Goal: Task Accomplishment & Management: Complete application form

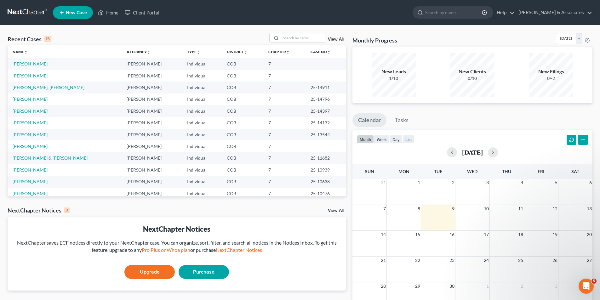
click at [31, 64] on link "[PERSON_NAME]" at bounding box center [30, 63] width 35 height 5
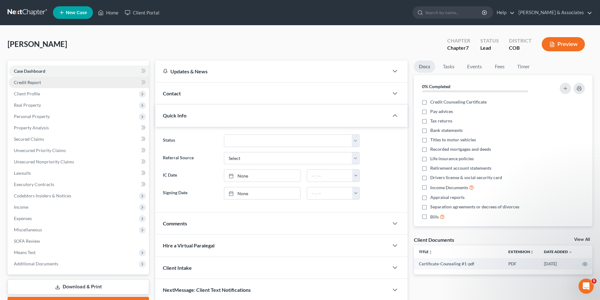
click at [33, 83] on span "Credit Report" at bounding box center [27, 82] width 27 height 5
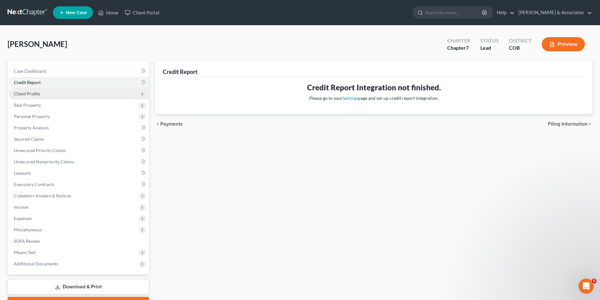
click at [32, 93] on span "Client Profile" at bounding box center [27, 93] width 26 height 5
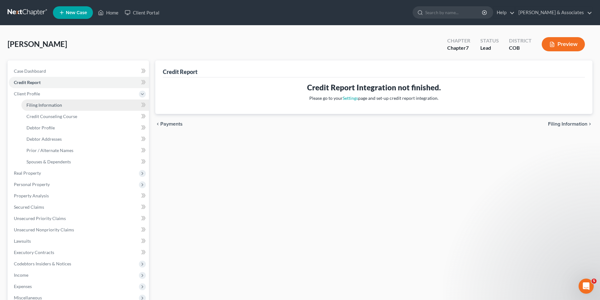
click at [46, 106] on span "Filing Information" at bounding box center [44, 104] width 36 height 5
select select "1"
select select "0"
select select "5"
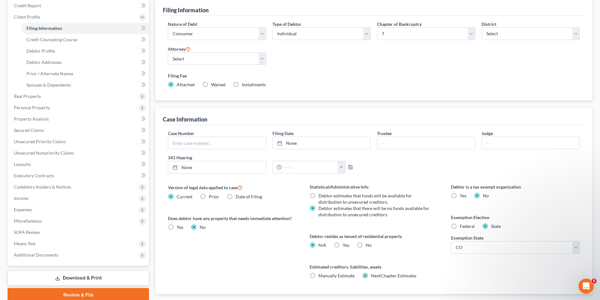
scroll to position [77, 0]
click at [366, 245] on label "No" at bounding box center [369, 245] width 6 height 6
click at [368, 245] on input "No" at bounding box center [370, 244] width 4 height 4
radio input "true"
radio input "false"
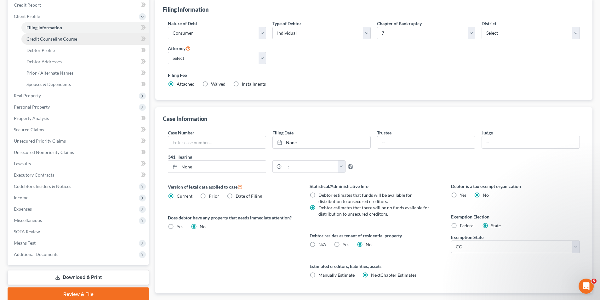
click at [51, 40] on span "Credit Counseling Course" at bounding box center [51, 38] width 51 height 5
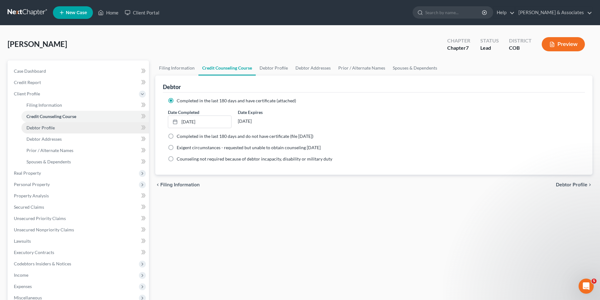
click at [51, 129] on span "Debtor Profile" at bounding box center [40, 127] width 28 height 5
select select "4"
select select "0"
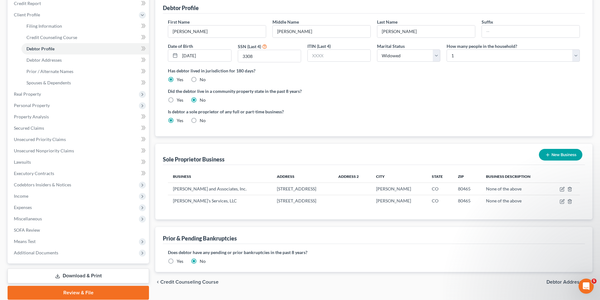
scroll to position [80, 0]
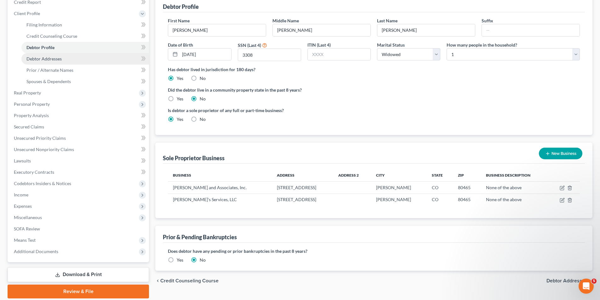
click at [42, 58] on span "Debtor Addresses" at bounding box center [43, 58] width 35 height 5
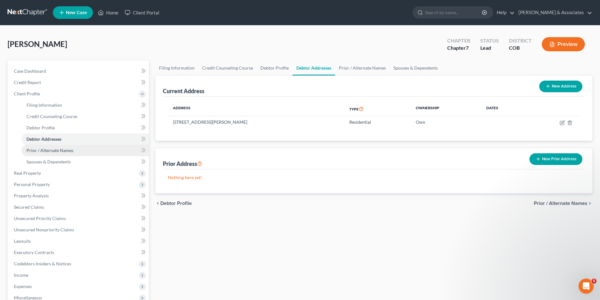
click at [60, 151] on span "Prior / Alternate Names" at bounding box center [49, 150] width 47 height 5
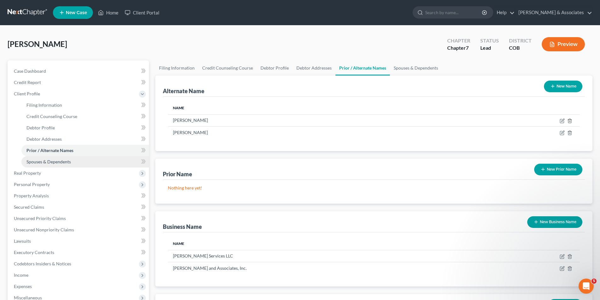
click at [61, 163] on span "Spouses & Dependents" at bounding box center [48, 161] width 44 height 5
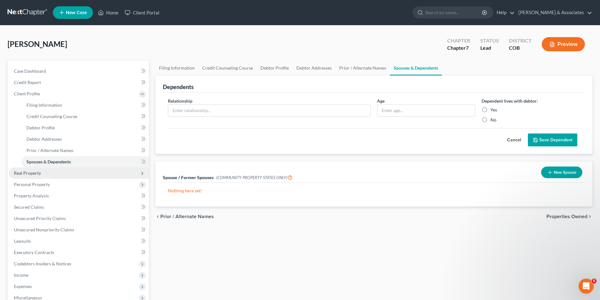
click at [33, 174] on span "Real Property" at bounding box center [27, 172] width 27 height 5
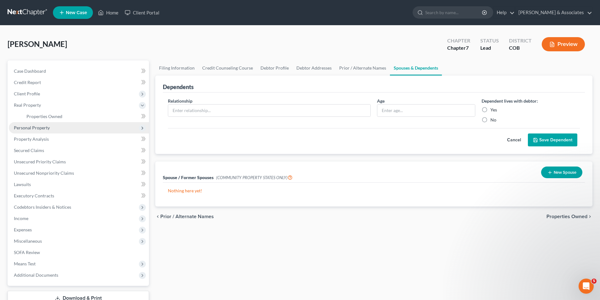
click at [40, 129] on span "Personal Property" at bounding box center [32, 127] width 36 height 5
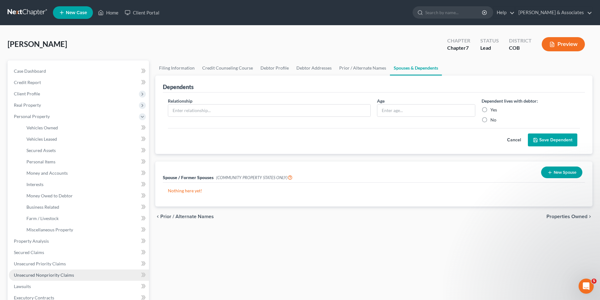
click at [15, 276] on span "Unsecured Nonpriority Claims" at bounding box center [44, 274] width 60 height 5
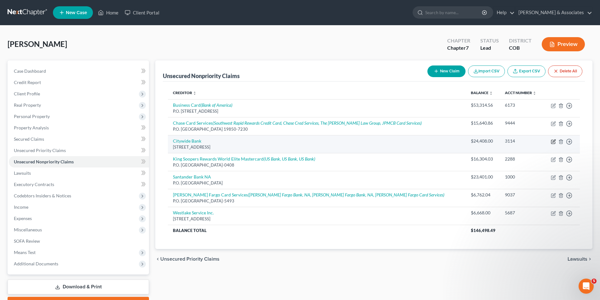
click at [554, 141] on icon "button" at bounding box center [553, 141] width 5 height 5
select select "5"
select select "11"
select select "0"
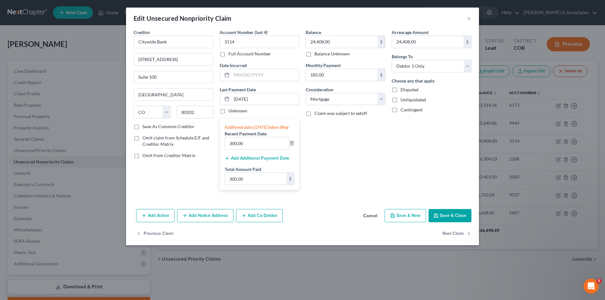
click at [472, 18] on div "Edit Unsecured Nonpriority Claim ×" at bounding box center [302, 18] width 353 height 21
click at [369, 222] on button "Cancel" at bounding box center [370, 216] width 24 height 13
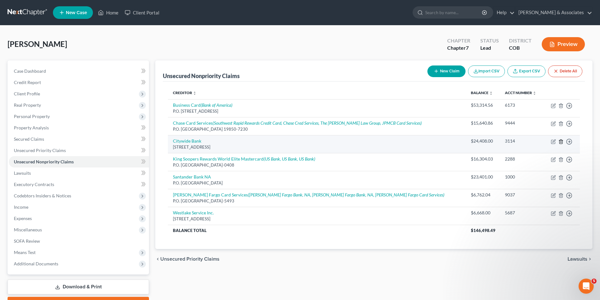
click at [560, 141] on icon "button" at bounding box center [560, 141] width 5 height 5
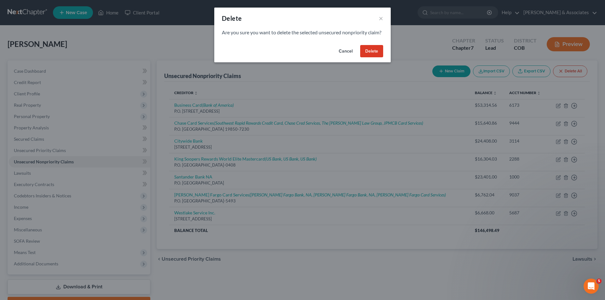
click at [368, 58] on button "Delete" at bounding box center [371, 51] width 23 height 13
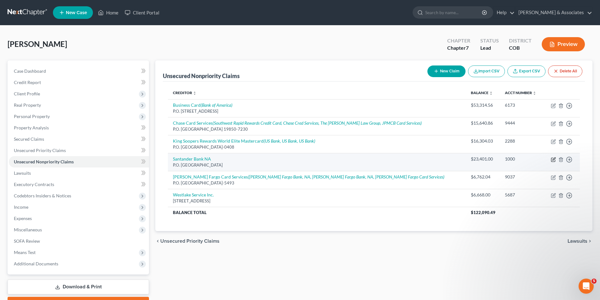
click at [555, 160] on icon "button" at bounding box center [553, 159] width 5 height 5
select select "45"
select select "14"
select select "0"
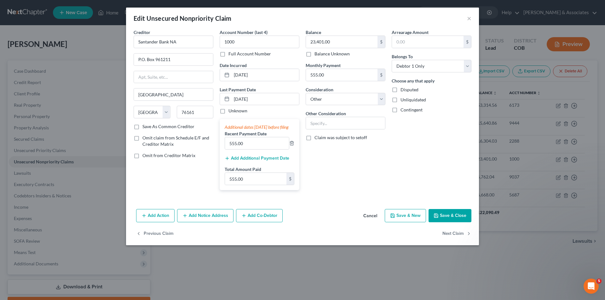
click at [377, 222] on button "Cancel" at bounding box center [370, 216] width 24 height 13
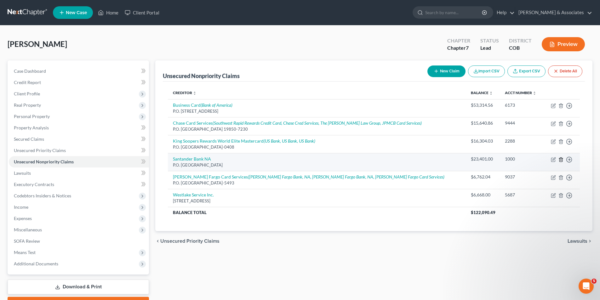
click at [561, 161] on icon "button" at bounding box center [560, 159] width 5 height 5
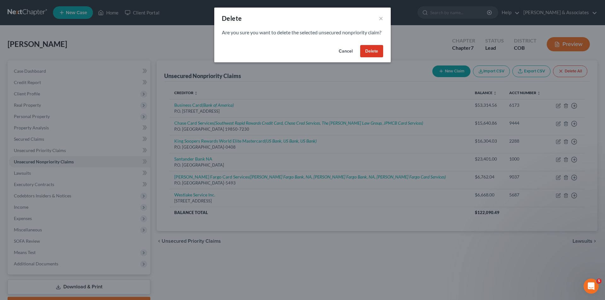
click at [371, 58] on button "Delete" at bounding box center [371, 51] width 23 height 13
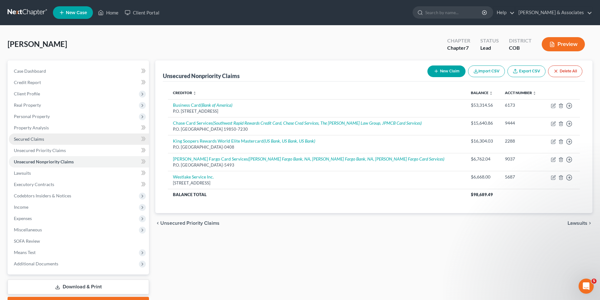
click at [40, 140] on span "Secured Claims" at bounding box center [29, 138] width 30 height 5
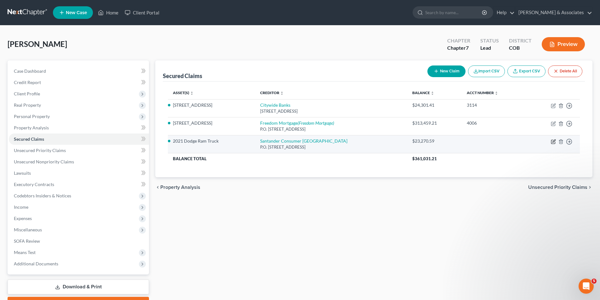
click at [554, 142] on icon "button" at bounding box center [553, 141] width 3 height 3
select select "45"
select select "2"
select select "0"
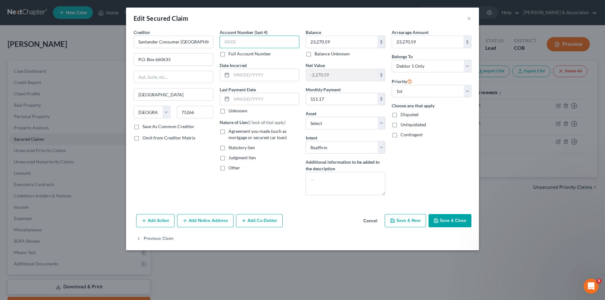
click at [236, 42] on input "text" at bounding box center [260, 42] width 80 height 13
type input "0282"
click at [234, 74] on input "text" at bounding box center [265, 75] width 67 height 12
type input "[DATE]"
click at [234, 100] on input "text" at bounding box center [265, 99] width 67 height 12
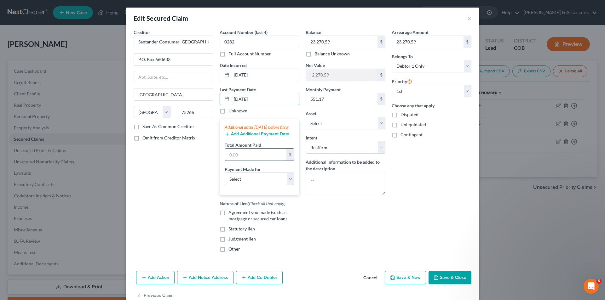
type input "[DATE]"
click at [236, 161] on input "text" at bounding box center [255, 155] width 61 height 12
type input "555.17"
click at [289, 185] on select "Select Car Credit Card Loan Repayment Mortgage Other Suppliers Or Vendors" at bounding box center [260, 179] width 70 height 13
select select "0"
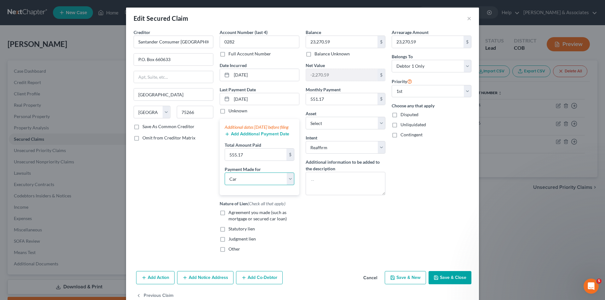
click at [225, 179] on select "Select Car Credit Card Loan Repayment Mortgage Other Suppliers Or Vendors" at bounding box center [260, 179] width 70 height 13
click at [443, 284] on button "Save & Close" at bounding box center [449, 277] width 43 height 13
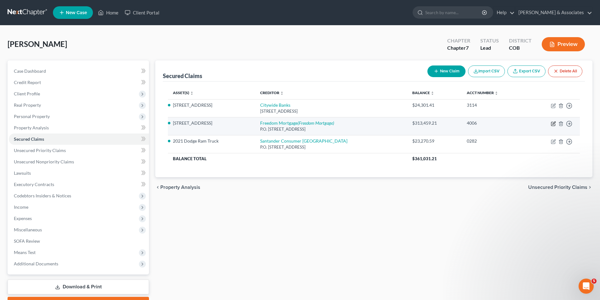
click at [554, 122] on icon "button" at bounding box center [553, 123] width 5 height 5
select select "45"
select select "3"
select select "2"
select select "0"
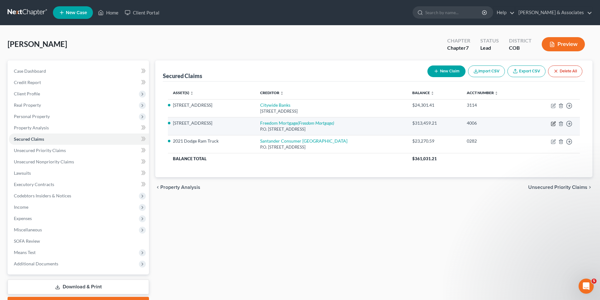
select select "0"
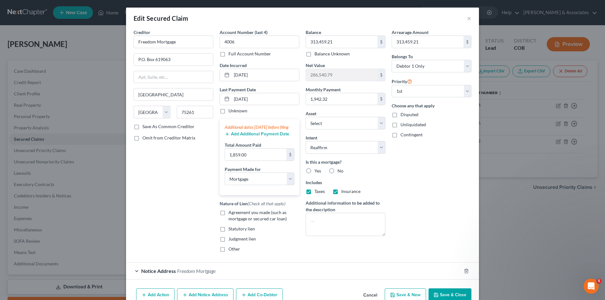
click at [314, 171] on label "Yes" at bounding box center [317, 171] width 7 height 6
click at [317, 171] on input "Yes" at bounding box center [319, 170] width 4 height 4
radio input "true"
click at [236, 99] on input "07/01/2025" at bounding box center [265, 99] width 67 height 12
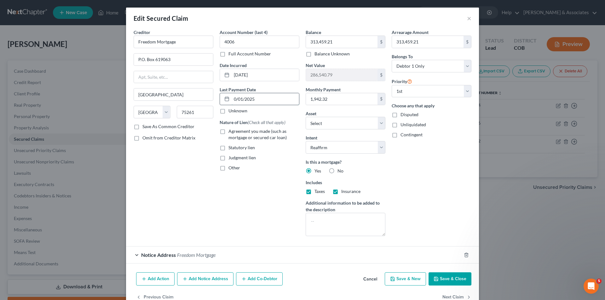
type input "[DATE]"
select select "3"
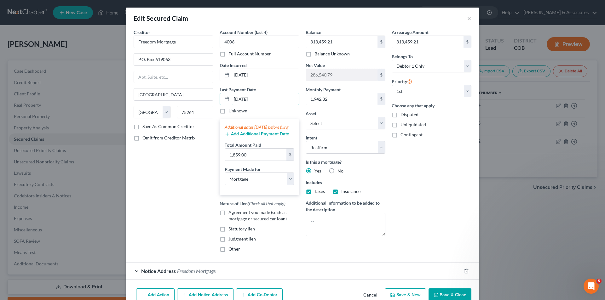
type input "[DATE]"
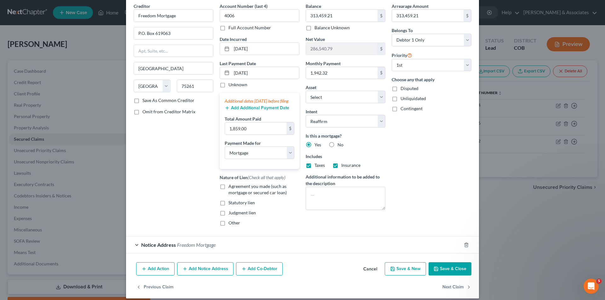
scroll to position [38, 0]
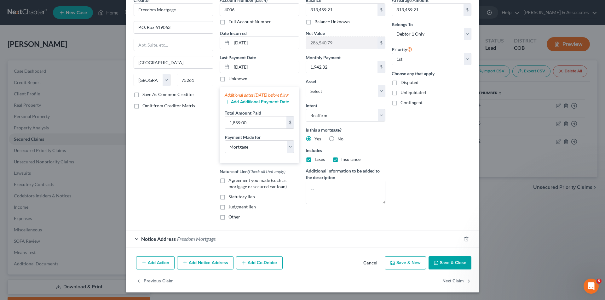
click at [136, 241] on div "Notice Address Freedom Mortgage" at bounding box center [293, 239] width 335 height 17
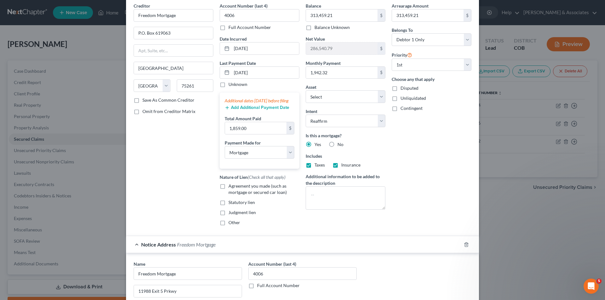
scroll to position [0, 0]
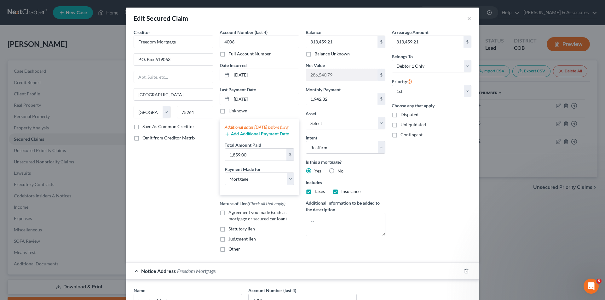
click at [228, 219] on label "Agreement you made (such as mortgage or secured car loan)" at bounding box center [263, 215] width 71 height 13
click at [231, 214] on input "Agreement you made (such as mortgage or secured car loan)" at bounding box center [233, 211] width 4 height 4
checkbox input "true"
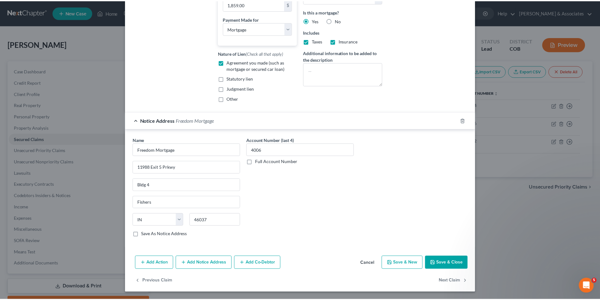
scroll to position [157, 0]
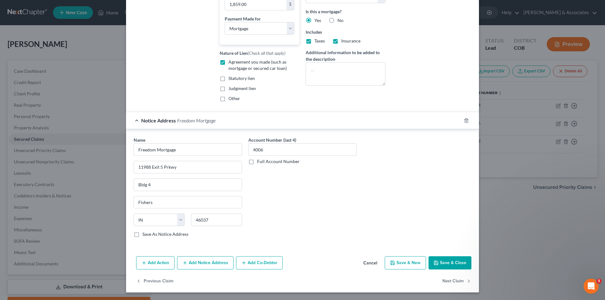
click at [439, 265] on button "Save & Close" at bounding box center [449, 262] width 43 height 13
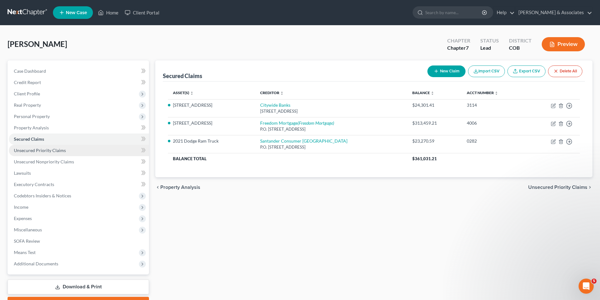
click at [32, 152] on span "Unsecured Priority Claims" at bounding box center [40, 150] width 52 height 5
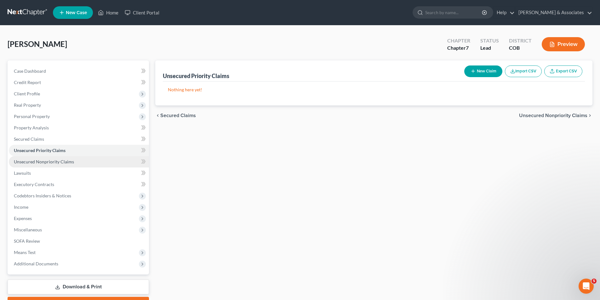
click at [28, 163] on span "Unsecured Nonpriority Claims" at bounding box center [44, 161] width 60 height 5
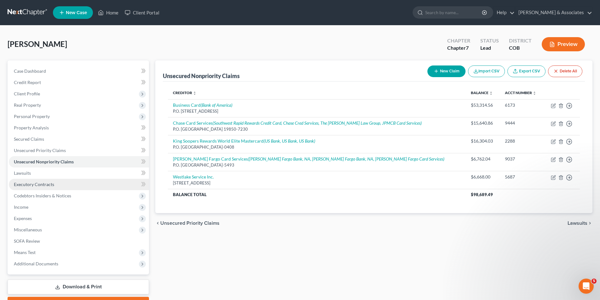
click at [38, 183] on span "Executory Contracts" at bounding box center [34, 184] width 40 height 5
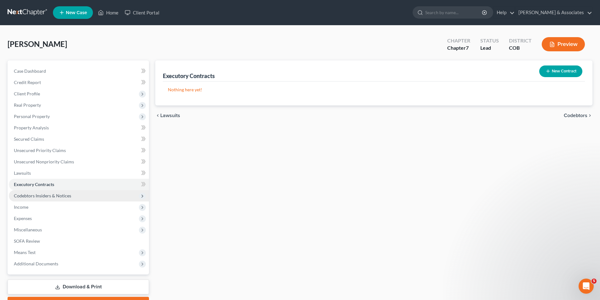
click at [29, 197] on span "Codebtors Insiders & Notices" at bounding box center [42, 195] width 57 height 5
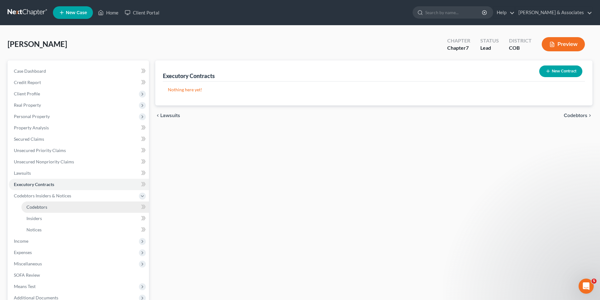
click at [41, 207] on span "Codebtors" at bounding box center [36, 206] width 21 height 5
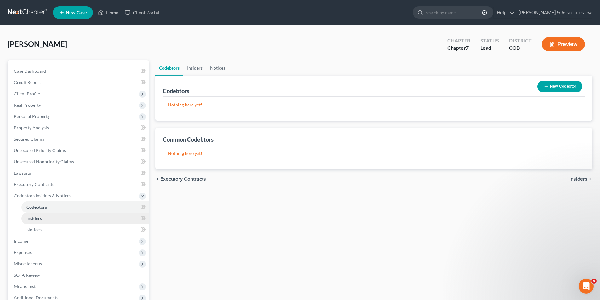
click at [39, 219] on span "Insiders" at bounding box center [33, 218] width 15 height 5
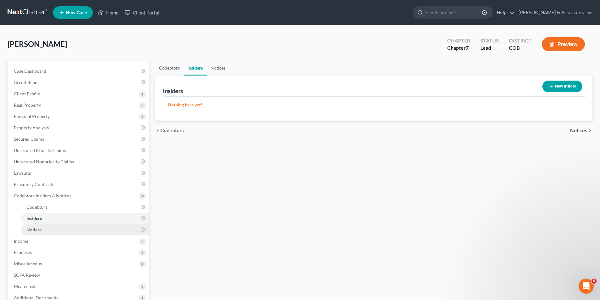
click at [33, 230] on span "Notices" at bounding box center [33, 229] width 15 height 5
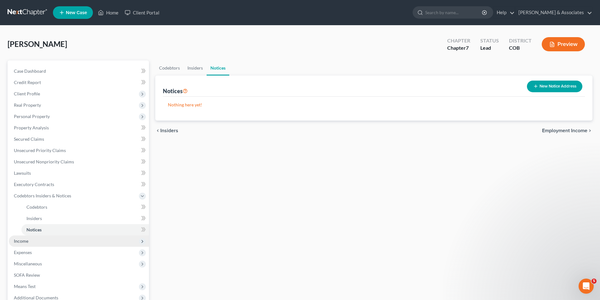
click at [17, 243] on span "Income" at bounding box center [21, 240] width 14 height 5
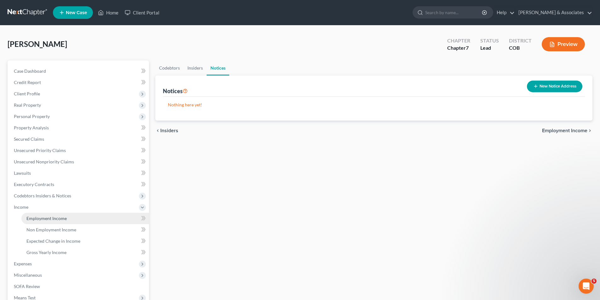
click at [45, 217] on span "Employment Income" at bounding box center [46, 218] width 40 height 5
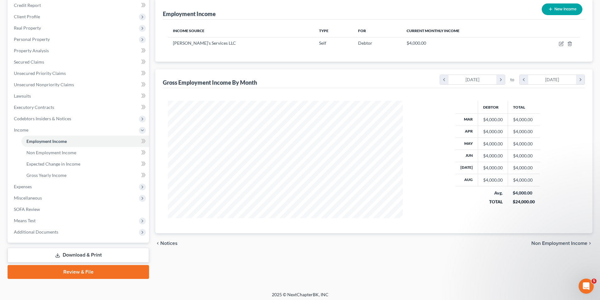
scroll to position [80, 0]
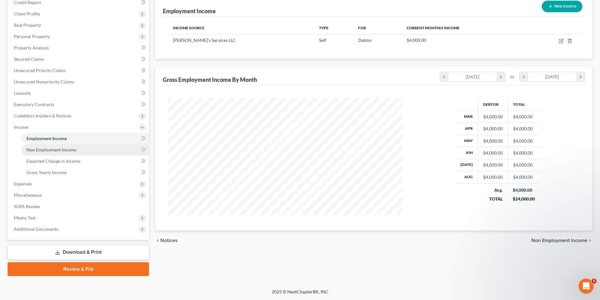
click at [59, 150] on span "Non Employment Income" at bounding box center [51, 149] width 50 height 5
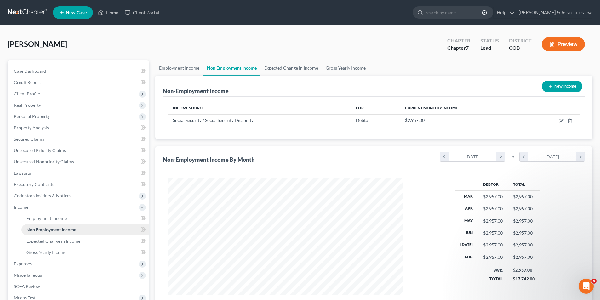
scroll to position [117, 248]
click at [49, 254] on span "Gross Yearly Income" at bounding box center [46, 252] width 40 height 5
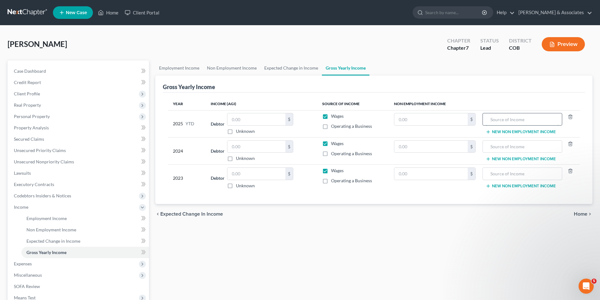
click at [495, 121] on input "text" at bounding box center [522, 119] width 72 height 12
click at [246, 119] on input "text" at bounding box center [256, 119] width 58 height 12
click at [492, 118] on input "text" at bounding box center [522, 119] width 72 height 12
click at [399, 118] on input "text" at bounding box center [430, 119] width 73 height 12
type input "26,523"
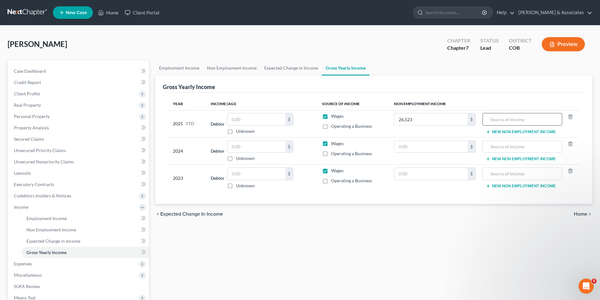
click at [524, 118] on input "text" at bounding box center [522, 119] width 72 height 12
click at [489, 119] on input "text" at bounding box center [522, 119] width 72 height 12
type input "Social Security"
click at [238, 121] on input "text" at bounding box center [256, 119] width 58 height 12
type input "36,000.00"
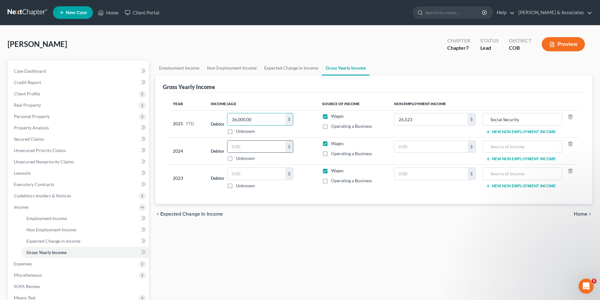
click at [234, 147] on input "text" at bounding box center [256, 147] width 58 height 12
click at [492, 147] on input "text" at bounding box center [522, 147] width 72 height 12
type input "Social Security"
click at [492, 173] on input "text" at bounding box center [522, 174] width 72 height 12
type input "Social Security"
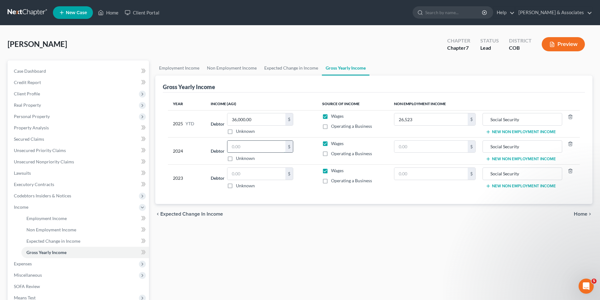
click at [233, 145] on input "text" at bounding box center [256, 147] width 58 height 12
click at [401, 144] on input "text" at bounding box center [430, 147] width 73 height 12
type input "36,667.00"
click at [414, 120] on input "26,523" at bounding box center [430, 119] width 73 height 12
type input "26,523."
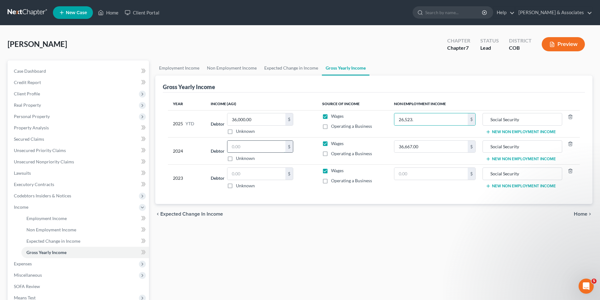
click at [235, 147] on input "text" at bounding box center [256, 147] width 58 height 12
type input "0.00"
click at [233, 173] on input "text" at bounding box center [256, 174] width 58 height 12
click at [398, 174] on input "text" at bounding box center [430, 174] width 73 height 12
type input "35,520.00"
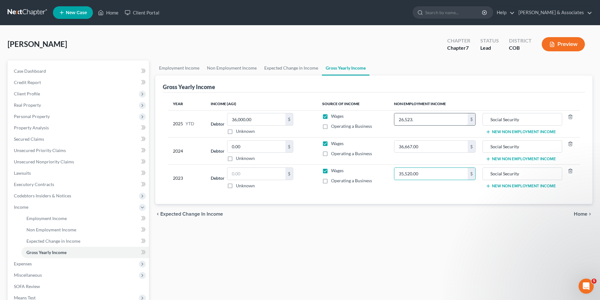
click at [419, 120] on input "26,523." at bounding box center [430, 119] width 73 height 12
type input "26,523.00"
click at [235, 173] on input "text" at bounding box center [256, 174] width 58 height 12
type input "47,794.00"
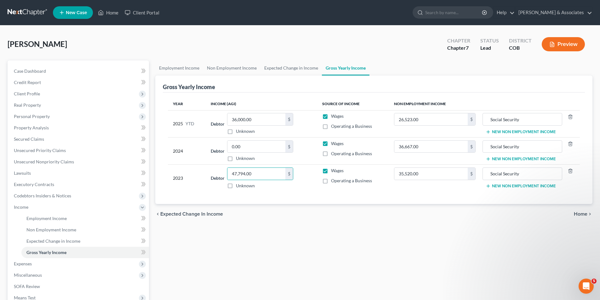
click at [189, 241] on div "Employment Income Non Employment Income Expected Change in Income Gross Yearly …" at bounding box center [373, 208] width 443 height 296
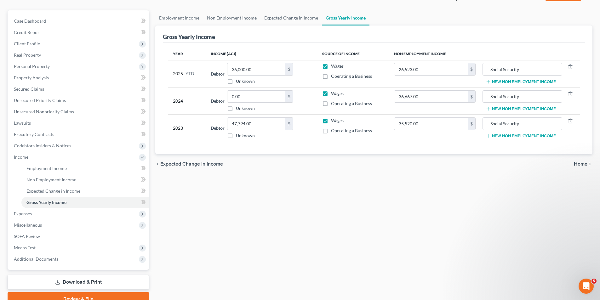
scroll to position [51, 0]
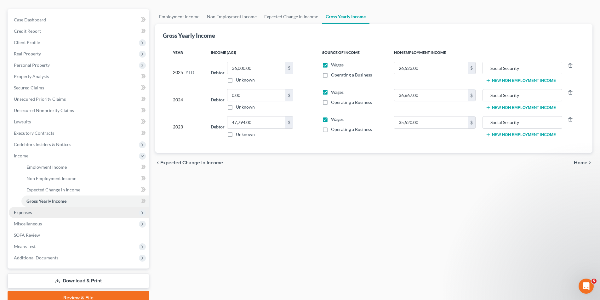
click at [25, 215] on span "Expenses" at bounding box center [79, 212] width 140 height 11
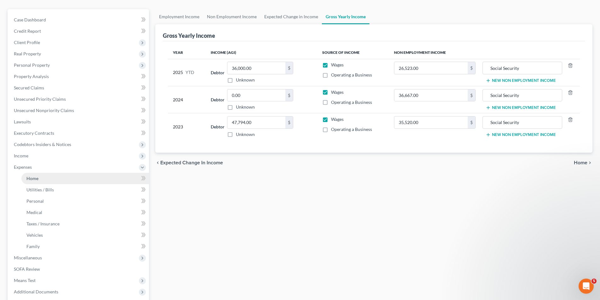
click at [34, 177] on span "Home" at bounding box center [32, 178] width 12 height 5
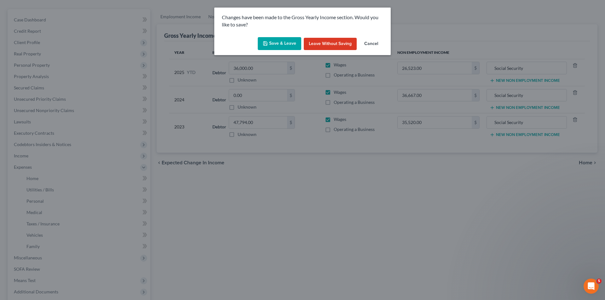
click at [283, 44] on button "Save & Leave" at bounding box center [279, 43] width 43 height 13
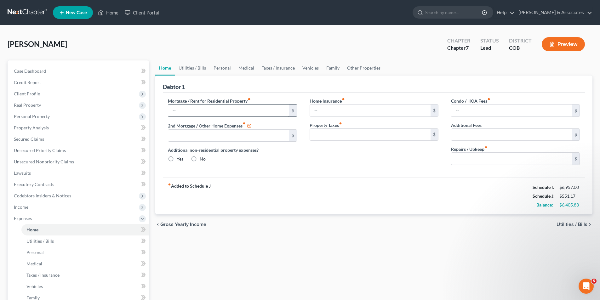
type input "1,942.00"
type input "185.35"
radio input "true"
type input "0.00"
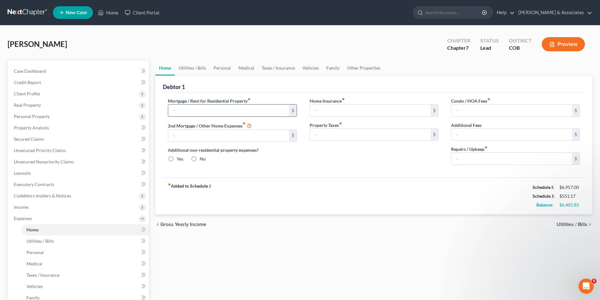
type input "0.00"
type input "100.00"
click at [454, 111] on input "0.00" at bounding box center [511, 111] width 121 height 12
type input "369.00"
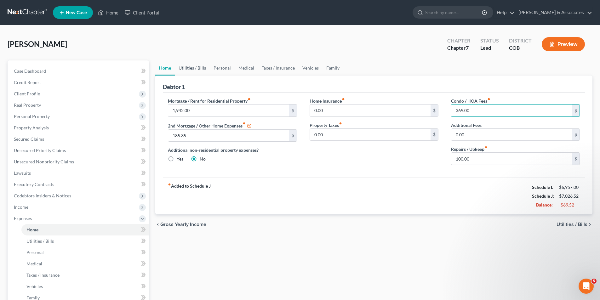
click at [196, 68] on link "Utilities / Bills" at bounding box center [192, 67] width 35 height 15
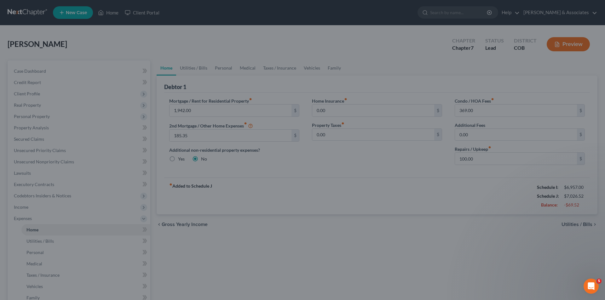
click at [196, 67] on div at bounding box center [302, 150] width 605 height 300
click at [35, 219] on div at bounding box center [302, 150] width 605 height 300
click at [36, 232] on div at bounding box center [302, 150] width 605 height 300
click at [50, 240] on div at bounding box center [302, 150] width 605 height 300
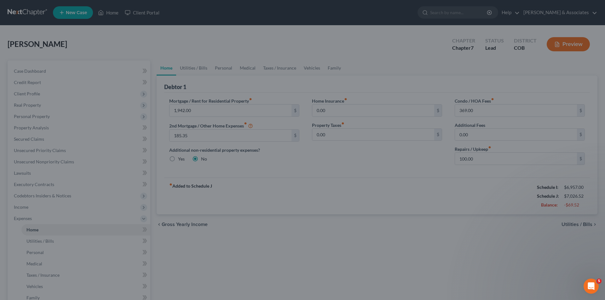
click at [50, 240] on div at bounding box center [302, 150] width 605 height 300
click at [26, 217] on div at bounding box center [302, 150] width 605 height 300
click at [591, 225] on div at bounding box center [302, 150] width 605 height 300
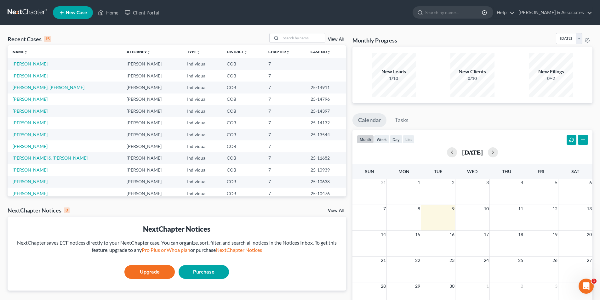
click at [41, 63] on link "[PERSON_NAME]" at bounding box center [30, 63] width 35 height 5
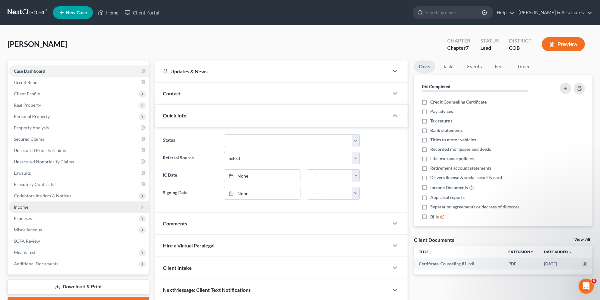
click at [29, 209] on span "Income" at bounding box center [79, 207] width 140 height 11
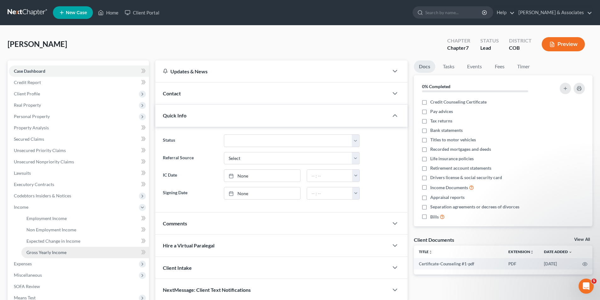
click at [46, 254] on span "Gross Yearly Income" at bounding box center [46, 252] width 40 height 5
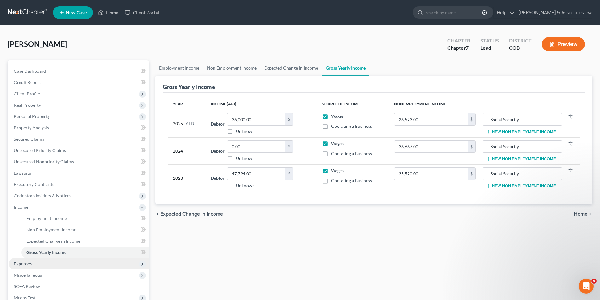
click at [24, 265] on span "Expenses" at bounding box center [23, 263] width 18 height 5
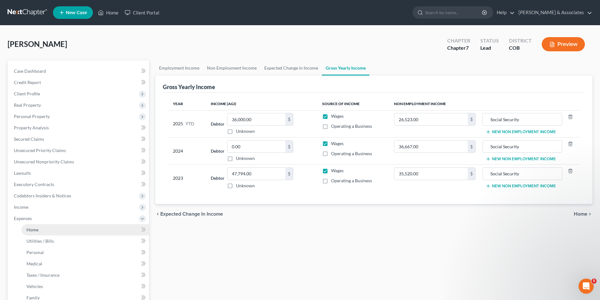
click at [31, 232] on span "Home" at bounding box center [32, 229] width 12 height 5
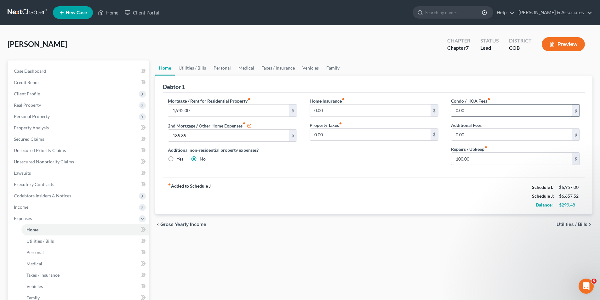
click at [469, 110] on input "0.00" at bounding box center [511, 111] width 121 height 12
type input "369.00"
click at [49, 241] on span "Utilities / Bills" at bounding box center [39, 240] width 27 height 5
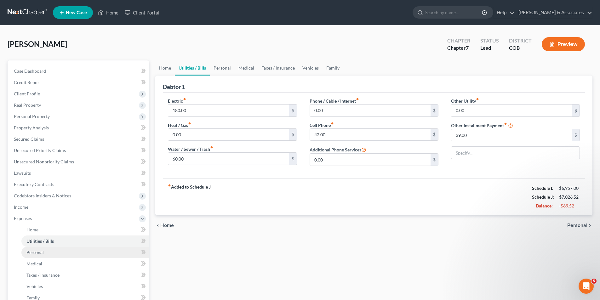
click at [42, 251] on span "Personal" at bounding box center [34, 252] width 17 height 5
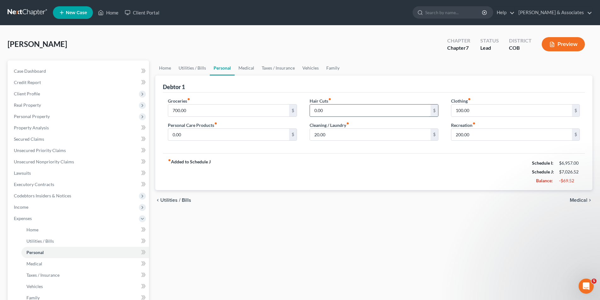
click at [326, 112] on input "0.00" at bounding box center [370, 111] width 121 height 12
type input "40.00"
click at [244, 70] on link "Medical" at bounding box center [246, 67] width 23 height 15
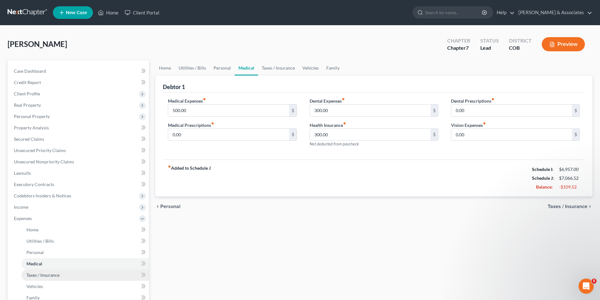
click at [50, 277] on span "Taxes / Insurance" at bounding box center [42, 274] width 33 height 5
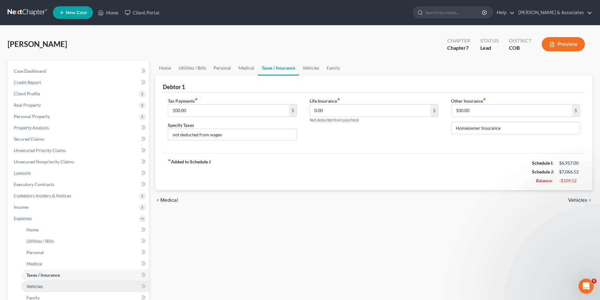
click at [41, 284] on span "Vehicles" at bounding box center [34, 286] width 16 height 5
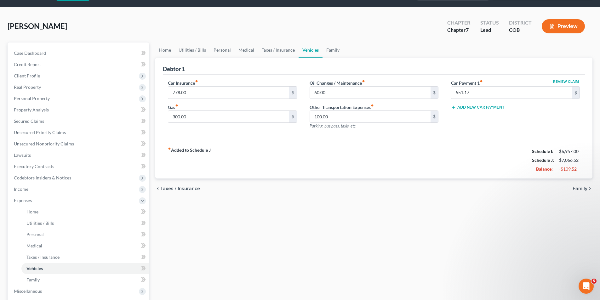
scroll to position [18, 0]
click at [40, 99] on span "Personal Property" at bounding box center [32, 98] width 36 height 5
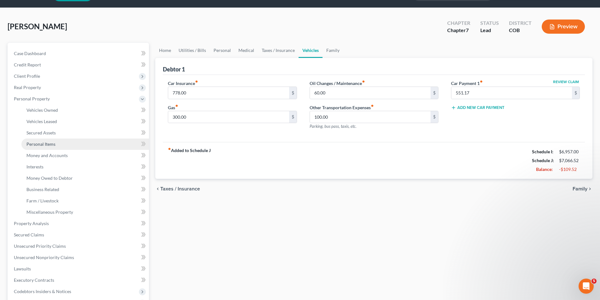
click at [47, 145] on span "Personal Items" at bounding box center [40, 143] width 29 height 5
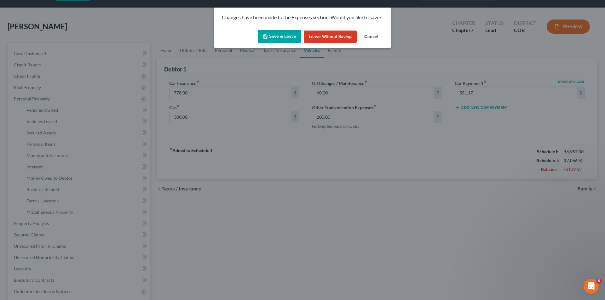
click at [276, 34] on button "Save & Leave" at bounding box center [279, 36] width 43 height 13
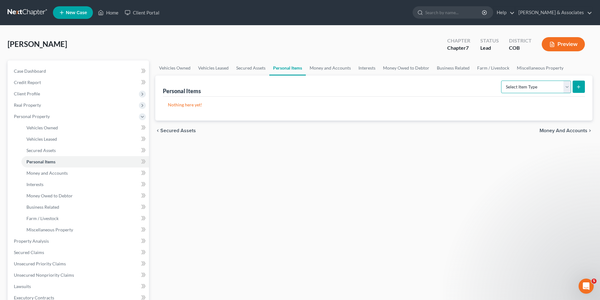
click at [570, 87] on select "Select Item Type Clothing Collectibles Of Value Electronics Firearms Household …" at bounding box center [536, 87] width 70 height 13
select select "clothing"
click at [502, 81] on select "Select Item Type Clothing Collectibles Of Value Electronics Firearms Household …" at bounding box center [536, 87] width 70 height 13
click at [578, 87] on icon "submit" at bounding box center [578, 86] width 5 height 5
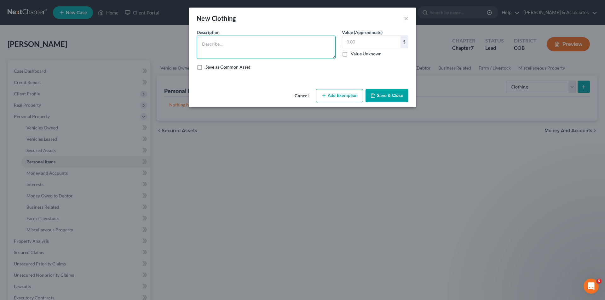
click at [202, 42] on textarea at bounding box center [266, 47] width 139 height 23
click at [281, 44] on textarea "5 pair of pants, 3 pair of shoes, four coats, undergarments" at bounding box center [266, 47] width 139 height 23
type textarea "5 pair of pants, 3 pair of shoes, four coats, 12 undergarments"
click at [357, 43] on input "text" at bounding box center [371, 42] width 58 height 12
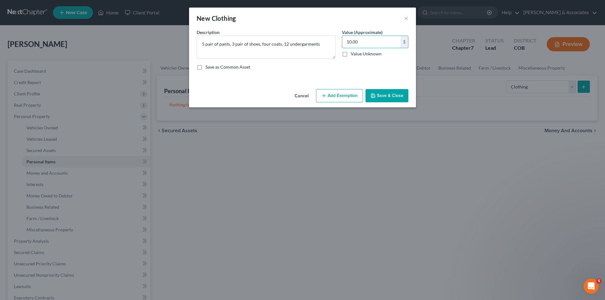
type input "10.00"
click at [393, 96] on button "Save & Close" at bounding box center [386, 95] width 43 height 13
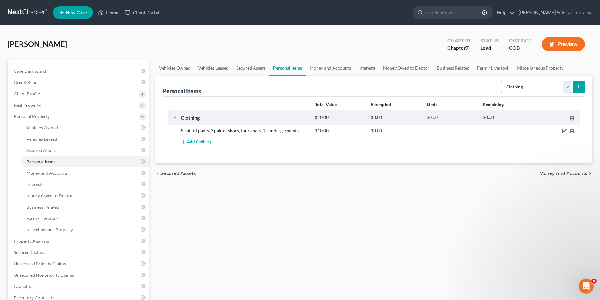
click at [568, 88] on select "Select Item Type Clothing Collectibles Of Value Electronics Firearms Household …" at bounding box center [536, 87] width 70 height 13
select select "electronics"
click at [502, 81] on select "Select Item Type Clothing Collectibles Of Value Electronics Firearms Household …" at bounding box center [536, 87] width 70 height 13
click at [578, 88] on icon "submit" at bounding box center [578, 86] width 5 height 5
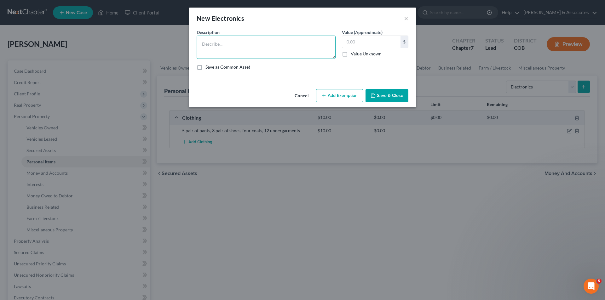
click at [202, 44] on textarea at bounding box center [266, 47] width 139 height 23
type textarea "two TVs"
click at [345, 41] on input "text" at bounding box center [371, 42] width 58 height 12
type input "100.00"
click at [386, 97] on button "Save & Close" at bounding box center [386, 95] width 43 height 13
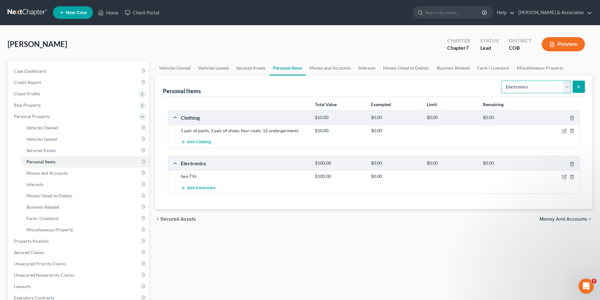
click at [567, 87] on select "Select Item Type Clothing Collectibles Of Value Electronics Firearms Household …" at bounding box center [536, 87] width 70 height 13
select select "household_goods"
click at [502, 81] on select "Select Item Type Clothing Collectibles Of Value Electronics Firearms Household …" at bounding box center [536, 87] width 70 height 13
click at [582, 86] on button "submit" at bounding box center [579, 87] width 12 height 12
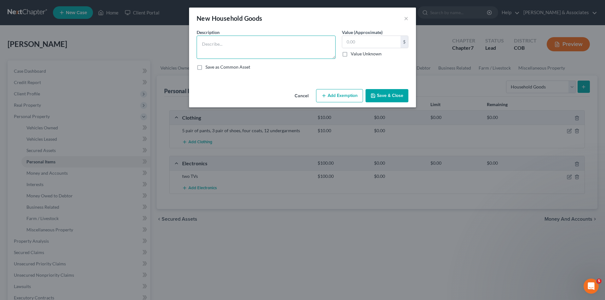
click at [202, 44] on textarea at bounding box center [266, 47] width 139 height 23
click at [241, 45] on textarea "three beds, dressers,Kitchen table, four chairs, 2 sofas" at bounding box center [266, 47] width 139 height 23
click at [312, 44] on textarea "three beds, dressers, Kitchen table, four chairs, 2 sofas" at bounding box center [266, 47] width 139 height 23
type textarea "three beds, dressers, Kitchen table, four chairs, 2 sofas, four lamps, stove , …"
click at [347, 41] on input "text" at bounding box center [371, 42] width 58 height 12
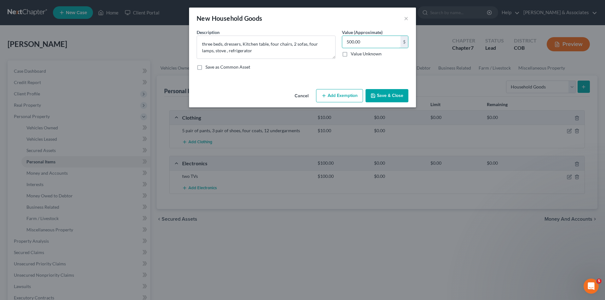
type input "500.00"
click at [393, 97] on button "Save & Close" at bounding box center [386, 95] width 43 height 13
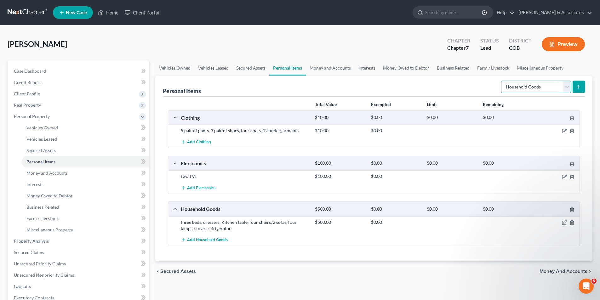
click at [567, 87] on select "Select Item Type Clothing Collectibles Of Value Electronics Firearms Household …" at bounding box center [536, 87] width 70 height 13
select select "pets"
click at [502, 81] on select "Select Item Type Clothing Collectibles Of Value Electronics Firearms Household …" at bounding box center [536, 87] width 70 height 13
click at [580, 81] on button "submit" at bounding box center [579, 87] width 12 height 12
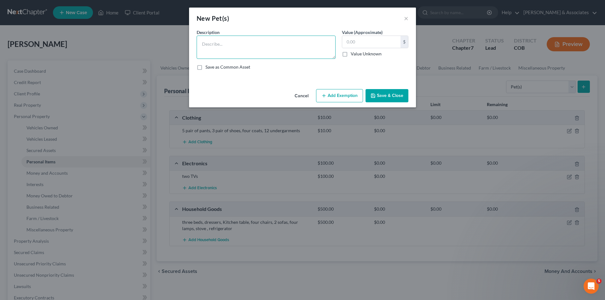
click at [205, 42] on textarea at bounding box center [266, 47] width 139 height 23
type textarea "Two cats"
click at [346, 41] on input "text" at bounding box center [371, 42] width 58 height 12
type input "20.00"
click at [379, 94] on button "Save & Close" at bounding box center [386, 95] width 43 height 13
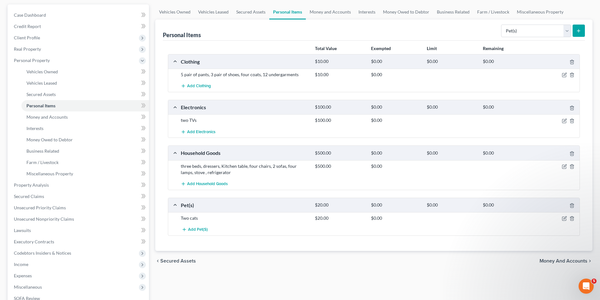
scroll to position [59, 0]
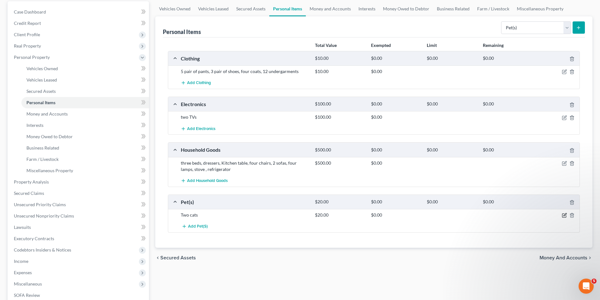
click at [563, 215] on icon "button" at bounding box center [564, 215] width 5 height 5
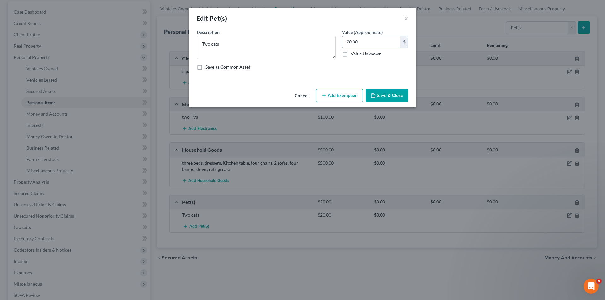
click at [349, 43] on input "20.00" at bounding box center [371, 42] width 58 height 12
type input "5.00"
click at [393, 98] on button "Save & Close" at bounding box center [386, 95] width 43 height 13
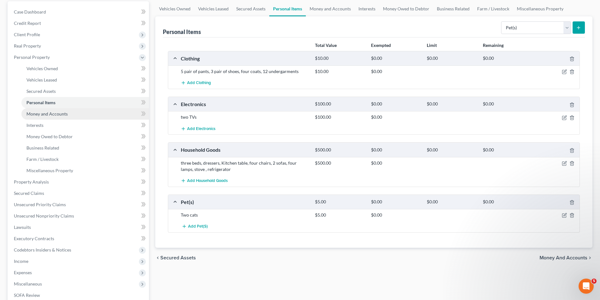
click at [44, 117] on link "Money and Accounts" at bounding box center [85, 113] width 128 height 11
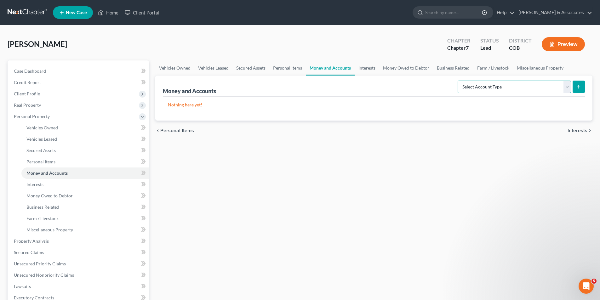
click at [566, 87] on select "Select Account Type Brokerage Cash on Hand Certificates of Deposit Checking Acc…" at bounding box center [514, 87] width 113 height 13
select select "cash_on_hand"
click at [459, 81] on select "Select Account Type Brokerage Cash on Hand Certificates of Deposit Checking Acc…" at bounding box center [514, 87] width 113 height 13
click at [582, 88] on button "submit" at bounding box center [579, 87] width 12 height 12
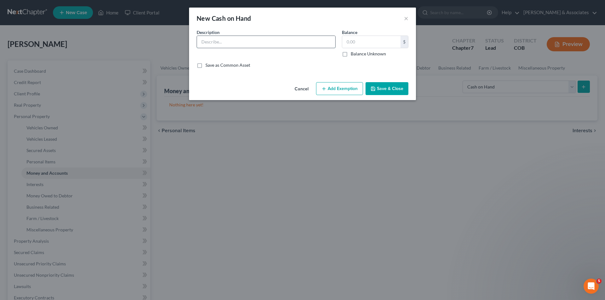
click at [200, 41] on input "text" at bounding box center [266, 42] width 138 height 12
type input "Cash"
click at [348, 42] on input "text" at bounding box center [371, 42] width 58 height 12
type input "20.00"
click at [382, 88] on button "Save & Close" at bounding box center [386, 88] width 43 height 13
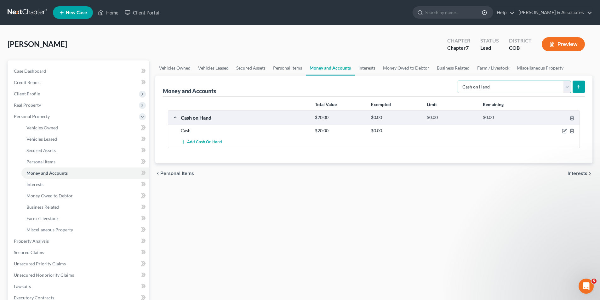
click at [569, 87] on select "Select Account Type Brokerage Cash on Hand Certificates of Deposit Checking Acc…" at bounding box center [514, 87] width 113 height 13
select select "checking"
click at [459, 81] on select "Select Account Type Brokerage Cash on Hand Certificates of Deposit Checking Acc…" at bounding box center [514, 87] width 113 height 13
click at [576, 87] on icon "submit" at bounding box center [578, 86] width 5 height 5
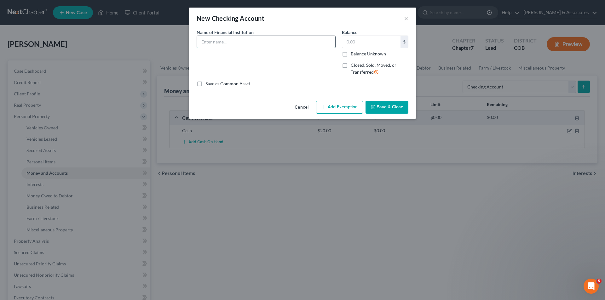
click at [203, 43] on input "text" at bounding box center [266, 42] width 138 height 12
type input "Vectra Bank-Checking"
click at [347, 42] on input "text" at bounding box center [371, 42] width 58 height 12
type input "200.00"
click at [397, 105] on button "Save & Close" at bounding box center [386, 107] width 43 height 13
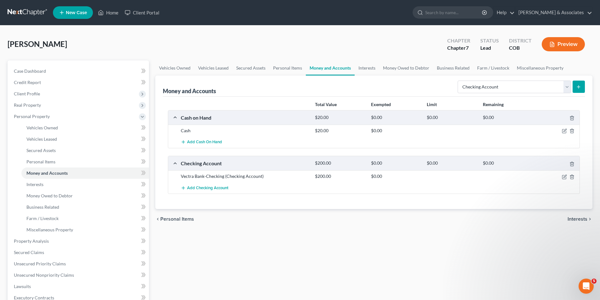
click at [582, 87] on button "submit" at bounding box center [579, 87] width 12 height 12
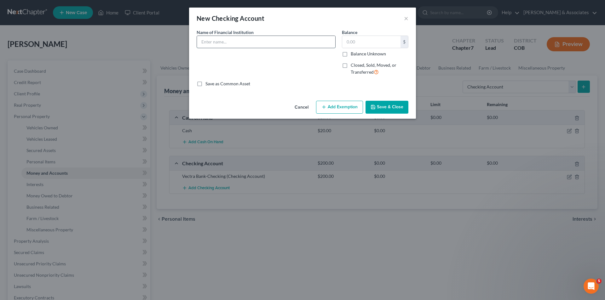
click at [200, 42] on input "text" at bounding box center [266, 42] width 138 height 12
type input "Vectra Bank- Business Checking"
click at [346, 43] on input "text" at bounding box center [371, 42] width 58 height 12
type input "300.00"
click at [394, 109] on button "Save & Close" at bounding box center [386, 107] width 43 height 13
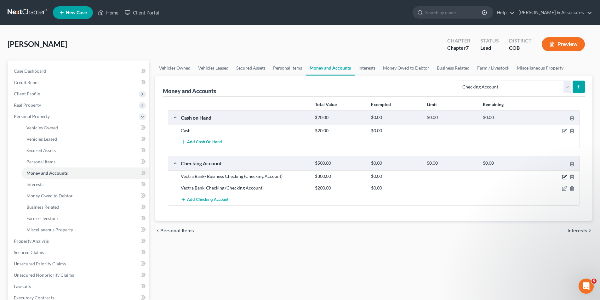
click at [564, 176] on icon "button" at bounding box center [565, 176] width 3 height 3
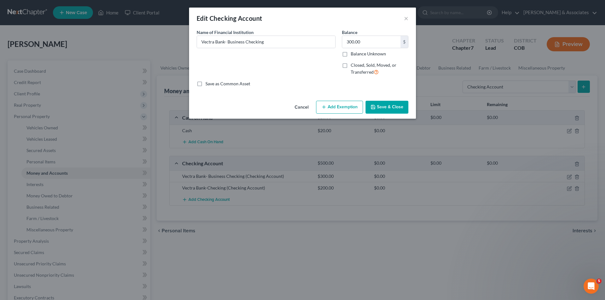
click at [344, 105] on button "Add Exemption" at bounding box center [339, 107] width 47 height 13
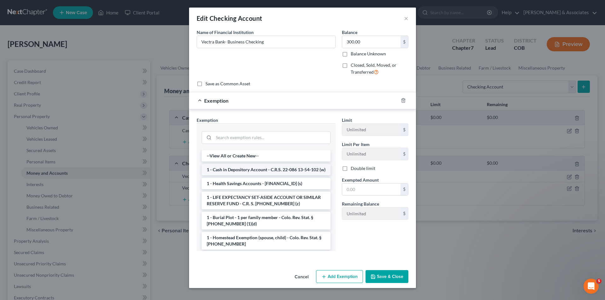
click at [238, 175] on li "1 - Cash in Depository Account - C.R.S. 22-086 13-54-102 (w)" at bounding box center [266, 169] width 129 height 11
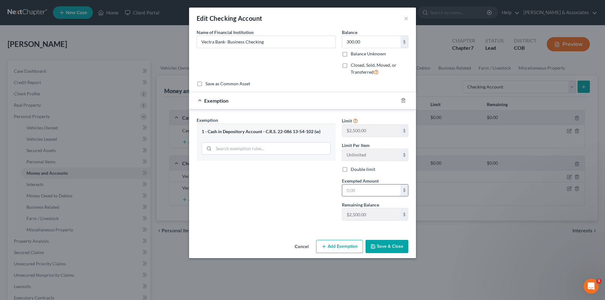
click at [346, 190] on input "text" at bounding box center [371, 191] width 58 height 12
type input "300.00"
click at [394, 246] on button "Save & Close" at bounding box center [386, 246] width 43 height 13
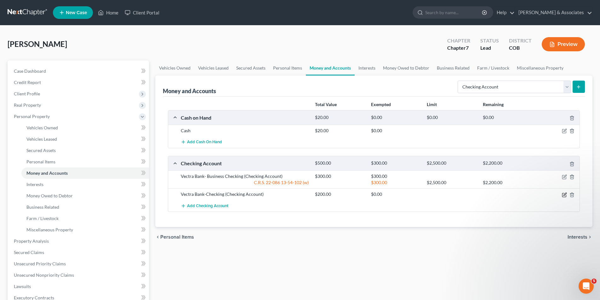
click at [565, 195] on icon "button" at bounding box center [565, 194] width 3 height 3
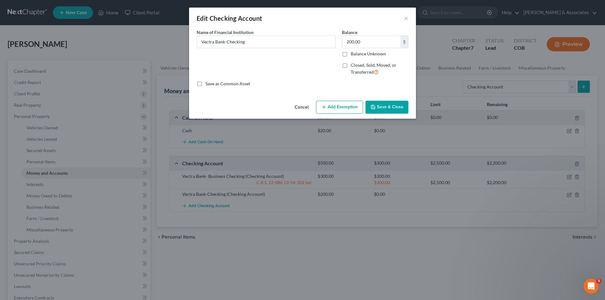
click at [340, 107] on button "Add Exemption" at bounding box center [339, 107] width 47 height 13
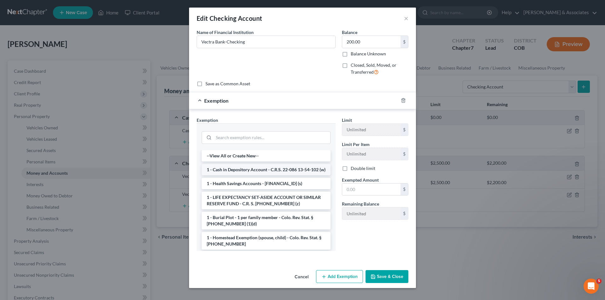
click at [255, 171] on li "1 - Cash in Depository Account - C.R.S. 22-086 13-54-102 (w)" at bounding box center [266, 169] width 129 height 11
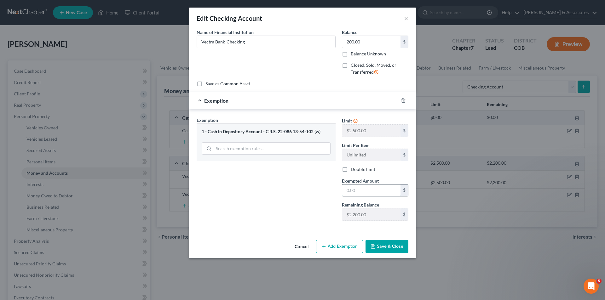
click at [356, 189] on input "text" at bounding box center [371, 191] width 58 height 12
type input "200.00"
click at [386, 249] on button "Save & Close" at bounding box center [386, 246] width 43 height 13
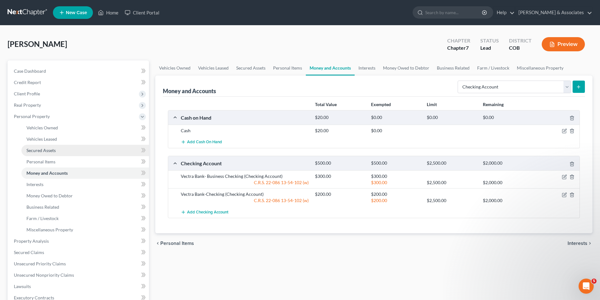
click at [49, 150] on span "Secured Assets" at bounding box center [40, 150] width 29 height 5
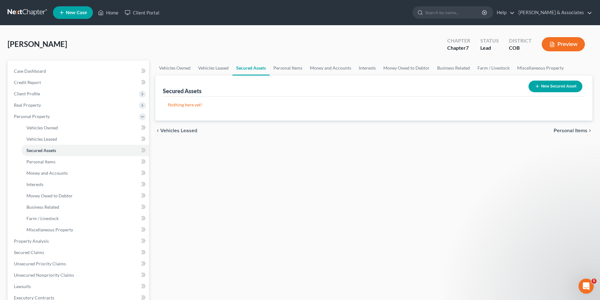
click at [548, 86] on button "New Secured Asset" at bounding box center [556, 87] width 54 height 12
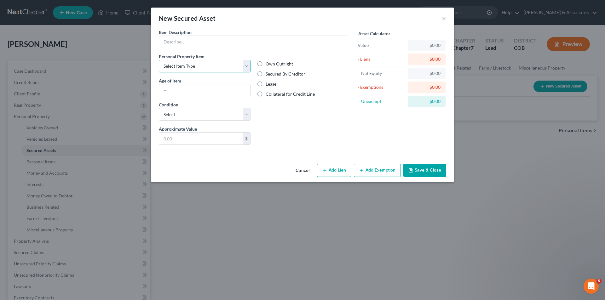
click at [248, 66] on select "Select Item Type Clothing Collectibles Of Value Electronics Firearms Household …" at bounding box center [205, 66] width 92 height 13
drag, startPoint x: 301, startPoint y: 169, endPoint x: 310, endPoint y: 166, distance: 9.0
click at [301, 169] on button "Cancel" at bounding box center [302, 170] width 24 height 13
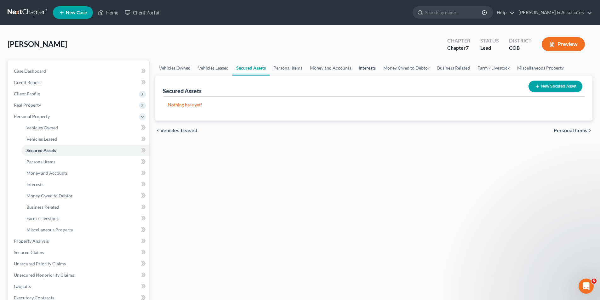
click at [366, 68] on link "Interests" at bounding box center [367, 67] width 25 height 15
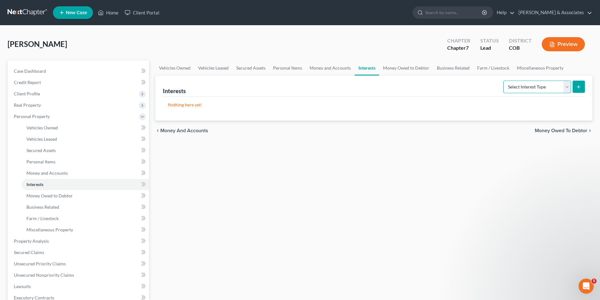
click at [569, 87] on select "Select Interest Type 401K Annuity Bond Education IRA Government Bond Government…" at bounding box center [537, 87] width 68 height 13
select select "unincorporated_business"
click at [504, 81] on select "Select Interest Type 401K Annuity Bond Education IRA Government Bond Government…" at bounding box center [537, 87] width 68 height 13
click at [578, 84] on icon "submit" at bounding box center [578, 86] width 5 height 5
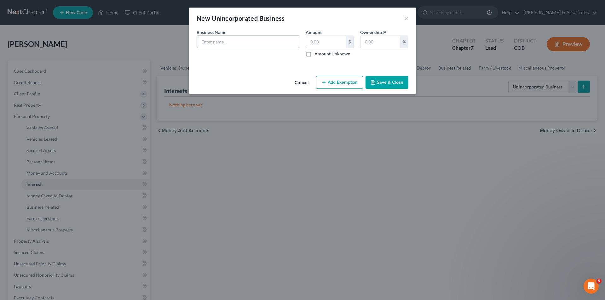
click at [202, 40] on input "text" at bounding box center [248, 42] width 102 height 12
type input "[PERSON_NAME]'s Services LLC"
click at [318, 42] on input "text" at bounding box center [326, 42] width 40 height 12
type input "300.00"
click at [376, 43] on input "text" at bounding box center [380, 42] width 40 height 12
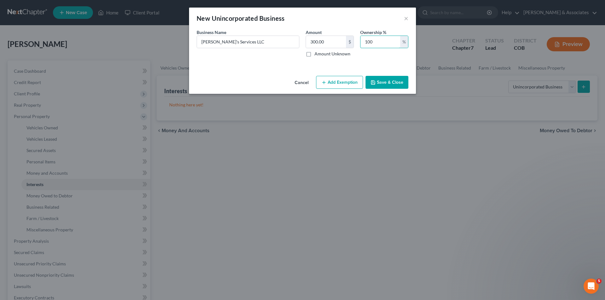
type input "100"
click at [314, 54] on label "Amount Unknown" at bounding box center [332, 54] width 36 height 6
click at [317, 54] on input "Amount Unknown" at bounding box center [319, 53] width 4 height 4
click at [314, 54] on label "Amount Unknown" at bounding box center [332, 54] width 36 height 6
click at [317, 54] on input "Amount Unknown" at bounding box center [319, 53] width 4 height 4
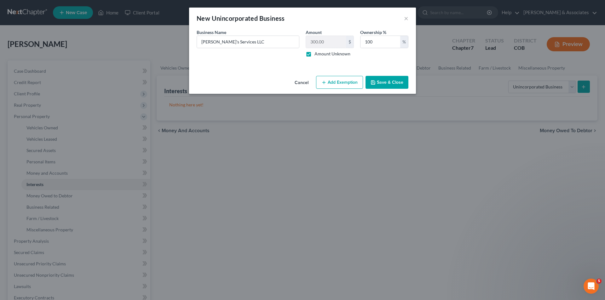
checkbox input "false"
click at [314, 55] on label "Amount Unknown" at bounding box center [332, 54] width 36 height 6
click at [317, 55] on input "Amount Unknown" at bounding box center [319, 53] width 4 height 4
checkbox input "true"
click at [345, 85] on button "Add Exemption" at bounding box center [339, 82] width 47 height 13
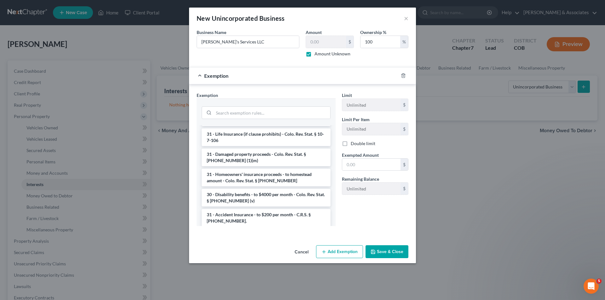
scroll to position [881, 0]
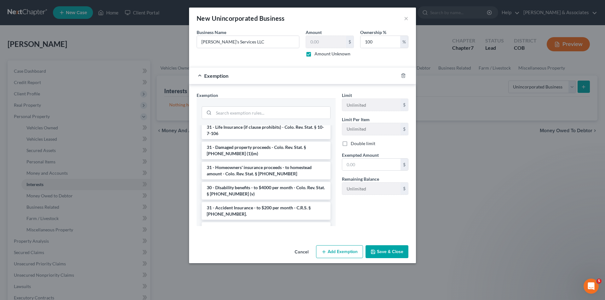
click at [389, 255] on button "Save & Close" at bounding box center [386, 251] width 43 height 13
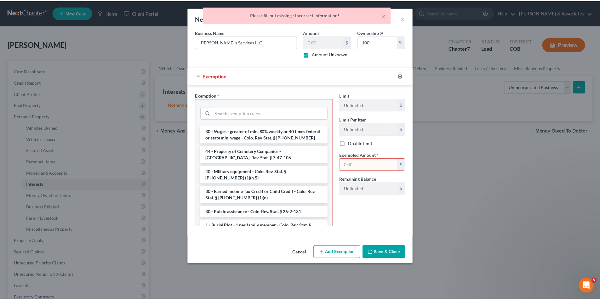
scroll to position [0, 0]
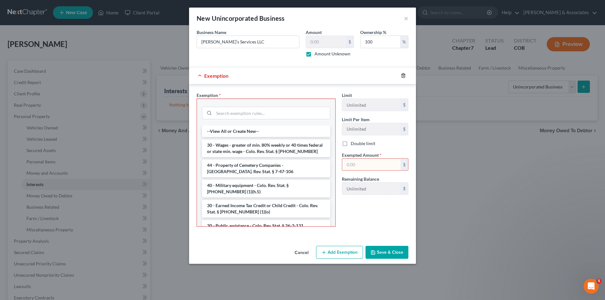
click at [404, 75] on icon "button" at bounding box center [403, 75] width 5 height 5
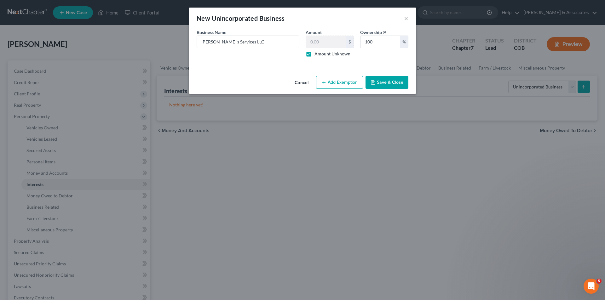
click at [386, 82] on button "Save & Close" at bounding box center [386, 82] width 43 height 13
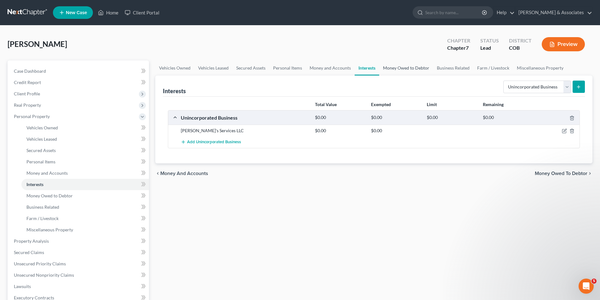
click at [416, 69] on link "Money Owed to Debtor" at bounding box center [406, 67] width 54 height 15
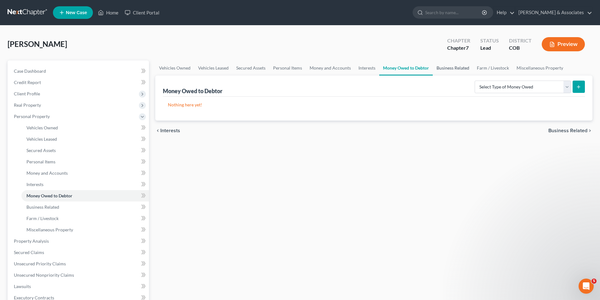
click at [449, 69] on link "Business Related" at bounding box center [453, 67] width 40 height 15
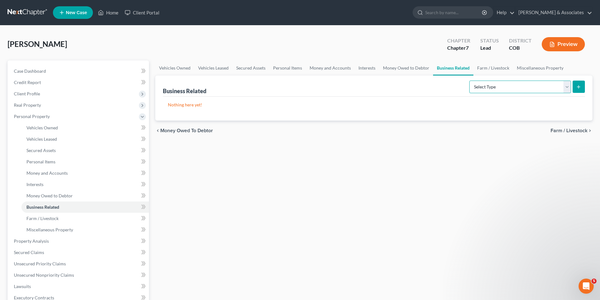
click at [568, 90] on select "Select Type Customer Lists Franchises Inventory Licenses Machinery Office Equip…" at bounding box center [520, 87] width 102 height 13
select select "office_equipment"
click at [470, 81] on select "Select Type Customer Lists Franchises Inventory Licenses Machinery Office Equip…" at bounding box center [520, 87] width 102 height 13
click at [581, 87] on button "submit" at bounding box center [579, 87] width 12 height 12
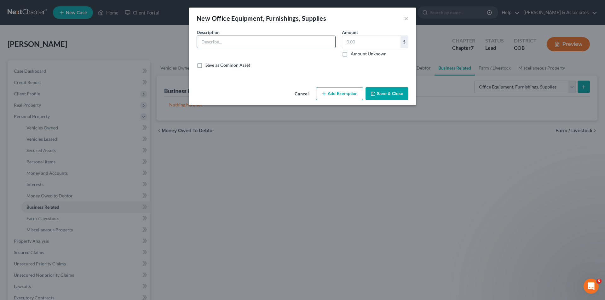
click at [204, 43] on input "text" at bounding box center [266, 42] width 138 height 12
type input "Hand Tools, power Tools"
click at [346, 43] on input "text" at bounding box center [371, 42] width 58 height 12
type input "500.00"
click at [255, 42] on input "Hand Tools, power Tools" at bounding box center [266, 42] width 138 height 12
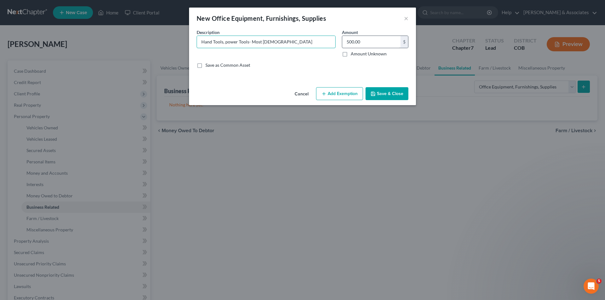
type input "Hand Tools, power Tools- Most [DEMOGRAPHIC_DATA]"
click at [351, 55] on label "Amount Unknown" at bounding box center [369, 54] width 36 height 6
click at [353, 55] on input "Amount Unknown" at bounding box center [355, 53] width 4 height 4
checkbox input "true"
type input "0.00"
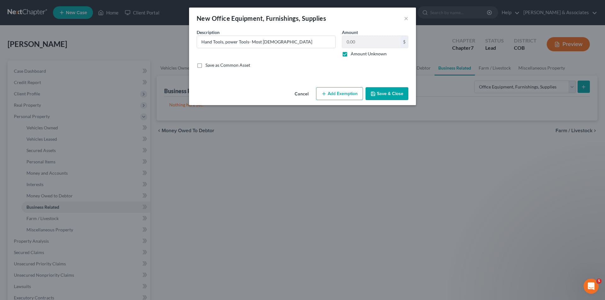
click at [379, 97] on button "Save & Close" at bounding box center [386, 93] width 43 height 13
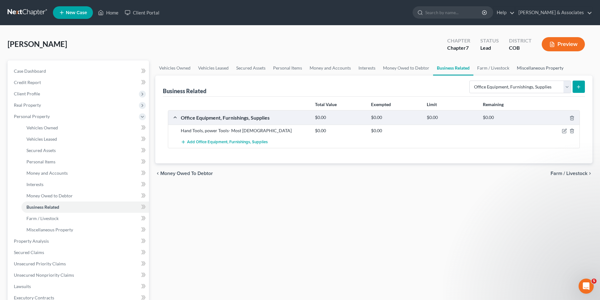
click at [548, 69] on link "Miscellaneous Property" at bounding box center [540, 67] width 54 height 15
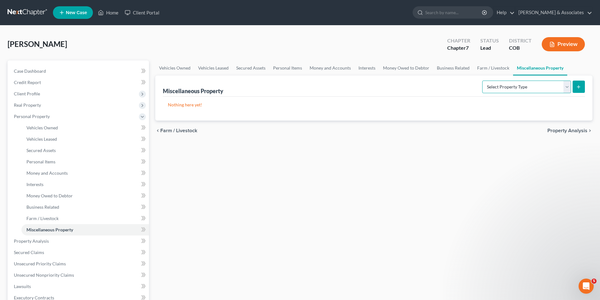
click at [565, 89] on select "Select Property Type Assigned for Creditor Benefit [DATE] Holding for Another N…" at bounding box center [526, 87] width 89 height 13
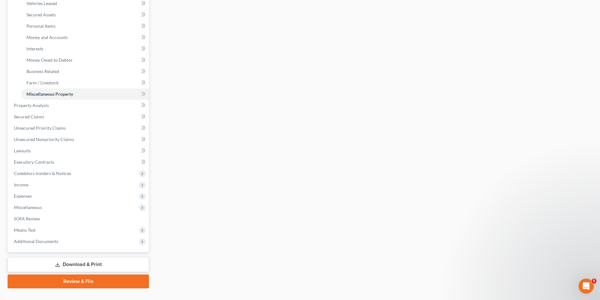
scroll to position [138, 0]
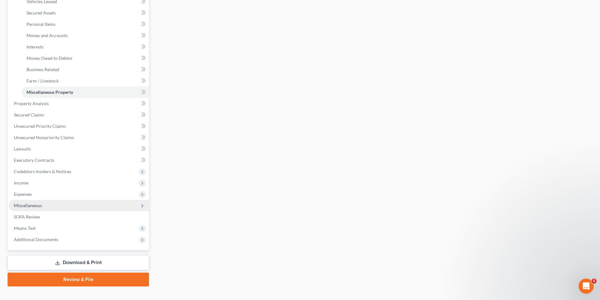
click at [31, 208] on span "Miscellaneous" at bounding box center [28, 205] width 28 height 5
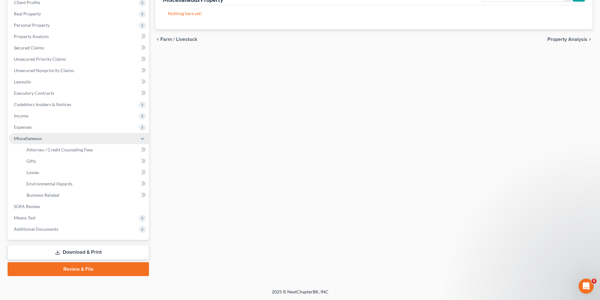
scroll to position [91, 0]
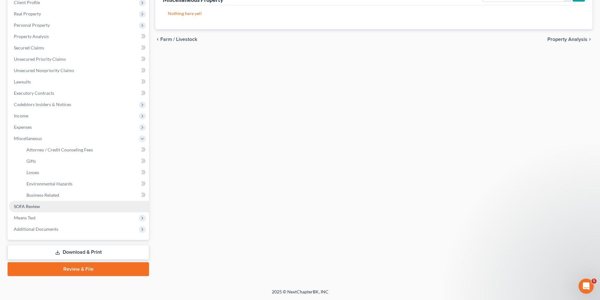
click at [24, 209] on span "SOFA Review" at bounding box center [27, 206] width 26 height 5
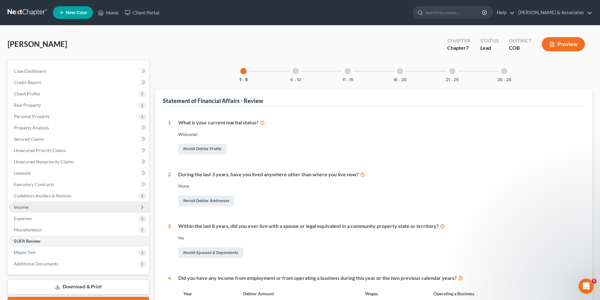
click at [33, 209] on span "Income" at bounding box center [79, 207] width 140 height 11
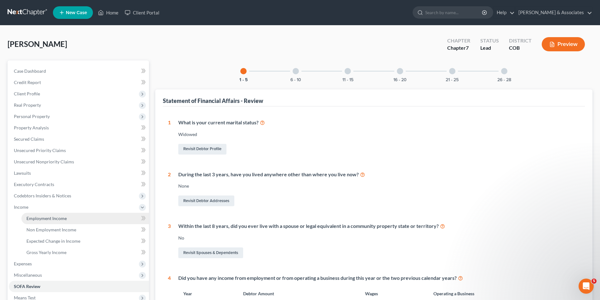
click at [44, 219] on span "Employment Income" at bounding box center [46, 218] width 40 height 5
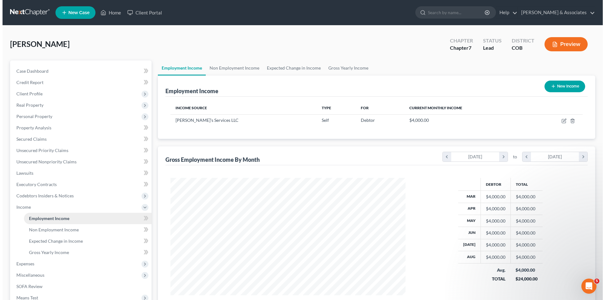
scroll to position [117, 248]
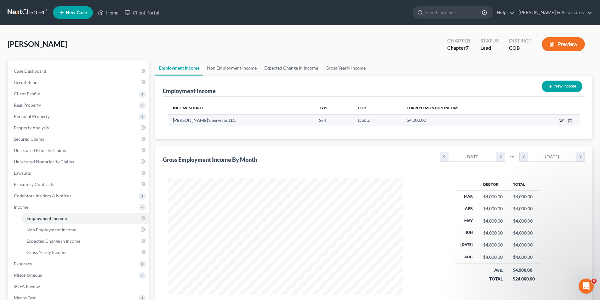
click at [563, 122] on icon "button" at bounding box center [561, 121] width 4 height 4
select select "1"
select select "5"
select select "0"
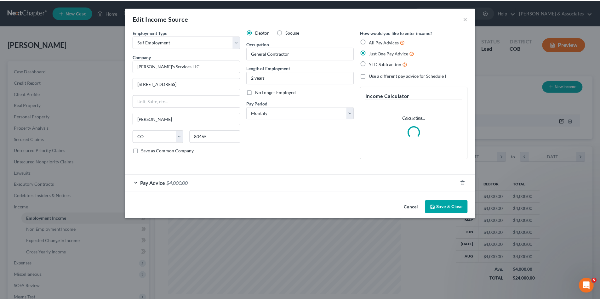
scroll to position [118, 250]
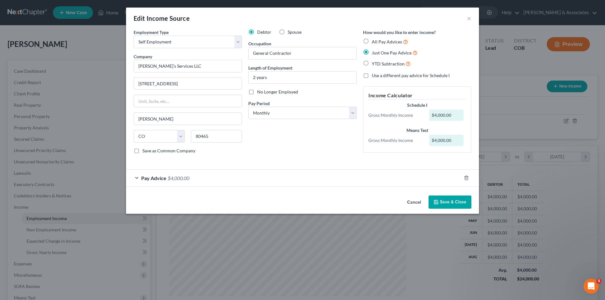
click at [142, 152] on label "Save as Common Company" at bounding box center [168, 151] width 53 height 6
click at [145, 152] on input "Save as Common Company" at bounding box center [147, 150] width 4 height 4
checkbox input "true"
click at [449, 199] on button "Save & Close" at bounding box center [449, 202] width 43 height 13
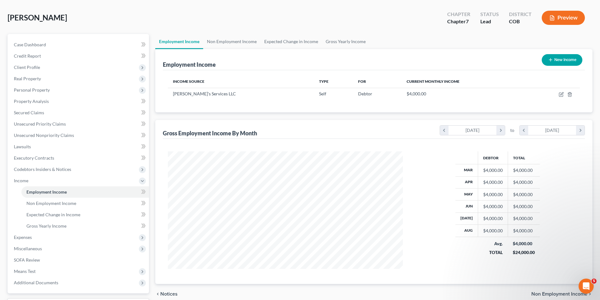
scroll to position [80, 0]
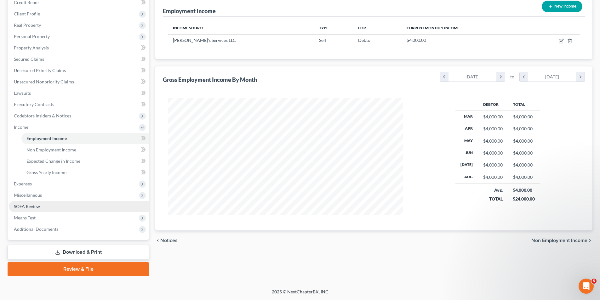
click at [30, 206] on span "SOFA Review" at bounding box center [27, 206] width 26 height 5
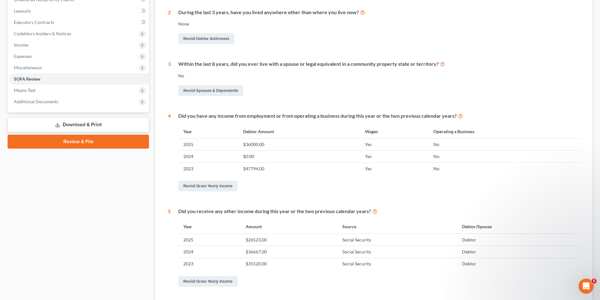
scroll to position [163, 0]
click at [206, 186] on link "Revisit Gross Yearly Income" at bounding box center [207, 185] width 59 height 11
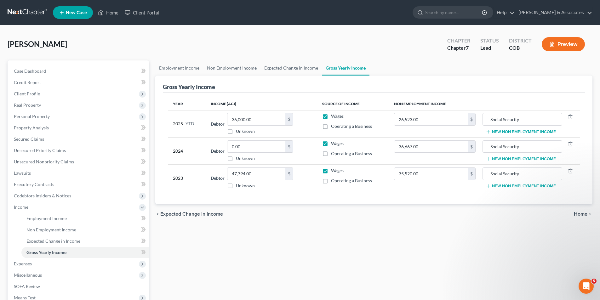
click at [331, 127] on label "Operating a Business" at bounding box center [351, 126] width 41 height 6
click at [334, 127] on input "Operating a Business" at bounding box center [336, 125] width 4 height 4
checkbox input "true"
click at [331, 117] on label "Wages" at bounding box center [337, 116] width 13 height 6
click at [334, 117] on input "Wages" at bounding box center [336, 115] width 4 height 4
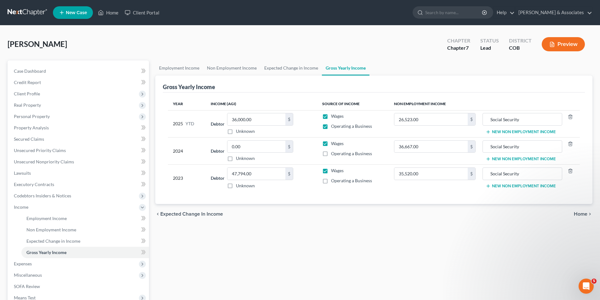
checkbox input "false"
click at [331, 143] on label "Wages" at bounding box center [337, 143] width 13 height 6
click at [334, 143] on input "Wages" at bounding box center [336, 142] width 4 height 4
checkbox input "false"
click at [331, 155] on label "Operating a Business" at bounding box center [351, 154] width 41 height 6
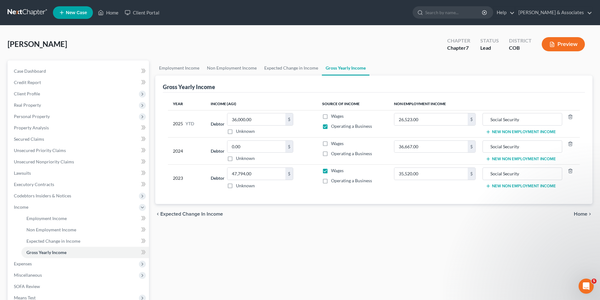
click at [334, 155] on input "Operating a Business" at bounding box center [336, 153] width 4 height 4
checkbox input "true"
click at [331, 171] on label "Wages" at bounding box center [337, 171] width 13 height 6
click at [334, 171] on input "Wages" at bounding box center [336, 170] width 4 height 4
checkbox input "false"
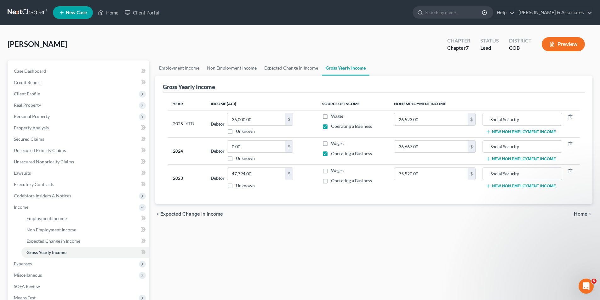
click at [331, 183] on label "Operating a Business" at bounding box center [351, 181] width 41 height 6
click at [334, 182] on input "Operating a Business" at bounding box center [336, 180] width 4 height 4
checkbox input "true"
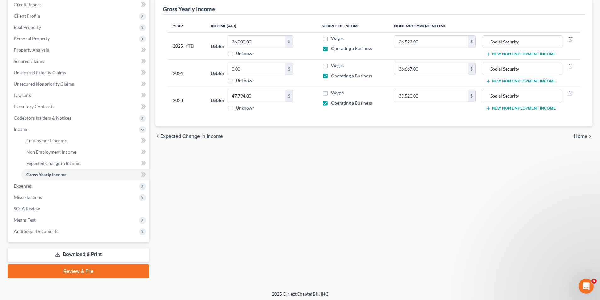
scroll to position [80, 0]
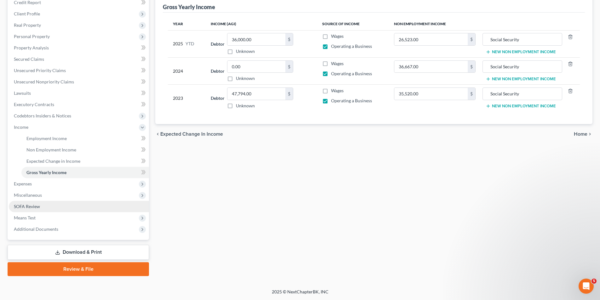
click at [40, 209] on link "SOFA Review" at bounding box center [79, 206] width 140 height 11
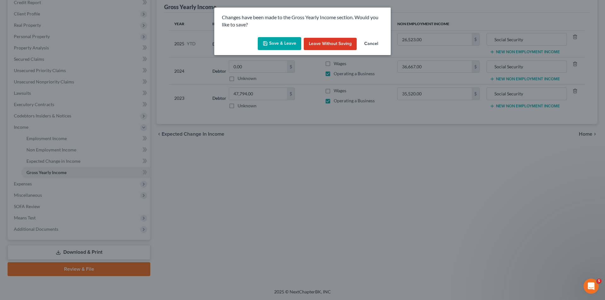
click at [283, 42] on button "Save & Leave" at bounding box center [279, 43] width 43 height 13
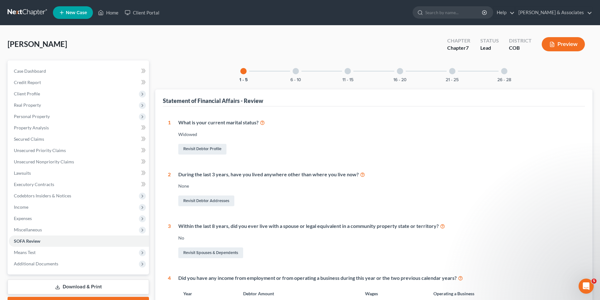
click at [293, 71] on div at bounding box center [296, 71] width 6 height 6
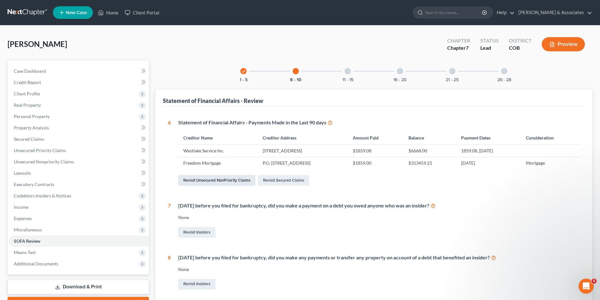
click at [217, 181] on link "Revisit Unsecured NonPriority Claims" at bounding box center [216, 180] width 77 height 11
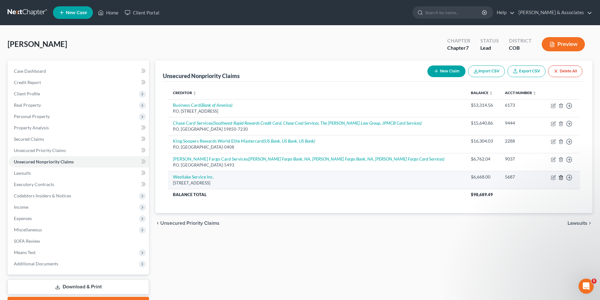
click at [560, 179] on icon "button" at bounding box center [560, 177] width 3 height 4
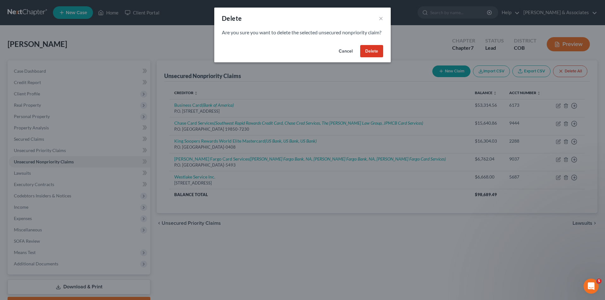
click at [365, 58] on button "Delete" at bounding box center [371, 51] width 23 height 13
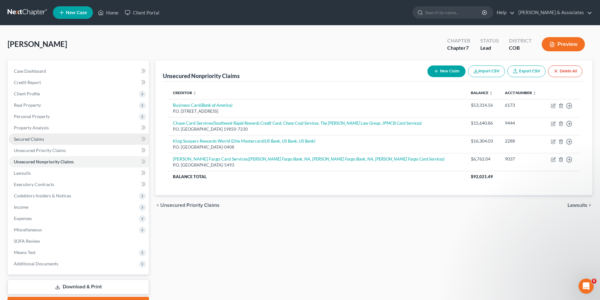
click at [39, 138] on span "Secured Claims" at bounding box center [29, 138] width 30 height 5
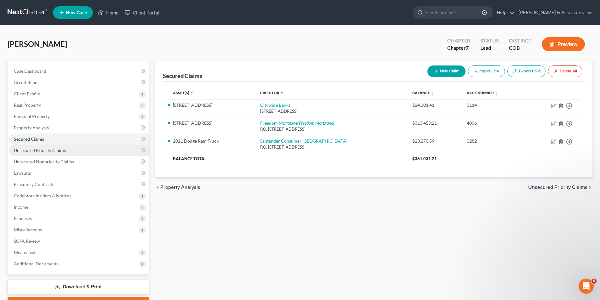
click at [37, 148] on span "Unsecured Priority Claims" at bounding box center [40, 150] width 52 height 5
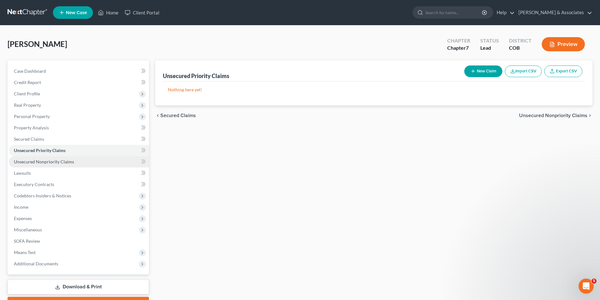
click at [54, 161] on span "Unsecured Nonpriority Claims" at bounding box center [44, 161] width 60 height 5
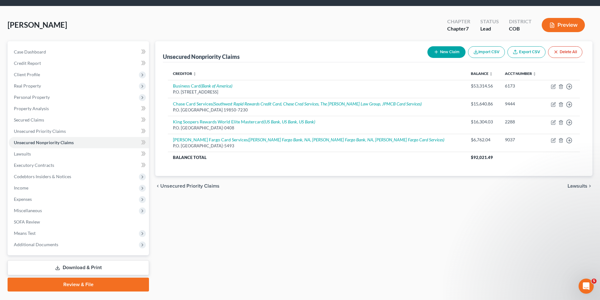
scroll to position [35, 0]
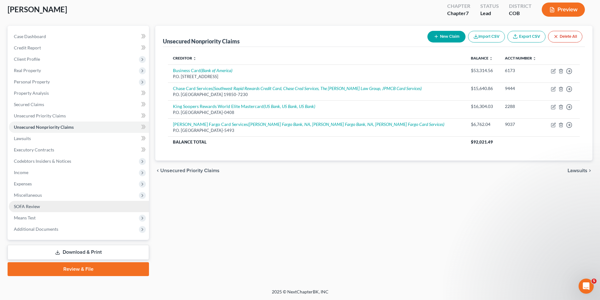
click at [28, 207] on span "SOFA Review" at bounding box center [27, 206] width 26 height 5
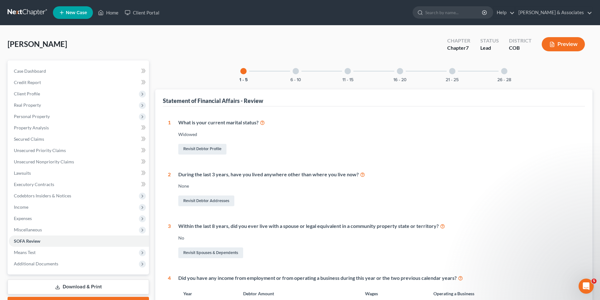
click at [295, 70] on div at bounding box center [296, 71] width 6 height 6
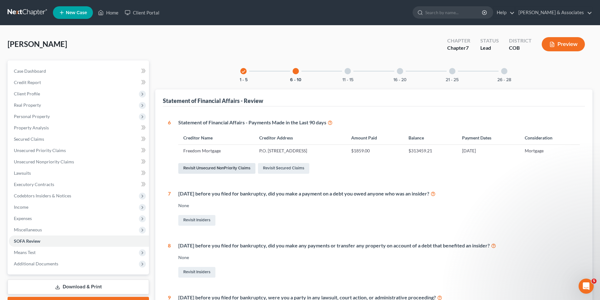
click at [207, 167] on link "Revisit Unsecured NonPriority Claims" at bounding box center [216, 168] width 77 height 11
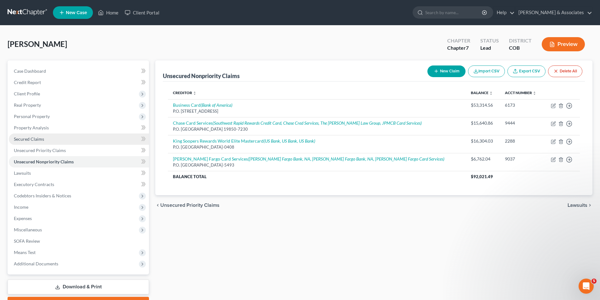
click at [61, 140] on link "Secured Claims" at bounding box center [79, 139] width 140 height 11
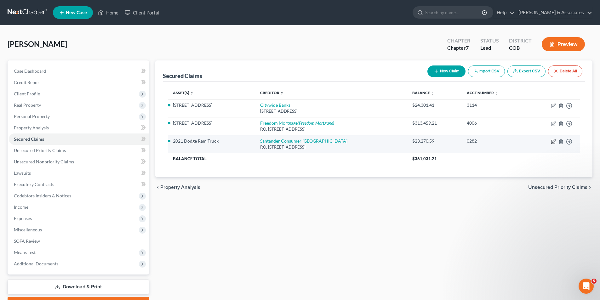
click at [553, 142] on icon "button" at bounding box center [553, 141] width 3 height 3
select select "45"
select select "0"
select select "2"
select select "0"
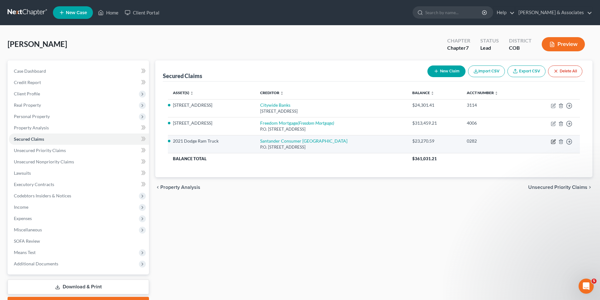
select select "0"
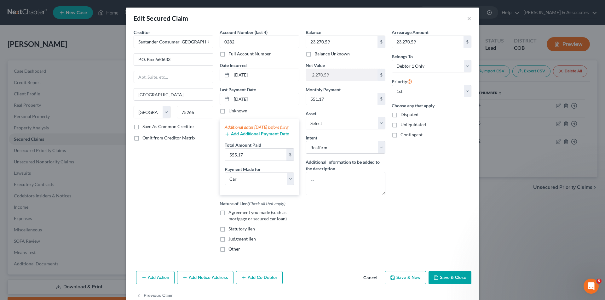
click at [228, 219] on label "Agreement you made (such as mortgage or secured car loan)" at bounding box center [263, 215] width 71 height 13
click at [231, 214] on input "Agreement you made (such as mortgage or secured car loan)" at bounding box center [233, 211] width 4 height 4
checkbox input "true"
click at [445, 284] on button "Save & Close" at bounding box center [449, 277] width 43 height 13
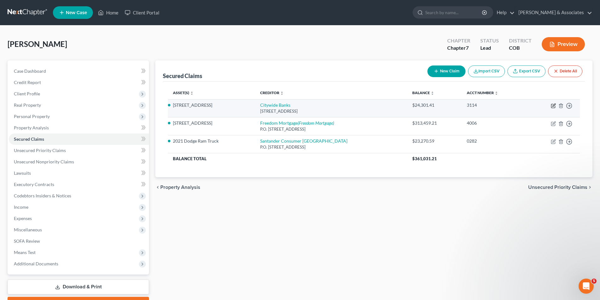
click at [554, 107] on icon "button" at bounding box center [553, 105] width 5 height 5
select select "16"
select select "0"
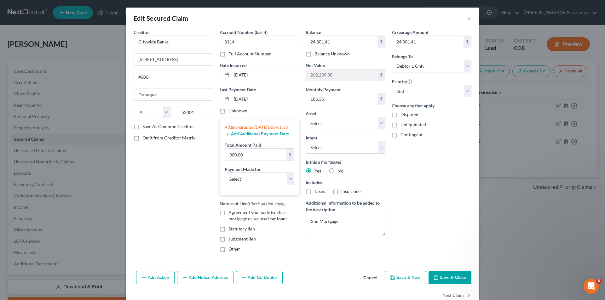
click at [228, 219] on label "Agreement you made (such as mortgage or secured car loan)" at bounding box center [263, 215] width 71 height 13
click at [231, 214] on input "Agreement you made (such as mortgage or secured car loan)" at bounding box center [233, 211] width 4 height 4
checkbox input "true"
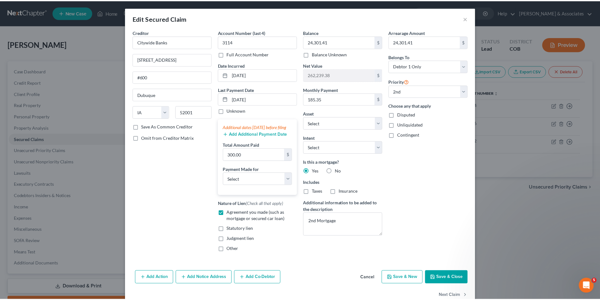
scroll to position [21, 0]
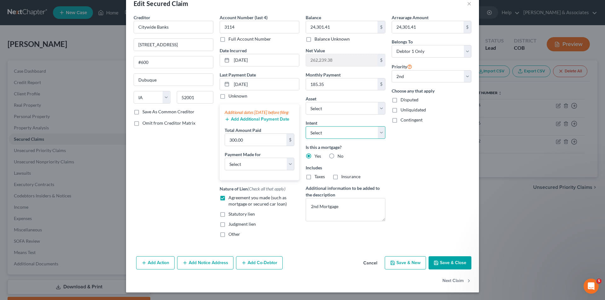
click at [378, 129] on select "Select Surrender Redeem Reaffirm Avoid Other" at bounding box center [346, 132] width 80 height 13
select select "2"
click at [306, 126] on select "Select Surrender Redeem Reaffirm Avoid Other" at bounding box center [346, 132] width 80 height 13
click at [452, 264] on button "Save & Close" at bounding box center [449, 262] width 43 height 13
select select "1"
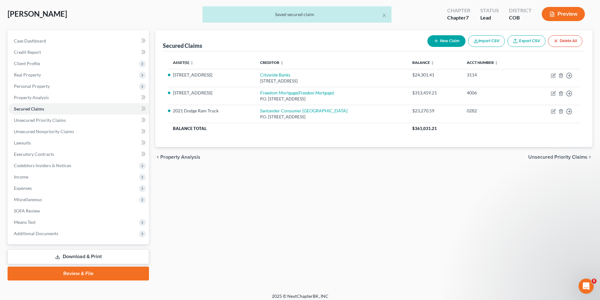
scroll to position [31, 0]
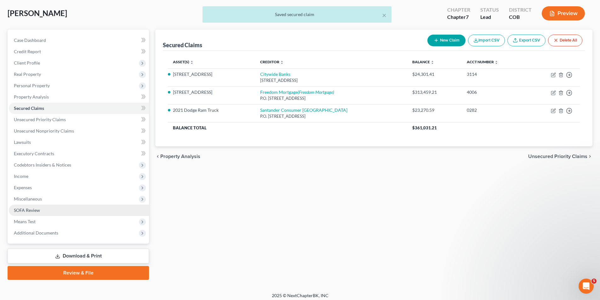
click at [38, 211] on span "SOFA Review" at bounding box center [27, 210] width 26 height 5
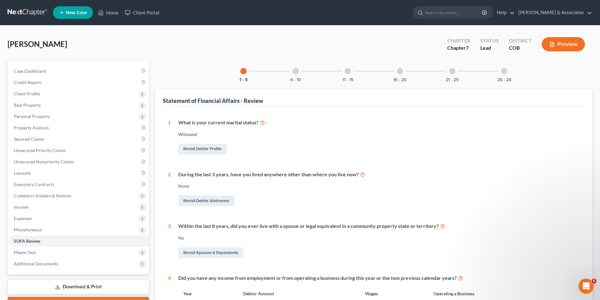
click at [298, 72] on div at bounding box center [296, 71] width 6 height 6
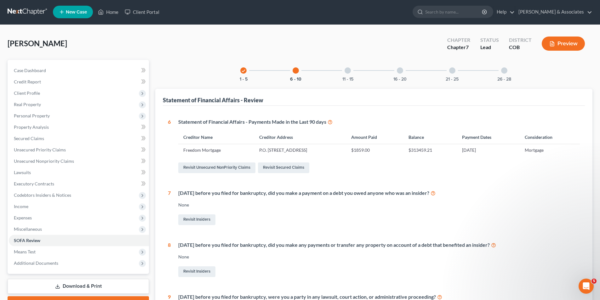
scroll to position [1, 0]
click at [287, 168] on link "Revisit Secured Claims" at bounding box center [283, 167] width 51 height 11
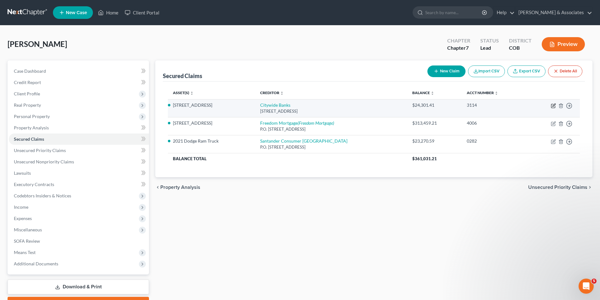
click at [554, 105] on icon "button" at bounding box center [553, 105] width 5 height 5
select select "16"
select select "2"
select select "0"
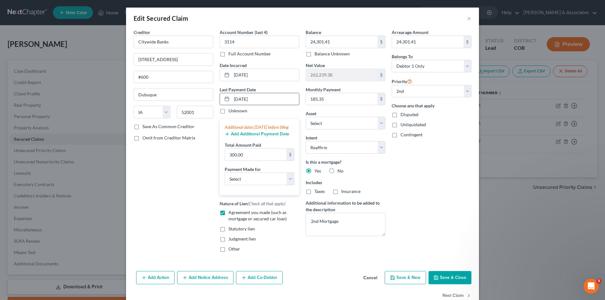
click at [235, 100] on input "[DATE]" at bounding box center [265, 99] width 67 height 12
type input "[DATE]"
click at [462, 284] on button "Save & Close" at bounding box center [449, 277] width 43 height 13
select select "1"
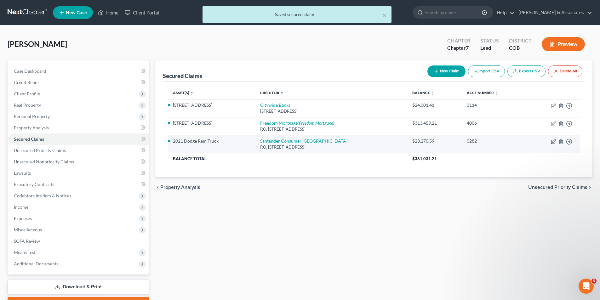
click at [553, 142] on icon "button" at bounding box center [553, 141] width 3 height 3
select select "45"
select select "0"
select select "2"
select select "0"
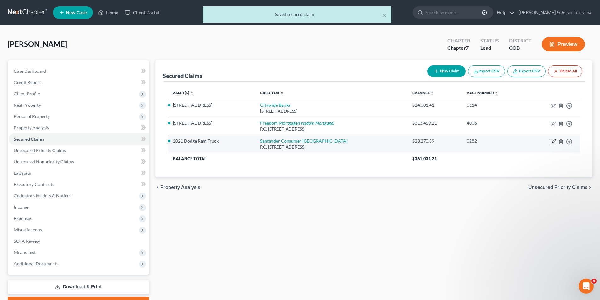
select select "0"
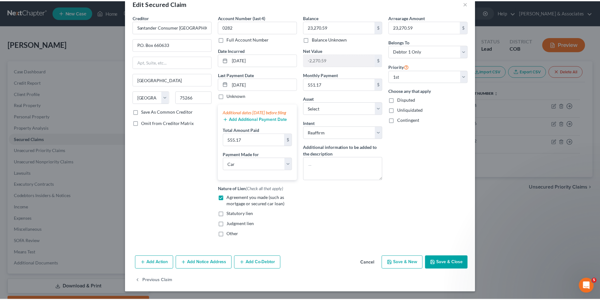
scroll to position [21, 0]
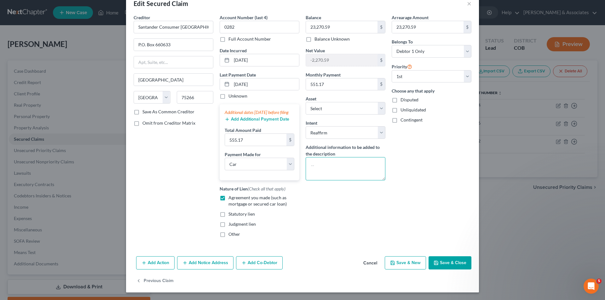
click at [315, 157] on textarea at bounding box center [346, 168] width 80 height 23
type textarea "Car payment"
click at [446, 261] on button "Save & Close" at bounding box center [449, 262] width 43 height 13
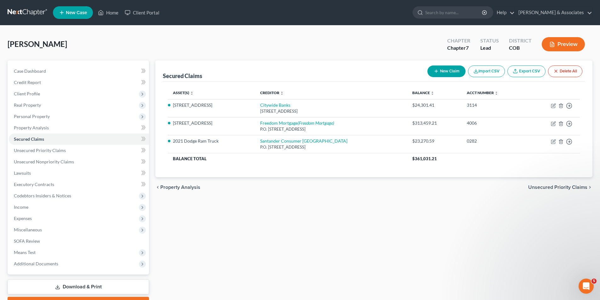
scroll to position [35, 0]
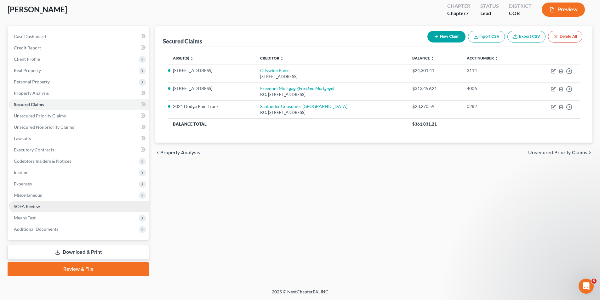
click at [25, 207] on span "SOFA Review" at bounding box center [27, 206] width 26 height 5
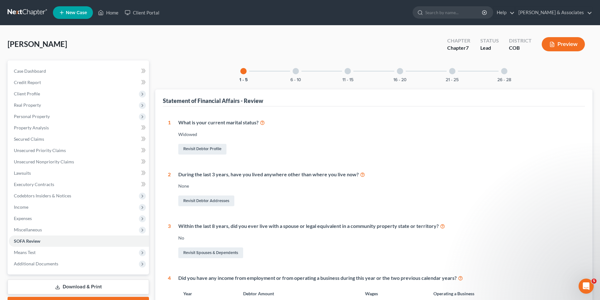
click at [298, 72] on div at bounding box center [296, 71] width 6 height 6
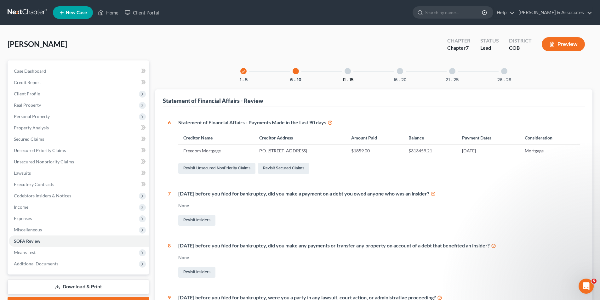
drag, startPoint x: 345, startPoint y: 71, endPoint x: 342, endPoint y: 80, distance: 9.2
click at [345, 72] on div at bounding box center [348, 71] width 6 height 6
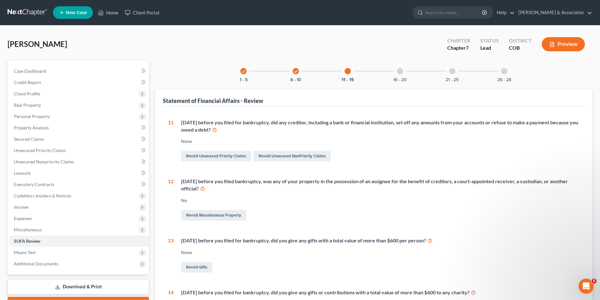
click at [399, 72] on div at bounding box center [400, 71] width 6 height 6
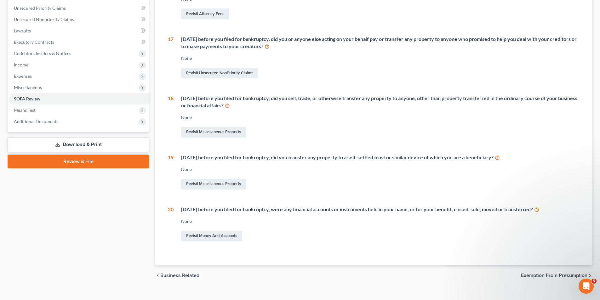
scroll to position [145, 0]
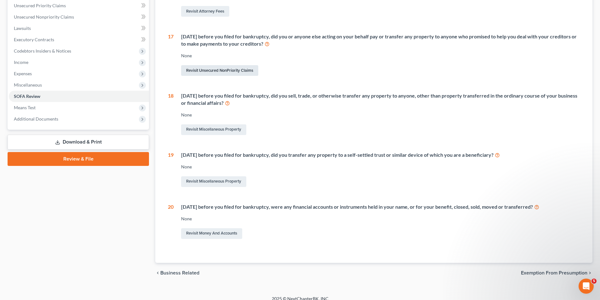
click at [228, 70] on link "Revisit Unsecured NonPriority Claims" at bounding box center [219, 70] width 77 height 11
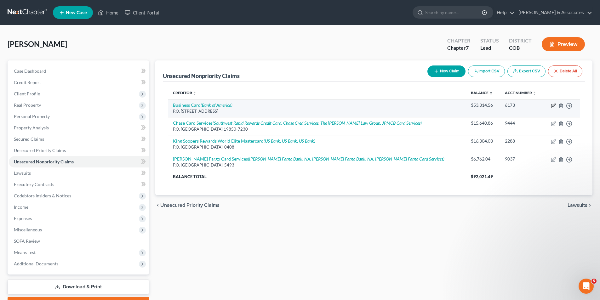
click at [554, 106] on icon "button" at bounding box center [553, 105] width 3 height 3
select select "7"
select select "2"
select select "0"
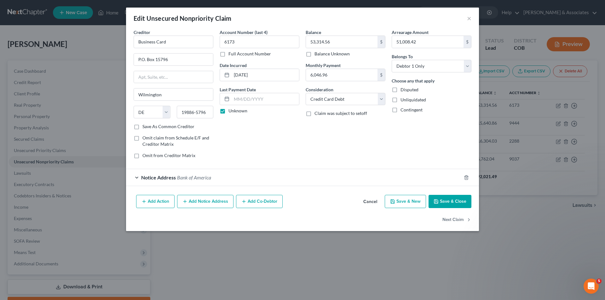
click at [198, 204] on button "Add Notice Address" at bounding box center [205, 201] width 56 height 13
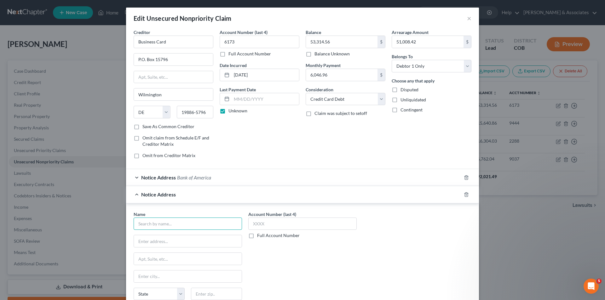
click at [143, 225] on input "text" at bounding box center [188, 224] width 108 height 13
click at [137, 223] on input "text" at bounding box center [188, 224] width 108 height 13
type input "Blue Mesa Law Group"
click at [249, 224] on input "text" at bounding box center [302, 224] width 108 height 13
type input "6173"
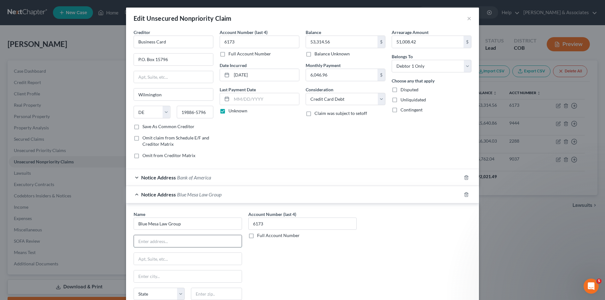
click at [146, 241] on input "text" at bounding box center [188, 241] width 108 height 12
type input "[STREET_ADDRESS][US_STATE]"
click at [141, 276] on input "text" at bounding box center [188, 277] width 108 height 12
click at [140, 260] on input "text" at bounding box center [188, 259] width 108 height 12
type input "Penthouse North"
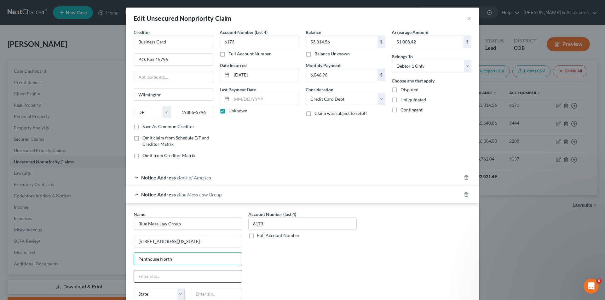
click at [137, 278] on input "text" at bounding box center [188, 277] width 108 height 12
type input "[GEOGRAPHIC_DATA]"
click at [179, 294] on select "State [US_STATE] AK AR AZ CA CO CT DE DC [GEOGRAPHIC_DATA] [GEOGRAPHIC_DATA] GU…" at bounding box center [159, 294] width 51 height 13
select select "5"
click at [134, 288] on select "State [US_STATE] AK AR AZ CA CO CT DE DC [GEOGRAPHIC_DATA] [GEOGRAPHIC_DATA] GU…" at bounding box center [159, 294] width 51 height 13
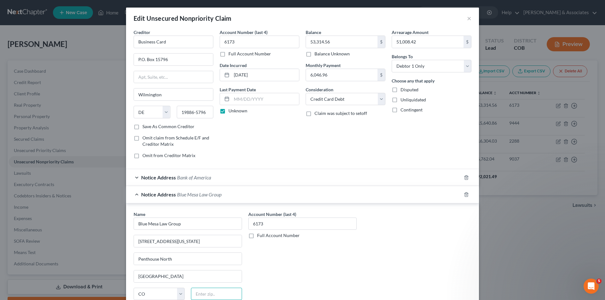
click at [198, 293] on input "text" at bounding box center [216, 294] width 51 height 13
type input "80246"
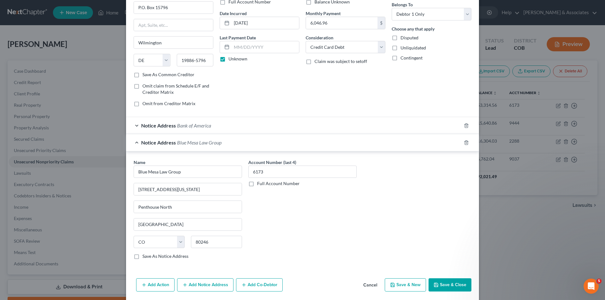
scroll to position [59, 0]
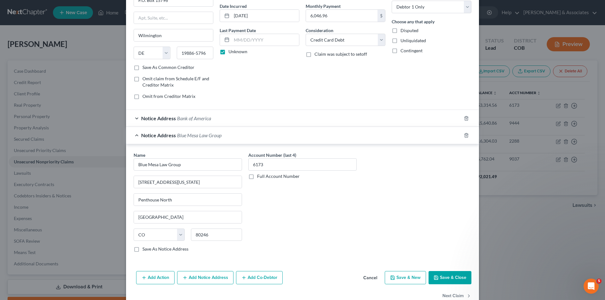
click at [142, 249] on label "Save As Notice Address" at bounding box center [165, 249] width 46 height 6
click at [145, 249] on input "Save As Notice Address" at bounding box center [147, 248] width 4 height 4
click at [449, 279] on button "Save & Close" at bounding box center [449, 277] width 43 height 13
checkbox input "false"
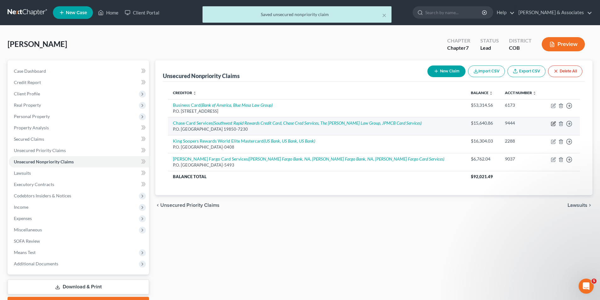
click at [554, 123] on icon "button" at bounding box center [553, 123] width 5 height 5
select select "7"
select select "2"
select select "0"
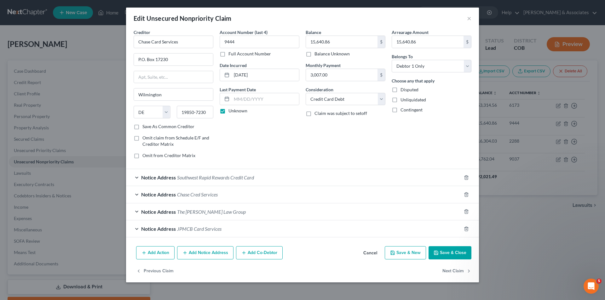
click at [196, 257] on button "Add Notice Address" at bounding box center [205, 252] width 56 height 13
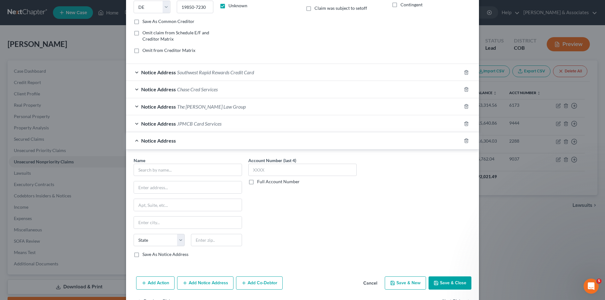
scroll to position [108, 0]
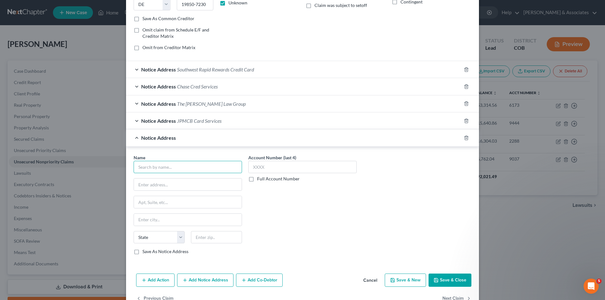
click at [134, 167] on input "text" at bounding box center [188, 167] width 108 height 13
type input "Blue Mesa Law Group"
click at [252, 166] on input "text" at bounding box center [302, 167] width 108 height 13
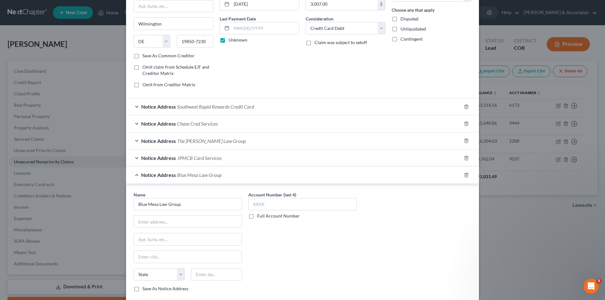
scroll to position [111, 0]
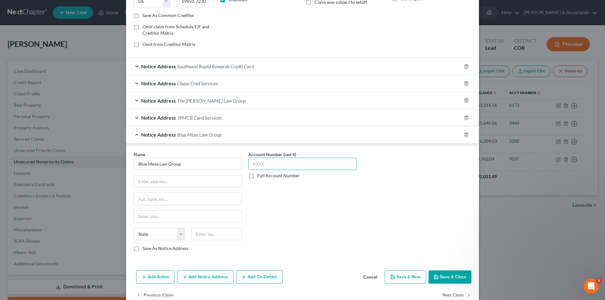
click at [251, 162] on input "text" at bounding box center [302, 164] width 108 height 13
type input "9444"
click at [136, 183] on input "text" at bounding box center [188, 181] width 108 height 12
type input "[STREET_ADDRESS][US_STATE]"
click at [142, 201] on input "text" at bounding box center [188, 199] width 108 height 12
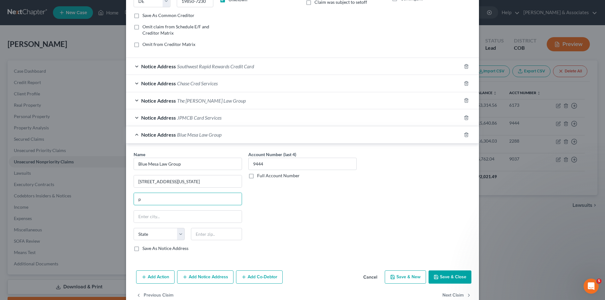
type input "Penthouse North"
click at [140, 219] on input "text" at bounding box center [188, 217] width 108 height 12
type input "[GEOGRAPHIC_DATA]"
drag, startPoint x: 179, startPoint y: 236, endPoint x: 180, endPoint y: 229, distance: 7.1
click at [179, 236] on select "State [US_STATE] AK AR AZ CA CO CT DE DC [GEOGRAPHIC_DATA] [GEOGRAPHIC_DATA] GU…" at bounding box center [159, 234] width 51 height 13
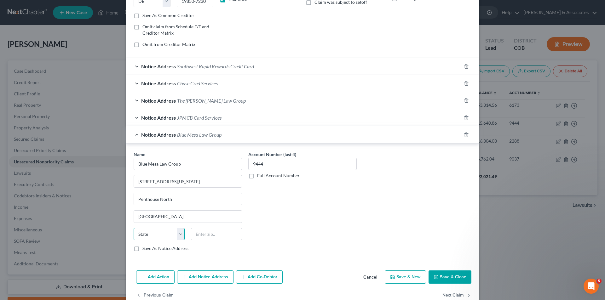
select select "5"
click at [134, 228] on select "State [US_STATE] AK AR AZ CA CO CT DE DC [GEOGRAPHIC_DATA] [GEOGRAPHIC_DATA] GU…" at bounding box center [159, 234] width 51 height 13
click at [194, 236] on input "text" at bounding box center [216, 234] width 51 height 13
type input "80246"
click at [142, 250] on label "Save As Notice Address" at bounding box center [165, 248] width 46 height 6
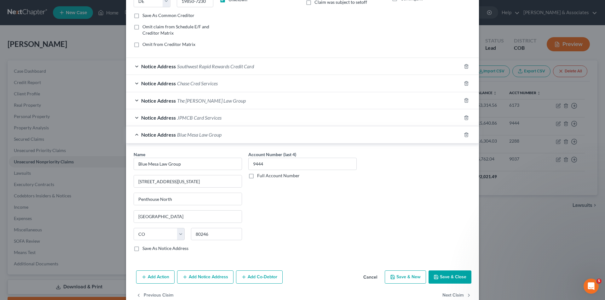
click at [145, 249] on input "Save As Notice Address" at bounding box center [147, 247] width 4 height 4
click at [451, 278] on button "Save & Close" at bounding box center [449, 277] width 43 height 13
checkbox input "false"
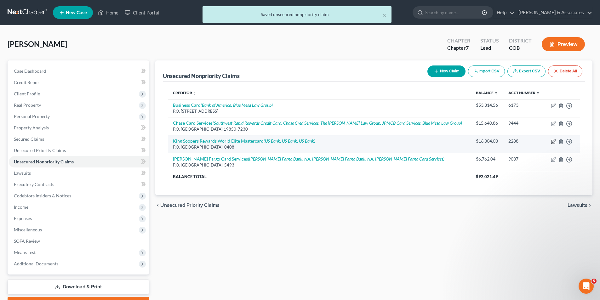
click at [554, 143] on icon "button" at bounding box center [553, 141] width 5 height 5
select select "26"
select select "2"
select select "0"
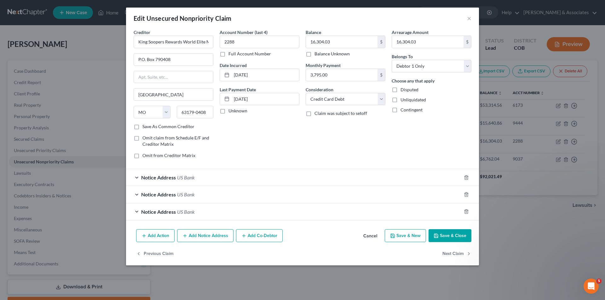
click at [191, 234] on button "Add Notice Address" at bounding box center [205, 235] width 56 height 13
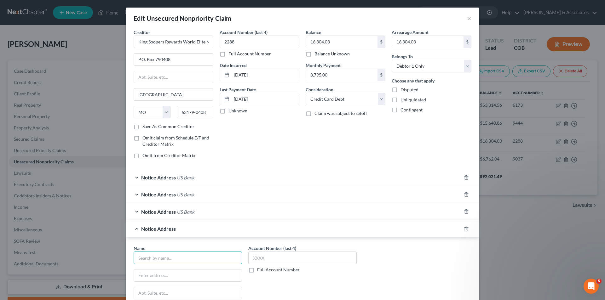
click at [135, 261] on input "text" at bounding box center [188, 258] width 108 height 13
type input "Blue Mesa Law Group"
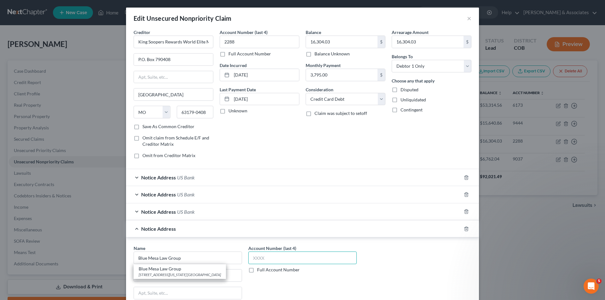
click at [252, 258] on input "text" at bounding box center [302, 258] width 108 height 13
type input "2288"
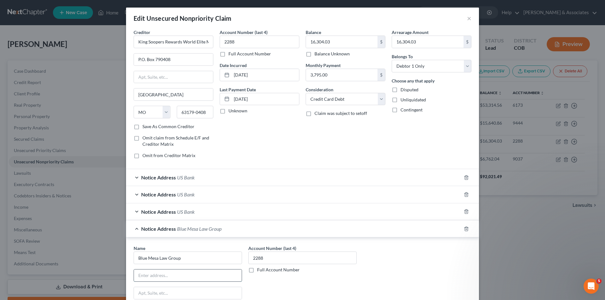
click at [138, 276] on input "text" at bounding box center [188, 276] width 108 height 12
type input "[STREET_ADDRESS][US_STATE]"
click at [135, 293] on input "text" at bounding box center [188, 293] width 108 height 12
type input "Penthouse North"
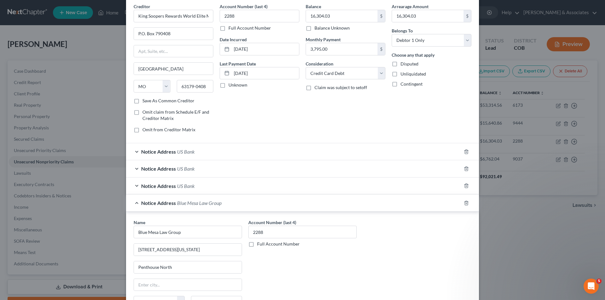
scroll to position [108, 0]
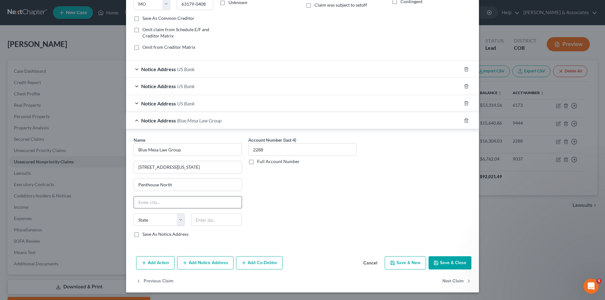
click at [139, 203] on input "text" at bounding box center [188, 203] width 108 height 12
type input "[GEOGRAPHIC_DATA]"
drag, startPoint x: 175, startPoint y: 222, endPoint x: 171, endPoint y: 216, distance: 7.9
click at [175, 222] on select "State [US_STATE] AK AR AZ CA CO CT DE DC [GEOGRAPHIC_DATA] [GEOGRAPHIC_DATA] GU…" at bounding box center [159, 220] width 51 height 13
select select "5"
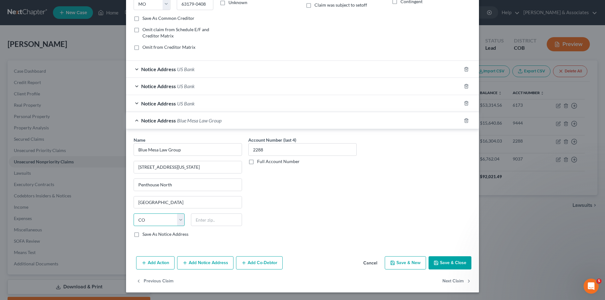
click at [134, 214] on select "State [US_STATE] AK AR AZ CA CO CT DE DC [GEOGRAPHIC_DATA] [GEOGRAPHIC_DATA] GU…" at bounding box center [159, 220] width 51 height 13
click at [198, 221] on input "text" at bounding box center [216, 220] width 51 height 13
type input "80246"
click at [142, 235] on label "Save As Notice Address" at bounding box center [165, 234] width 46 height 6
click at [145, 235] on input "Save As Notice Address" at bounding box center [147, 233] width 4 height 4
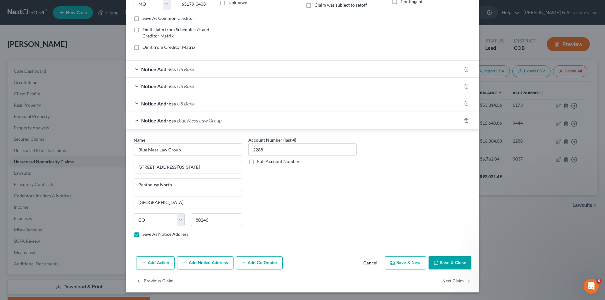
click at [453, 266] on button "Save & Close" at bounding box center [449, 262] width 43 height 13
checkbox input "false"
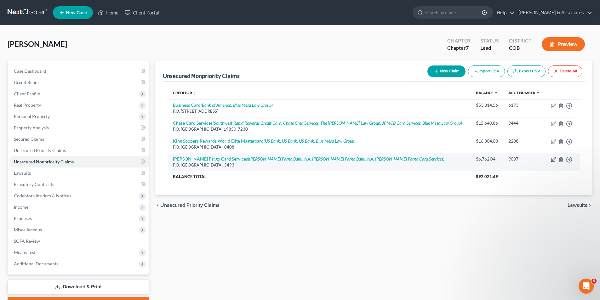
click at [552, 159] on icon "button" at bounding box center [553, 159] width 5 height 5
select select "4"
select select "2"
select select "0"
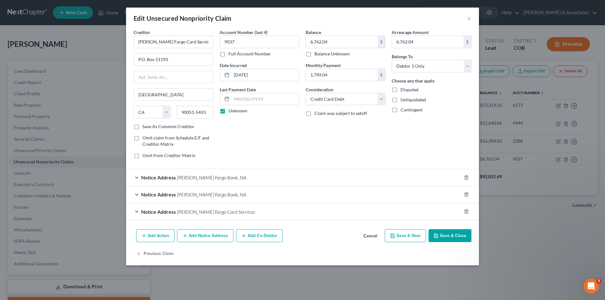
click at [192, 235] on button "Add Notice Address" at bounding box center [205, 235] width 56 height 13
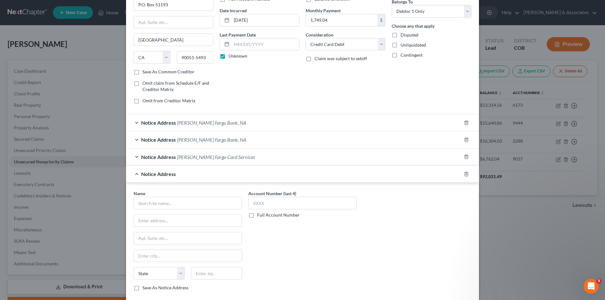
scroll to position [99, 0]
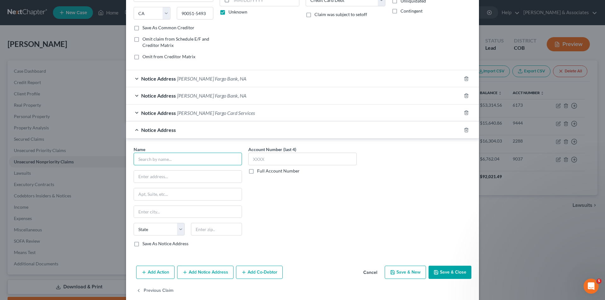
click at [137, 157] on input "text" at bounding box center [188, 159] width 108 height 13
type input "Blue Mesa Law Group"
click at [252, 160] on input "text" at bounding box center [302, 159] width 108 height 13
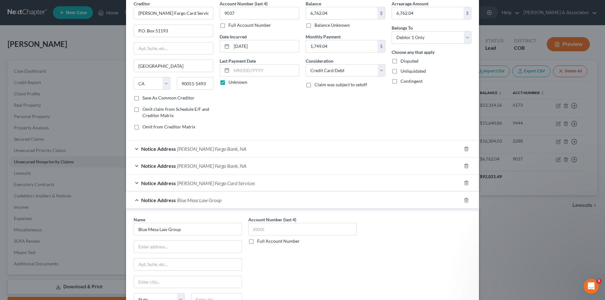
scroll to position [26, 0]
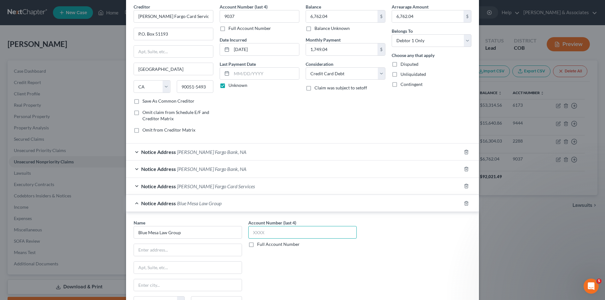
click at [251, 232] on input "text" at bounding box center [302, 232] width 108 height 13
type input "9037"
click at [134, 251] on input "text" at bounding box center [188, 250] width 108 height 12
type input "[STREET_ADDRESS][US_STATE]"
click at [140, 268] on input "text" at bounding box center [188, 268] width 108 height 12
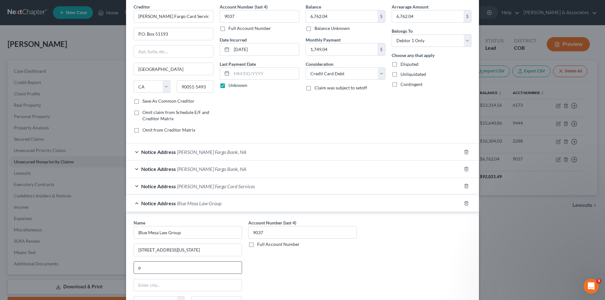
type input "Penthouse North"
click at [139, 287] on input "text" at bounding box center [188, 285] width 108 height 12
type input "[GEOGRAPHIC_DATA]"
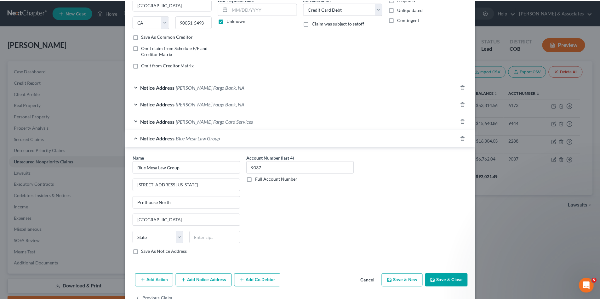
scroll to position [91, 0]
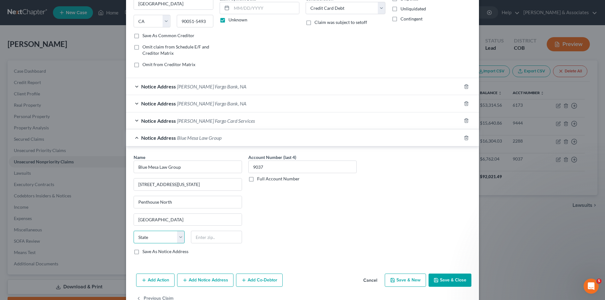
click at [180, 237] on select "State [US_STATE] AK AR AZ CA CO CT DE DC [GEOGRAPHIC_DATA] [GEOGRAPHIC_DATA] GU…" at bounding box center [159, 237] width 51 height 13
select select "5"
click at [134, 231] on select "State [US_STATE] AK AR AZ CA CO CT DE DC [GEOGRAPHIC_DATA] [GEOGRAPHIC_DATA] GU…" at bounding box center [159, 237] width 51 height 13
click at [191, 237] on input "text" at bounding box center [216, 237] width 51 height 13
type input "80246"
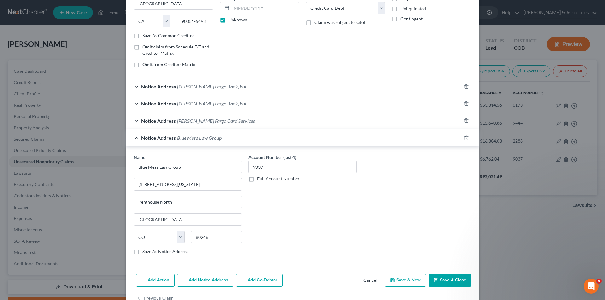
click at [142, 253] on label "Save As Notice Address" at bounding box center [165, 252] width 46 height 6
click at [145, 253] on input "Save As Notice Address" at bounding box center [147, 251] width 4 height 4
click at [446, 280] on button "Save & Close" at bounding box center [449, 280] width 43 height 13
checkbox input "false"
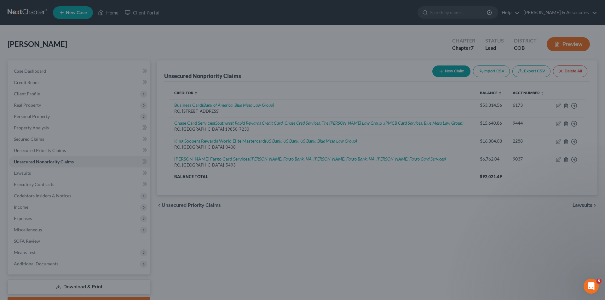
scroll to position [0, 0]
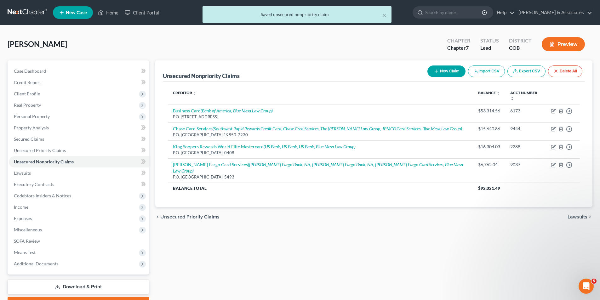
click at [442, 71] on button "New Claim" at bounding box center [446, 72] width 38 height 12
select select "0"
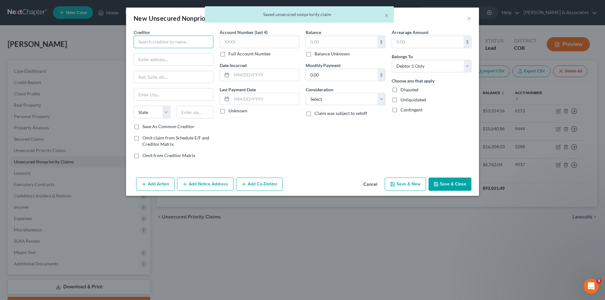
click at [138, 43] on input "text" at bounding box center [174, 42] width 80 height 13
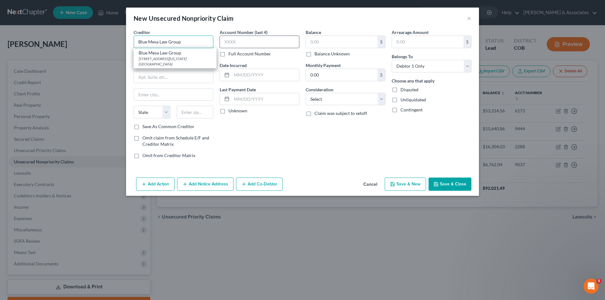
type input "Blue Mesa Law Group"
click at [226, 41] on input "text" at bounding box center [260, 42] width 80 height 13
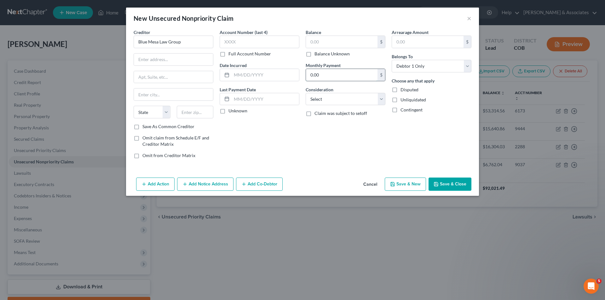
click at [309, 74] on input "0.00" at bounding box center [342, 75] width 72 height 12
type input "519.10"
click at [183, 43] on input "Blue Mesa Law Group" at bounding box center [174, 42] width 80 height 13
type input "Blue Mesa Law Group/Beyond Finance"
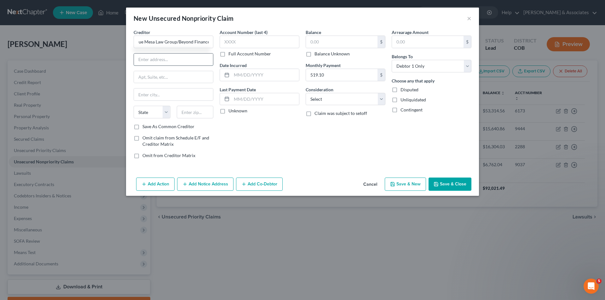
click at [142, 59] on input "text" at bounding box center [173, 60] width 79 height 12
type input "[STREET_ADDRESS]"
click at [140, 78] on input "text" at bounding box center [173, 77] width 79 height 12
type input "Ste 1600"
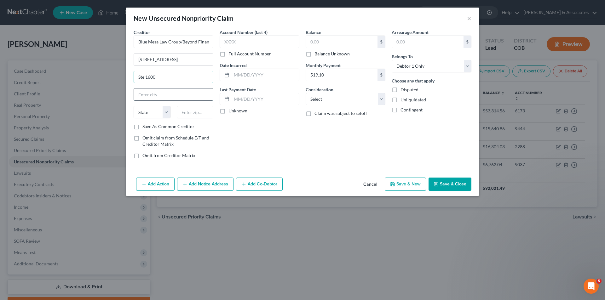
click at [142, 98] on input "text" at bounding box center [173, 95] width 79 height 12
type input "[GEOGRAPHIC_DATA]"
click at [145, 113] on select "State [US_STATE] AK AR AZ CA CO CT DE DC [GEOGRAPHIC_DATA] [GEOGRAPHIC_DATA] GU…" at bounding box center [152, 112] width 37 height 13
select select "5"
click at [134, 106] on select "State [US_STATE] AK AR AZ CA CO CT DE DC [GEOGRAPHIC_DATA] [GEOGRAPHIC_DATA] GU…" at bounding box center [152, 112] width 37 height 13
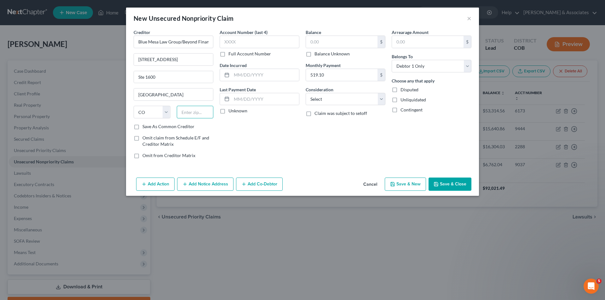
click at [187, 112] on input "text" at bounding box center [195, 112] width 37 height 13
type input "80202"
click at [228, 40] on input "text" at bounding box center [260, 42] width 80 height 13
click at [382, 101] on select "Select Cable / Satellite Services Collection Agency Credit Card Debt Debt Couns…" at bounding box center [346, 99] width 80 height 13
select select "3"
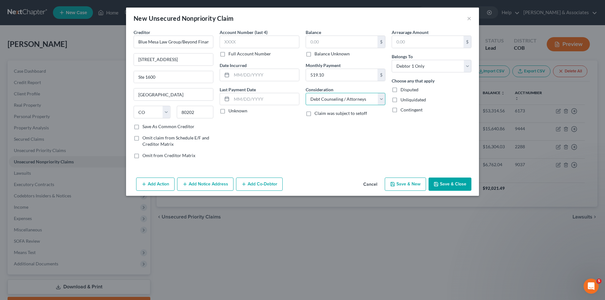
click at [306, 93] on select "Select Cable / Satellite Services Collection Agency Credit Card Debt Debt Couns…" at bounding box center [346, 99] width 80 height 13
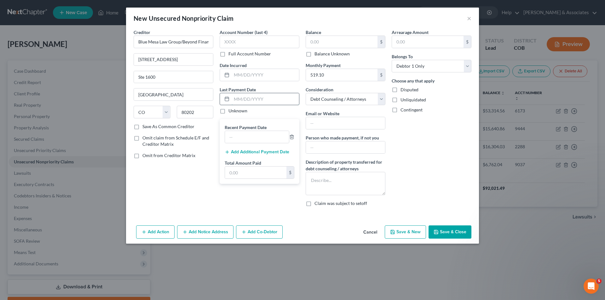
click at [234, 99] on input "text" at bounding box center [265, 99] width 67 height 12
type input "[DATE]"
click at [229, 137] on input "text" at bounding box center [257, 137] width 64 height 12
type input "[DATE]"
click at [231, 172] on input "text" at bounding box center [255, 173] width 61 height 12
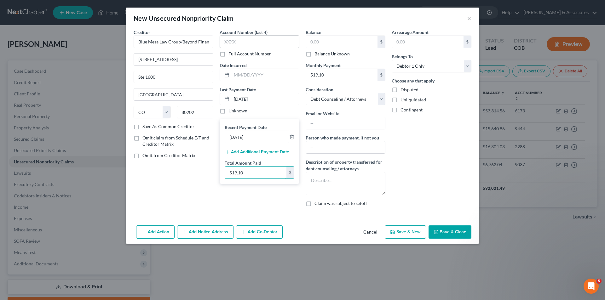
type input "519.10"
click at [242, 42] on input "text" at bounding box center [260, 42] width 80 height 13
type input "9037"
click at [311, 42] on input "text" at bounding box center [342, 42] width 72 height 12
type input "28,000.00"
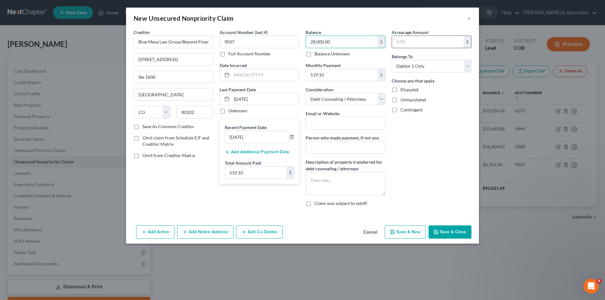
click at [399, 43] on input "text" at bounding box center [428, 42] width 72 height 12
type input "28,000.00"
click at [312, 123] on input "text" at bounding box center [345, 123] width 79 height 12
type input "[EMAIL_ADDRESS][DOMAIN_NAME]"
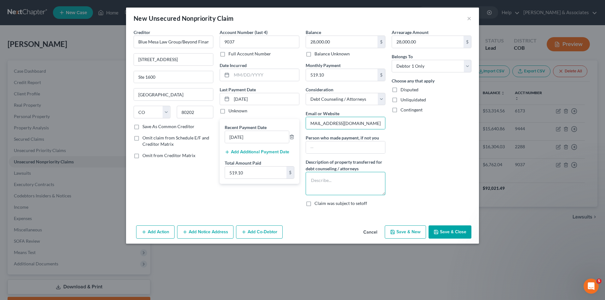
click at [312, 181] on textarea at bounding box center [346, 183] width 80 height 23
type textarea "Paid funds"
click at [181, 41] on input "Blue Mesa Law Group/Beyond Finance" at bounding box center [174, 42] width 80 height 13
type input "Beyond Finance, LLC"
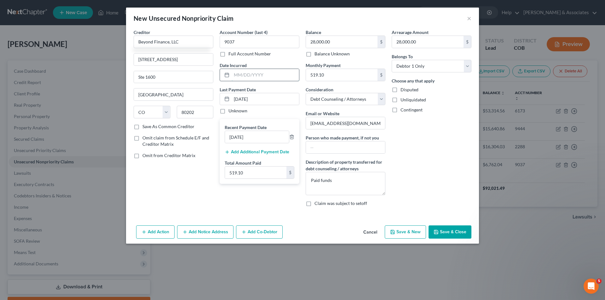
click at [235, 75] on input "text" at bounding box center [265, 75] width 67 height 12
type input "[DATE]"
click at [338, 179] on textarea "Paid funds" at bounding box center [346, 183] width 80 height 23
type textarea "Paid funds thru Checking Account for Debt Resolution Agreement"
click at [215, 232] on button "Add Notice Address" at bounding box center [205, 232] width 56 height 13
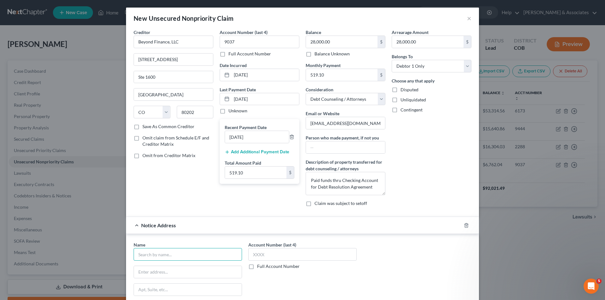
click at [136, 254] on input "text" at bounding box center [188, 254] width 108 height 13
click at [140, 255] on input "text" at bounding box center [188, 254] width 108 height 13
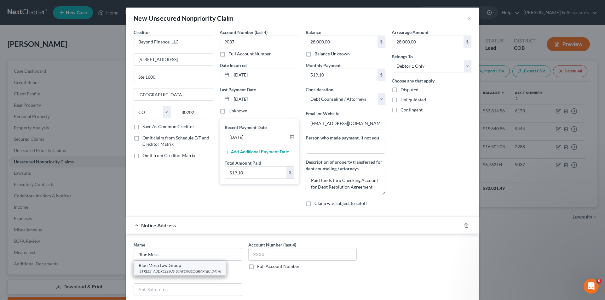
click at [168, 268] on div "Blue Mesa Law Group" at bounding box center [180, 265] width 82 height 6
type input "Blue Mesa Law Group"
type input "[STREET_ADDRESS][US_STATE]"
type input "Penthouse North"
type input "[GEOGRAPHIC_DATA]"
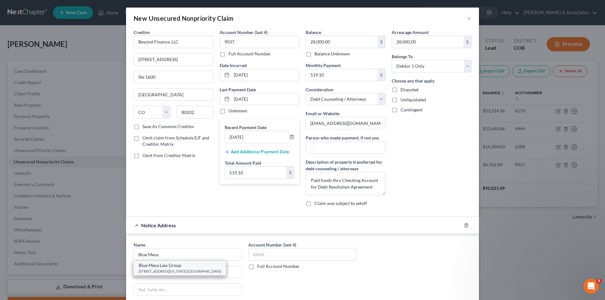
select select "5"
type input "80246"
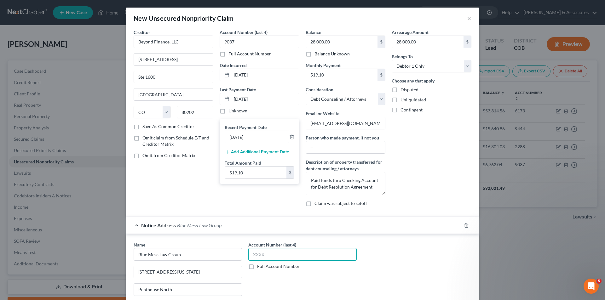
click at [255, 255] on input "text" at bounding box center [302, 254] width 108 height 13
type input "9037"
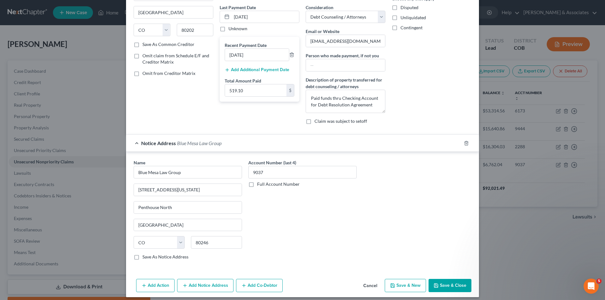
scroll to position [83, 0]
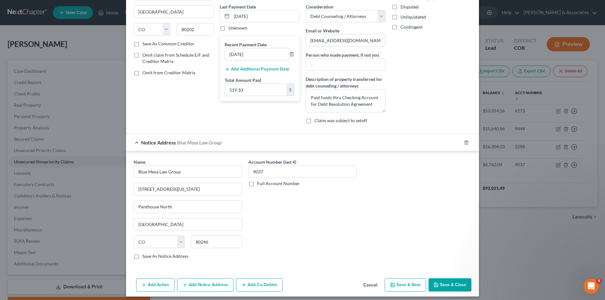
drag, startPoint x: 132, startPoint y: 257, endPoint x: 266, endPoint y: 286, distance: 136.2
click at [142, 258] on label "Save As Notice Address" at bounding box center [165, 256] width 46 height 6
click at [145, 257] on input "Save As Notice Address" at bounding box center [147, 255] width 4 height 4
click at [448, 287] on button "Save & Close" at bounding box center [449, 284] width 43 height 13
checkbox input "false"
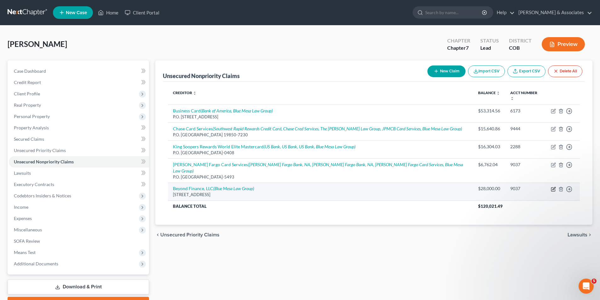
click at [553, 187] on icon "button" at bounding box center [553, 189] width 5 height 5
select select "5"
select select "3"
select select "0"
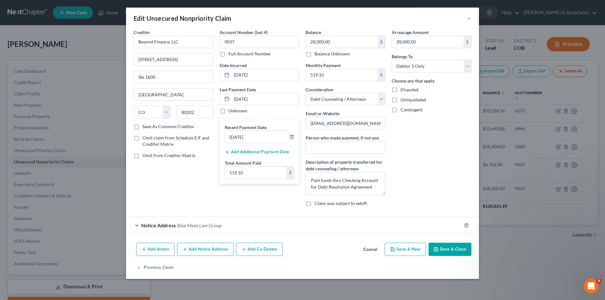
click at [200, 247] on button "Add Notice Address" at bounding box center [205, 249] width 56 height 13
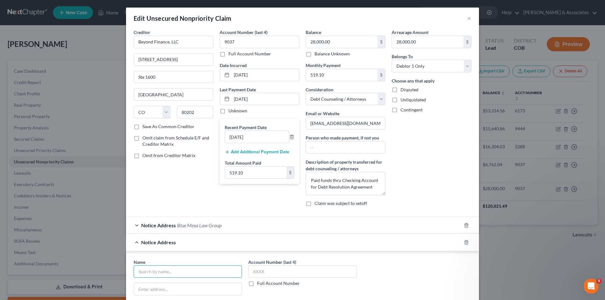
click at [138, 273] on input "text" at bounding box center [188, 272] width 108 height 13
type input "Beyond Finance, LLC"
click at [141, 289] on input "text" at bounding box center [188, 289] width 108 height 12
type input "P.O. Box 660442"
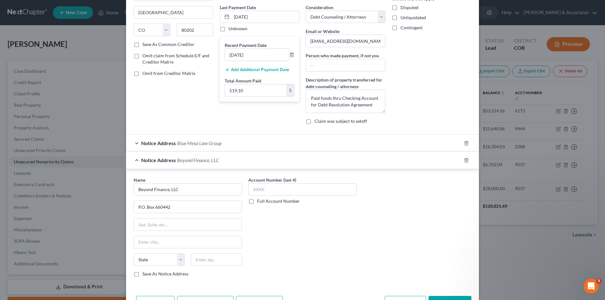
scroll to position [84, 0]
click at [139, 243] on input "text" at bounding box center [188, 241] width 108 height 12
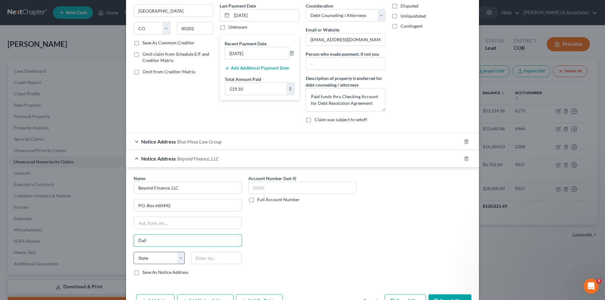
type input "[GEOGRAPHIC_DATA]"
drag, startPoint x: 179, startPoint y: 260, endPoint x: 172, endPoint y: 260, distance: 6.4
click at [179, 260] on select "State [US_STATE] AK AR AZ CA CO CT DE DC [GEOGRAPHIC_DATA] [GEOGRAPHIC_DATA] GU…" at bounding box center [159, 258] width 51 height 13
select select "45"
click at [134, 252] on select "State [US_STATE] AK AR AZ CA CO CT DE DC [GEOGRAPHIC_DATA] [GEOGRAPHIC_DATA] GU…" at bounding box center [159, 258] width 51 height 13
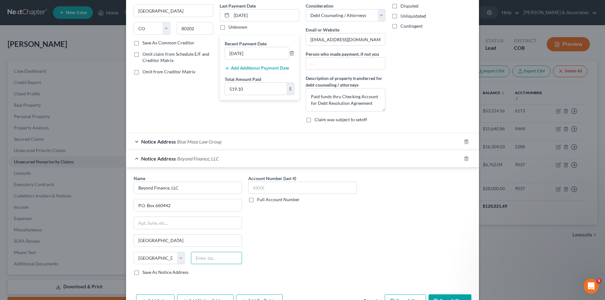
click at [191, 258] on input "text" at bounding box center [216, 258] width 51 height 13
type input "75266-0442"
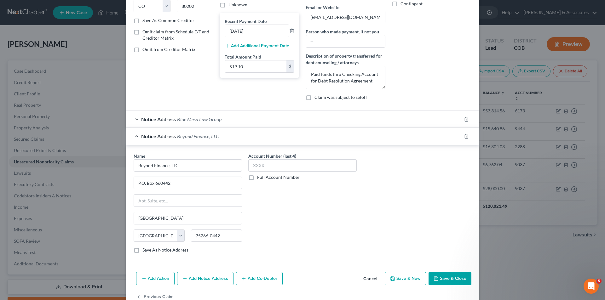
scroll to position [122, 0]
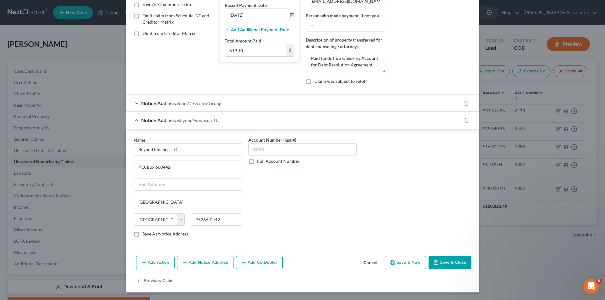
click at [203, 263] on button "Add Notice Address" at bounding box center [205, 262] width 56 height 13
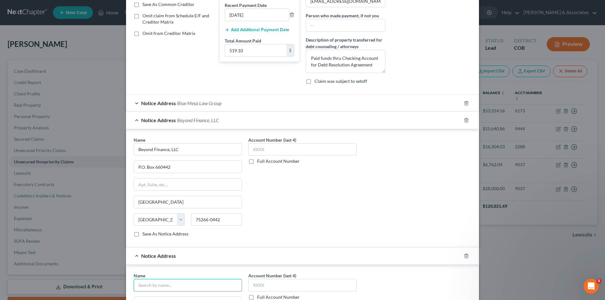
click at [146, 284] on input "text" at bounding box center [188, 285] width 108 height 13
type input "Beyond Finance, LLC"
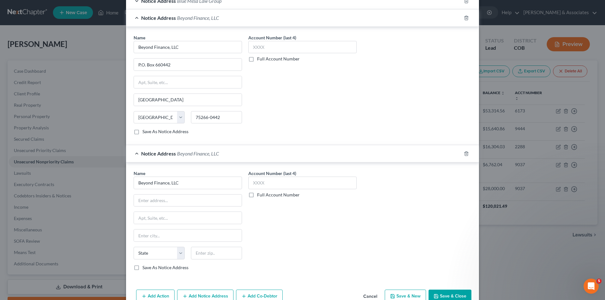
scroll to position [227, 0]
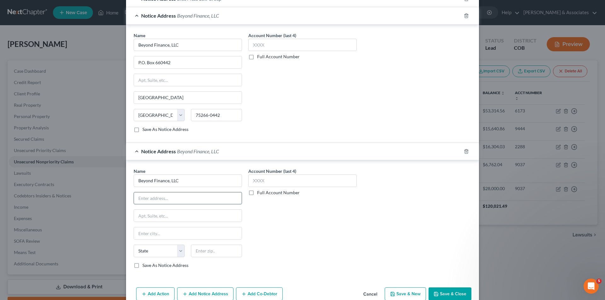
click at [138, 197] on input "text" at bounding box center [188, 198] width 108 height 12
type input "[STREET_ADDRESS]"
click at [136, 214] on input "text" at bounding box center [188, 216] width 108 height 12
type input "#1200"
click at [137, 234] on input "text" at bounding box center [188, 233] width 108 height 12
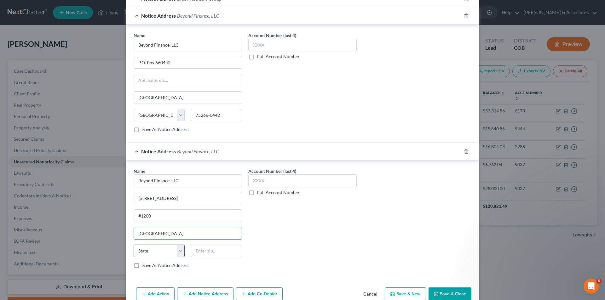
type input "[GEOGRAPHIC_DATA]"
click at [180, 253] on select "State [US_STATE] AK AR AZ CA CO CT DE DC [GEOGRAPHIC_DATA] [GEOGRAPHIC_DATA] GU…" at bounding box center [159, 251] width 51 height 13
select select "45"
click at [134, 245] on select "State [US_STATE] AK AR AZ CA CO CT DE DC [GEOGRAPHIC_DATA] [GEOGRAPHIC_DATA] GU…" at bounding box center [159, 251] width 51 height 13
click at [191, 255] on input "text" at bounding box center [216, 251] width 51 height 13
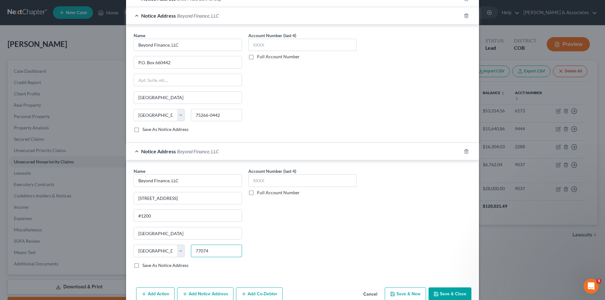
type input "77074"
click at [142, 266] on label "Save As Notice Address" at bounding box center [165, 265] width 46 height 6
click at [145, 266] on input "Save As Notice Address" at bounding box center [147, 264] width 4 height 4
checkbox input "true"
click at [252, 180] on input "text" at bounding box center [302, 181] width 108 height 13
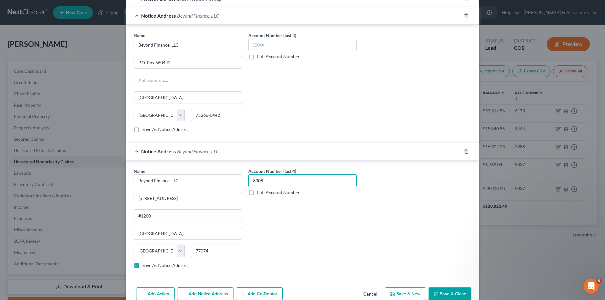
type input "3308"
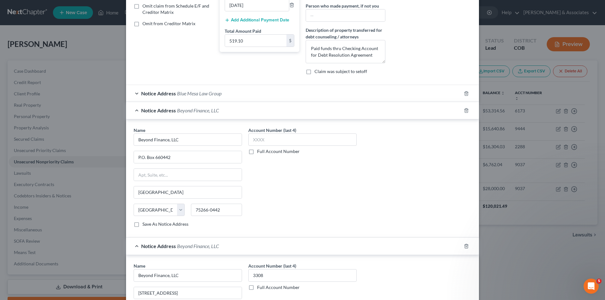
scroll to position [126, 0]
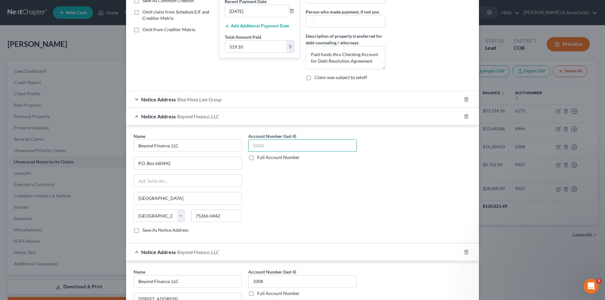
click at [253, 146] on input "text" at bounding box center [302, 146] width 108 height 13
type input "3308"
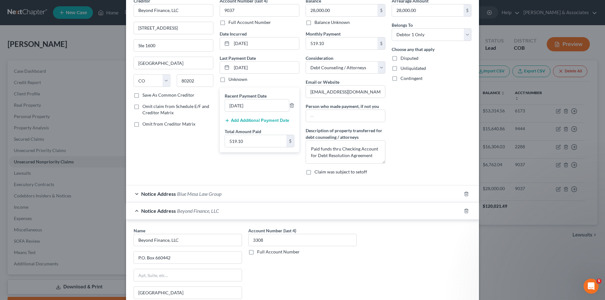
scroll to position [0, 0]
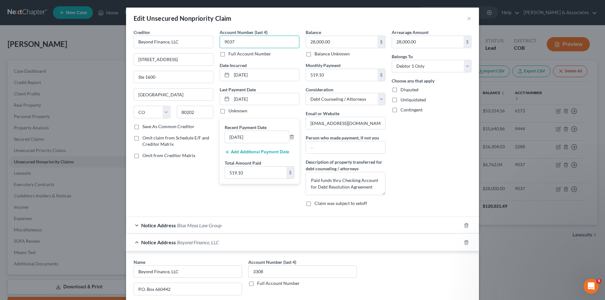
click at [237, 44] on input "9037" at bounding box center [260, 42] width 80 height 13
type input "9"
type input "3308"
click at [199, 227] on span "Blue Mesa Law Group" at bounding box center [199, 225] width 44 height 6
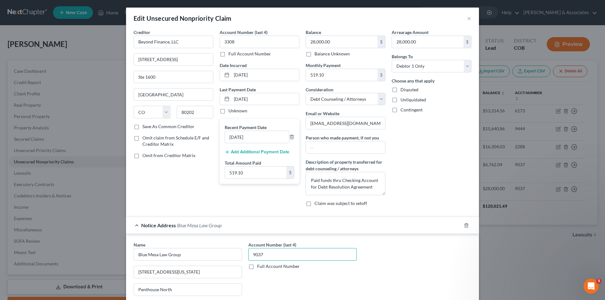
drag, startPoint x: 267, startPoint y: 254, endPoint x: 249, endPoint y: 256, distance: 18.1
click at [249, 256] on input "9037" at bounding box center [302, 254] width 108 height 13
type input "3308"
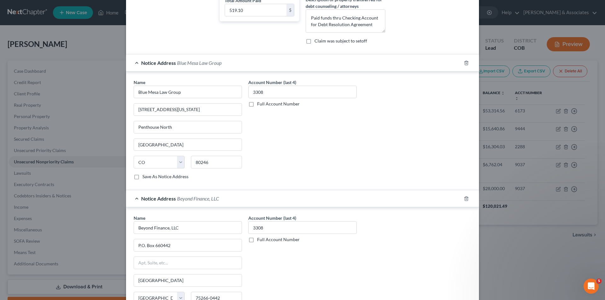
scroll to position [165, 0]
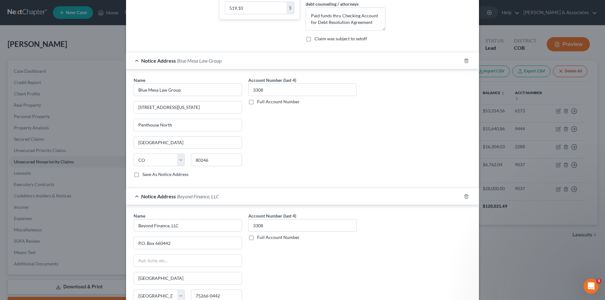
click at [194, 198] on span "Beyond Finance, LLC" at bounding box center [198, 196] width 42 height 6
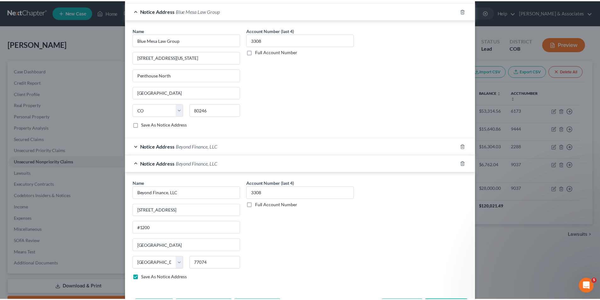
scroll to position [258, 0]
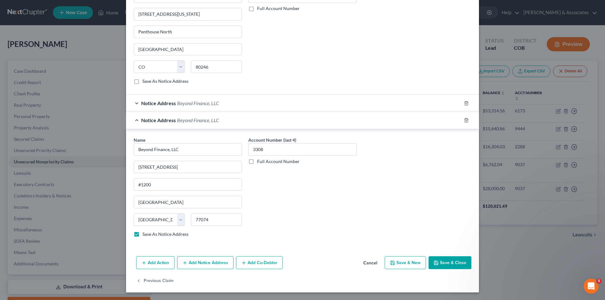
click at [450, 262] on button "Save & Close" at bounding box center [449, 262] width 43 height 13
checkbox input "false"
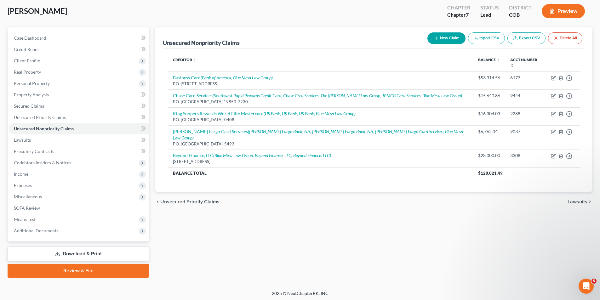
scroll to position [35, 0]
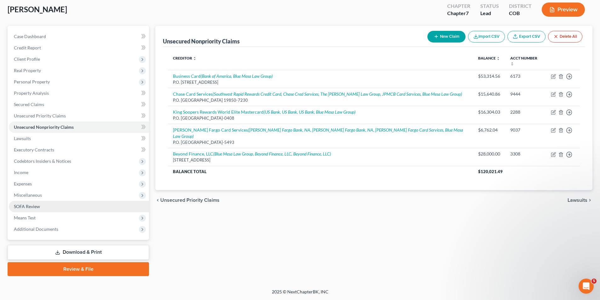
click at [42, 207] on link "SOFA Review" at bounding box center [79, 206] width 140 height 11
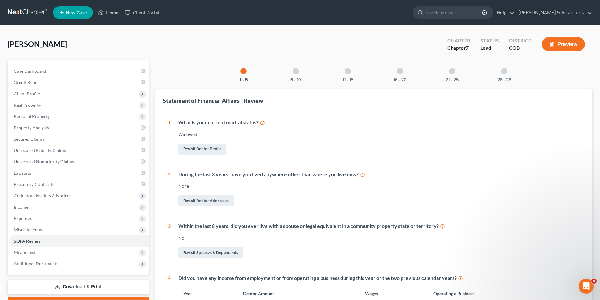
click at [349, 72] on div at bounding box center [348, 71] width 6 height 6
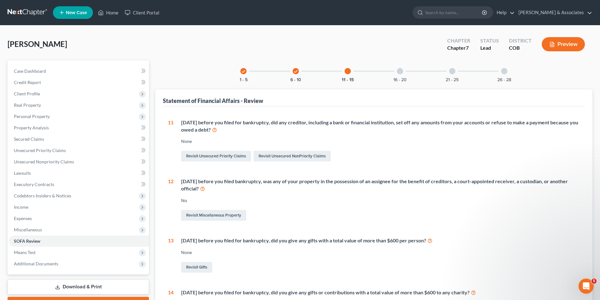
click at [400, 71] on div at bounding box center [400, 71] width 6 height 6
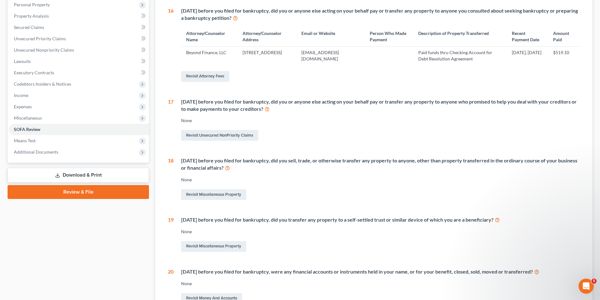
scroll to position [116, 0]
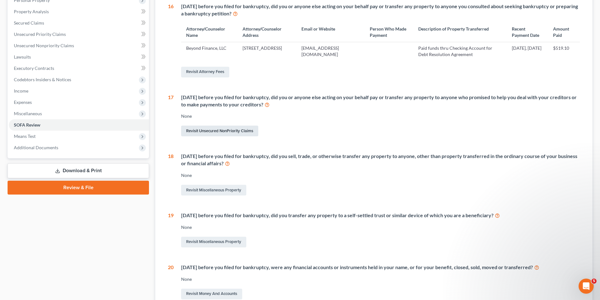
click at [198, 136] on link "Revisit Unsecured NonPriority Claims" at bounding box center [219, 131] width 77 height 11
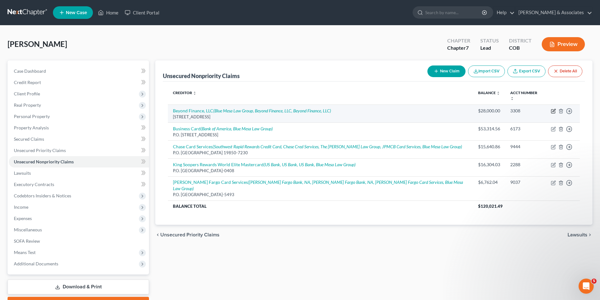
click at [553, 109] on icon "button" at bounding box center [553, 110] width 3 height 3
select select "5"
select select "3"
select select "0"
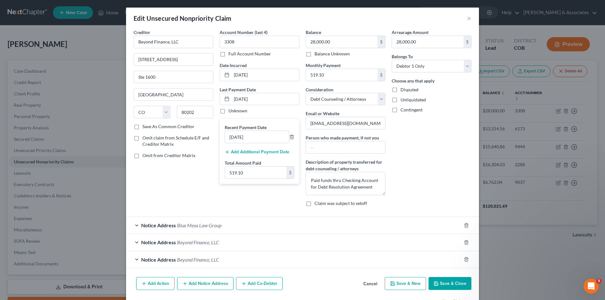
click at [40, 149] on div "Edit Unsecured Nonpriority Claim × Creditor * Beyond Finance, LLC [STREET_ADDRE…" at bounding box center [302, 150] width 605 height 300
drag, startPoint x: 458, startPoint y: 287, endPoint x: 279, endPoint y: 286, distance: 178.6
click at [458, 287] on button "Save & Close" at bounding box center [449, 283] width 43 height 13
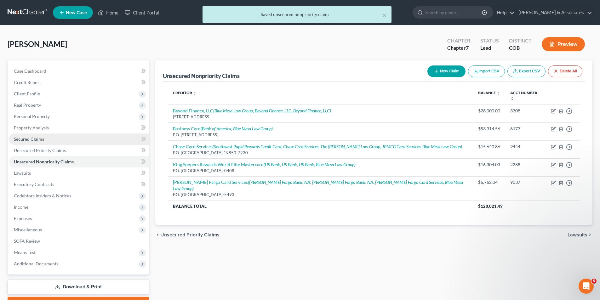
click at [37, 141] on span "Secured Claims" at bounding box center [29, 138] width 30 height 5
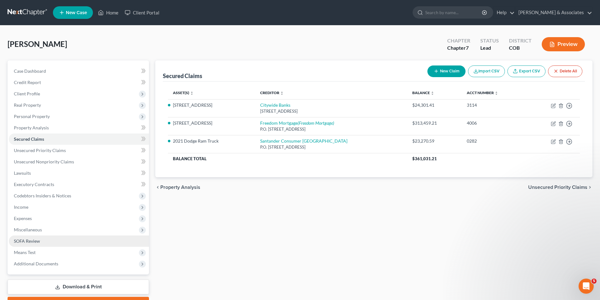
click at [41, 242] on link "SOFA Review" at bounding box center [79, 241] width 140 height 11
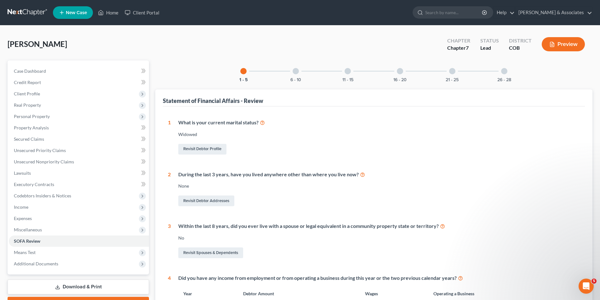
click at [399, 72] on div at bounding box center [400, 71] width 6 height 6
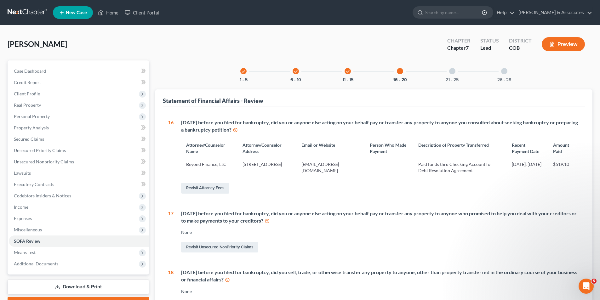
click at [453, 72] on div at bounding box center [452, 71] width 6 height 6
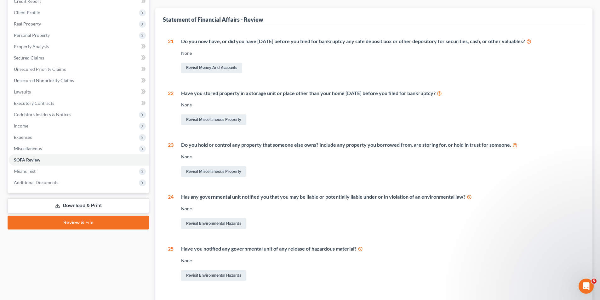
scroll to position [87, 0]
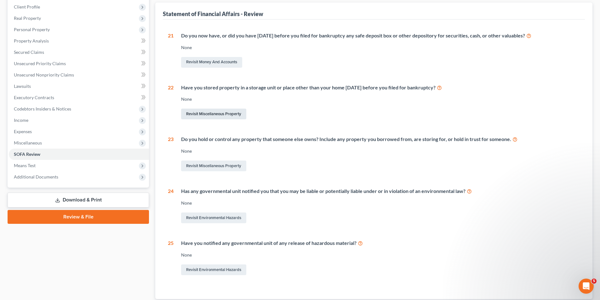
click at [204, 116] on link "Revisit Miscellaneous Property" at bounding box center [213, 114] width 65 height 11
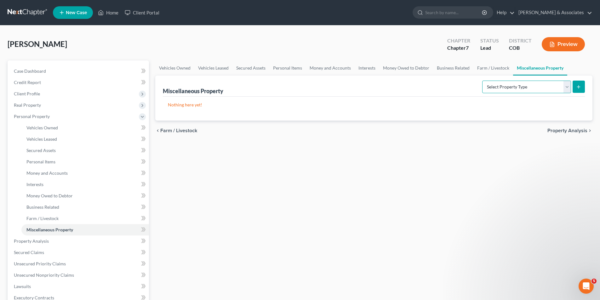
click at [566, 88] on select "Select Property Type Assigned for Creditor Benefit [DATE] Holding for Another N…" at bounding box center [526, 87] width 89 height 13
select select "stored_within_1_year"
click at [482, 81] on select "Select Property Type Assigned for Creditor Benefit [DATE] Holding for Another N…" at bounding box center [526, 87] width 89 height 13
click at [580, 87] on icon "submit" at bounding box center [578, 86] width 5 height 5
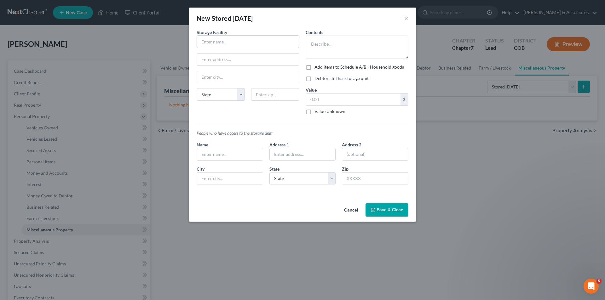
click at [206, 42] on input "text" at bounding box center [248, 42] width 102 height 12
type input "Littleton Self Storage"
click at [203, 61] on input "text" at bounding box center [248, 60] width 102 height 12
type input "West Belleview & [PERSON_NAME]"
click at [205, 77] on input "text" at bounding box center [248, 77] width 102 height 12
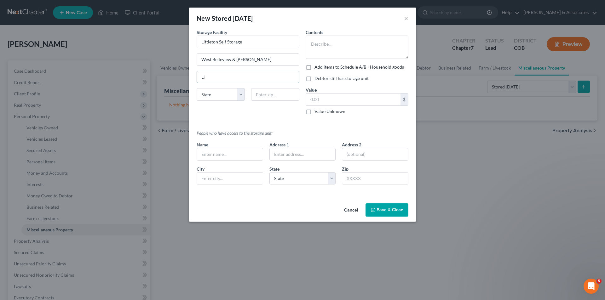
type input "L"
type input "[PERSON_NAME]"
click at [228, 40] on input "Littleton Self Storage" at bounding box center [248, 42] width 102 height 12
type input "Littleton Storage"
drag, startPoint x: 245, startPoint y: 60, endPoint x: 198, endPoint y: 62, distance: 46.7
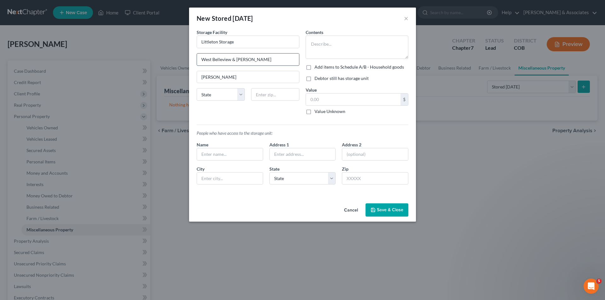
click at [198, 62] on input "West Belleview & [PERSON_NAME]" at bounding box center [248, 60] width 102 height 12
type input "[STREET_ADDRESS]"
drag, startPoint x: 220, startPoint y: 79, endPoint x: 199, endPoint y: 78, distance: 21.1
click at [199, 78] on input "[PERSON_NAME]" at bounding box center [248, 77] width 102 height 12
type input "Littleton"
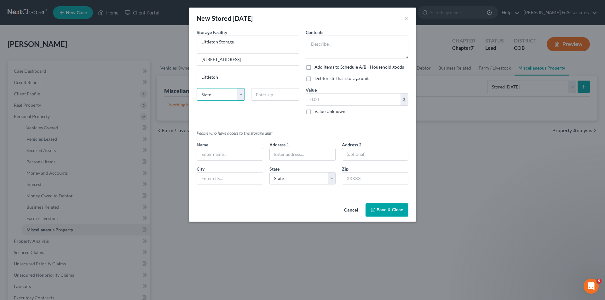
click at [212, 93] on select "State [US_STATE] AK AR AZ CA CO CT DE DC [GEOGRAPHIC_DATA] [GEOGRAPHIC_DATA] GU…" at bounding box center [221, 94] width 48 height 13
select select "5"
click at [197, 88] on select "State [US_STATE] AK AR AZ CA CO CT DE DC [GEOGRAPHIC_DATA] [GEOGRAPHIC_DATA] GU…" at bounding box center [221, 94] width 48 height 13
click at [260, 97] on input "text" at bounding box center [275, 94] width 48 height 13
type input "80127"
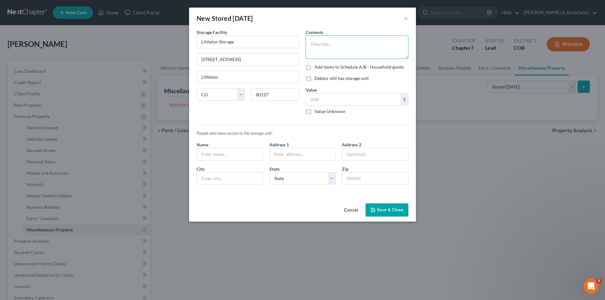
click at [312, 46] on textarea at bounding box center [357, 47] width 103 height 23
click at [322, 46] on textarea "Tools, building marterial" at bounding box center [357, 47] width 103 height 23
click at [369, 45] on textarea "Tools and building marterial" at bounding box center [357, 47] width 103 height 23
type textarea "Tools and building material"
click at [314, 112] on label "Value Unknown" at bounding box center [329, 111] width 31 height 6
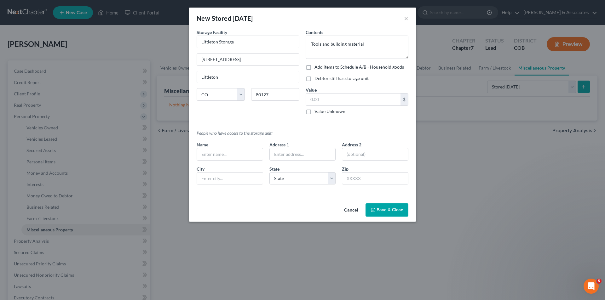
click at [317, 112] on input "Value Unknown" at bounding box center [319, 110] width 4 height 4
checkbox input "true"
type input "0.00"
click at [203, 153] on input "text" at bounding box center [230, 154] width 66 height 12
type input "[PERSON_NAME]"
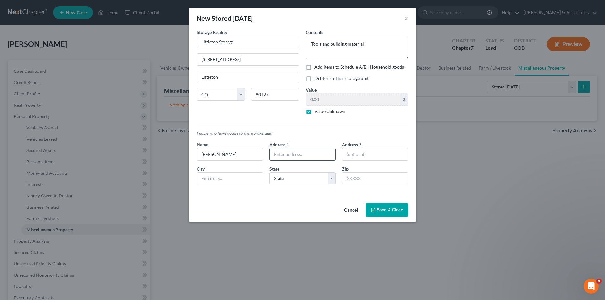
click at [275, 155] on input "text" at bounding box center [303, 154] width 66 height 12
type input "[STREET_ADDRESS][PERSON_NAME]"
click at [200, 177] on input "text" at bounding box center [230, 179] width 66 height 12
type input "[PERSON_NAME]"
select select "5"
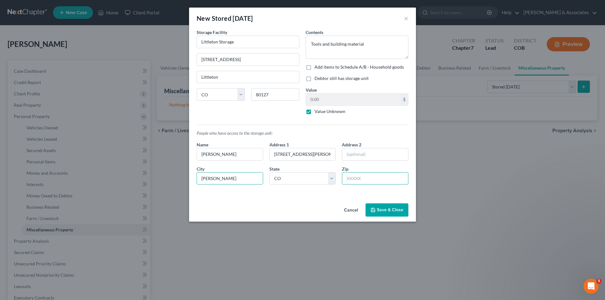
type input "80465"
click at [396, 212] on button "Save & Close" at bounding box center [386, 209] width 43 height 13
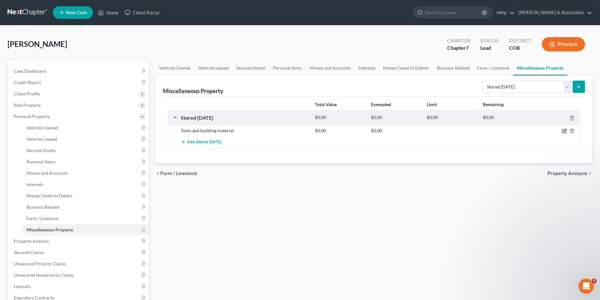
click at [564, 132] on icon "button" at bounding box center [565, 130] width 3 height 3
select select "5"
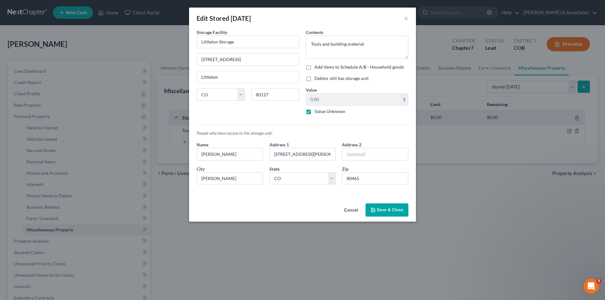
click at [384, 209] on button "Save & Close" at bounding box center [386, 209] width 43 height 13
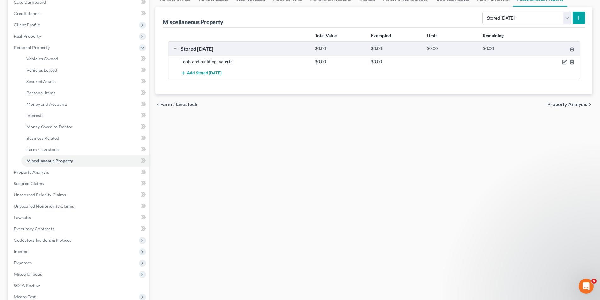
scroll to position [72, 0]
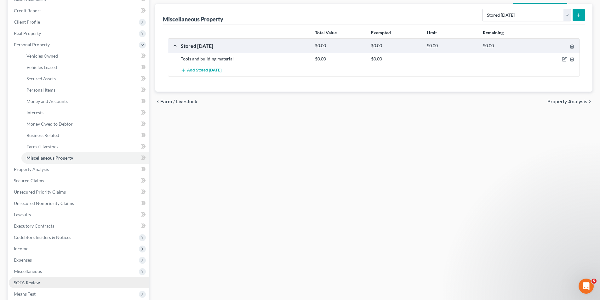
click at [29, 281] on span "SOFA Review" at bounding box center [27, 282] width 26 height 5
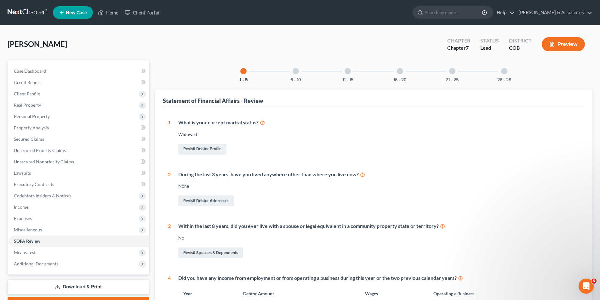
drag, startPoint x: 400, startPoint y: 71, endPoint x: 394, endPoint y: 75, distance: 6.6
click at [400, 71] on div at bounding box center [400, 71] width 6 height 6
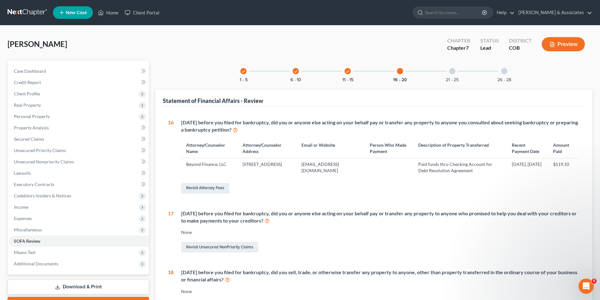
click at [452, 73] on div at bounding box center [452, 71] width 6 height 6
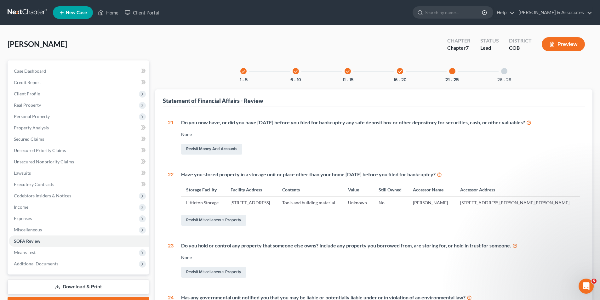
click at [506, 69] on div at bounding box center [504, 71] width 6 height 6
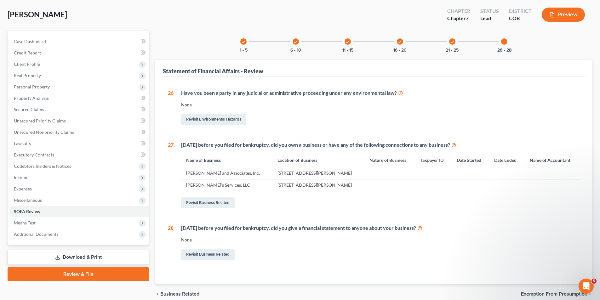
scroll to position [30, 0]
click at [205, 203] on link "Revisit Business Related" at bounding box center [208, 202] width 54 height 11
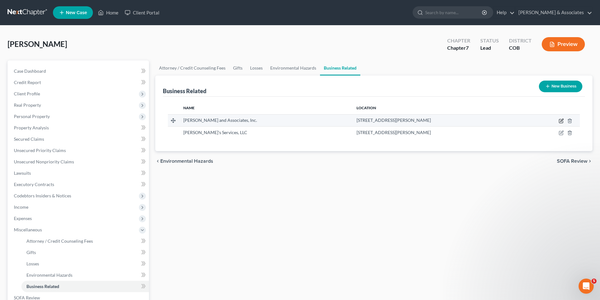
click at [562, 122] on icon "button" at bounding box center [561, 120] width 3 height 3
select select "sole_proprietor"
select select "5"
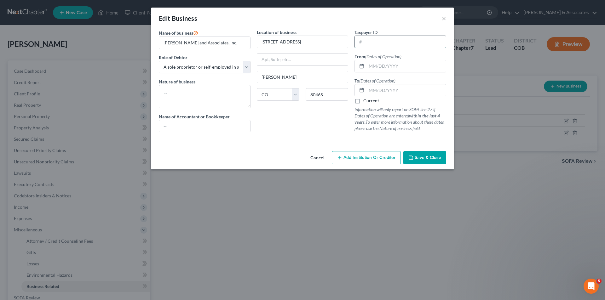
click at [363, 40] on input "text" at bounding box center [400, 42] width 91 height 12
type input "[US_EMPLOYER_IDENTIFICATION_NUMBER]"
click at [364, 65] on div at bounding box center [361, 66] width 12 height 12
click at [370, 66] on input "text" at bounding box center [405, 66] width 79 height 12
type input "[DATE]"
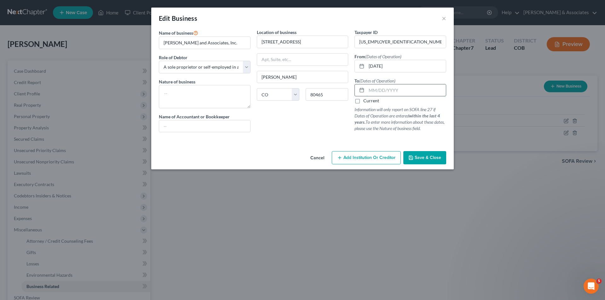
click at [368, 89] on input "text" at bounding box center [405, 90] width 79 height 12
type input "[DATE]"
click at [413, 157] on icon "button" at bounding box center [411, 158] width 4 height 4
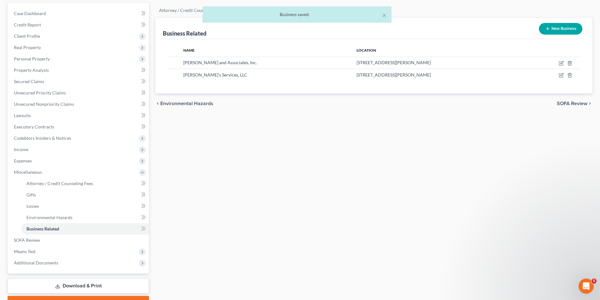
scroll to position [58, 0]
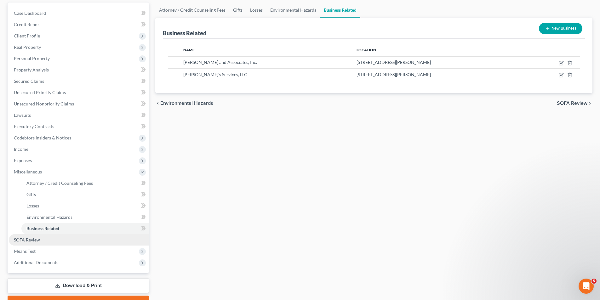
click at [23, 240] on span "SOFA Review" at bounding box center [27, 239] width 26 height 5
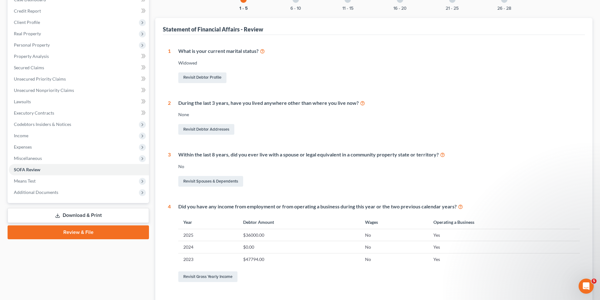
scroll to position [20, 0]
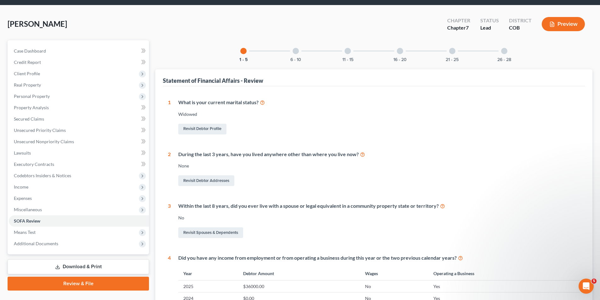
drag, startPoint x: 296, startPoint y: 50, endPoint x: 287, endPoint y: 56, distance: 10.2
click at [296, 51] on div at bounding box center [296, 51] width 6 height 6
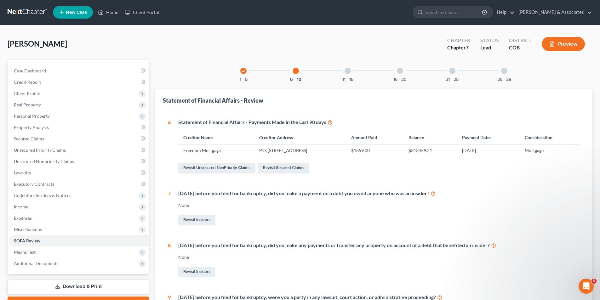
scroll to position [0, 0]
click at [402, 73] on div at bounding box center [400, 71] width 6 height 6
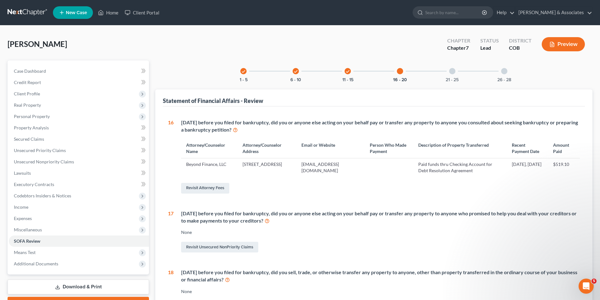
click at [454, 70] on div at bounding box center [452, 71] width 6 height 6
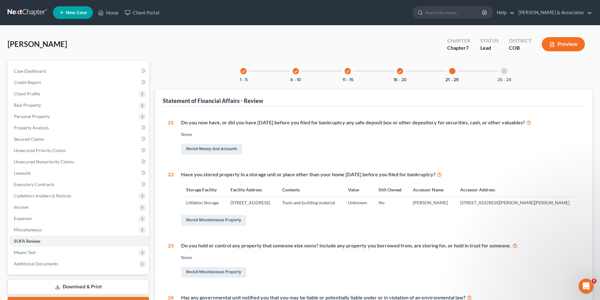
click at [502, 73] on div at bounding box center [504, 71] width 6 height 6
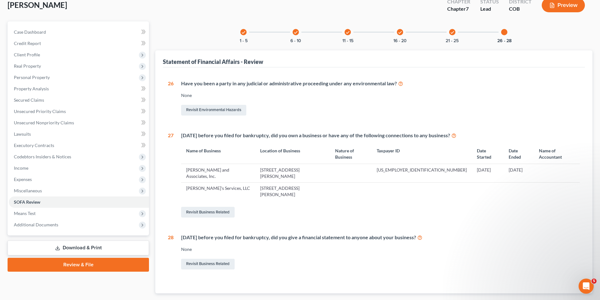
scroll to position [58, 0]
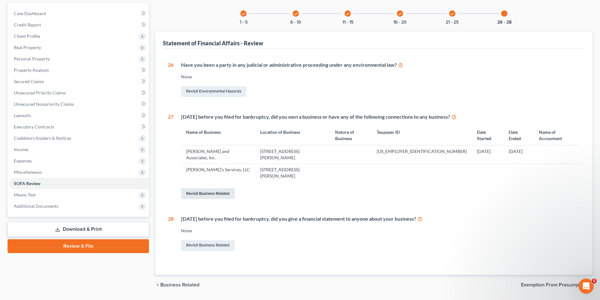
click at [211, 188] on link "Revisit Business Related" at bounding box center [208, 193] width 54 height 11
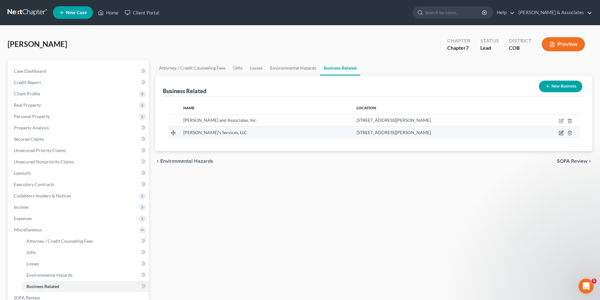
click at [562, 133] on icon "button" at bounding box center [561, 132] width 5 height 5
select select "sole_proprietor"
select select "5"
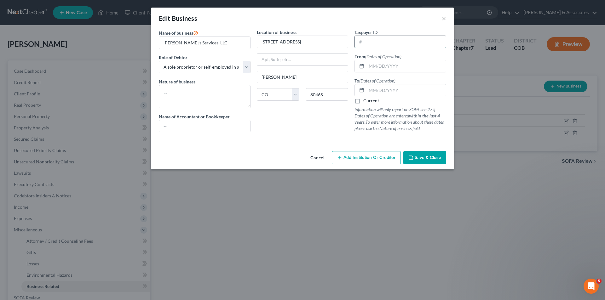
click at [364, 43] on input "text" at bounding box center [400, 42] width 91 height 12
click at [167, 94] on textarea at bounding box center [205, 96] width 92 height 23
type textarea "General Contractor"
click at [169, 126] on input "text" at bounding box center [204, 126] width 91 height 12
type input "Affordable Tax & Accounting Services, inc."
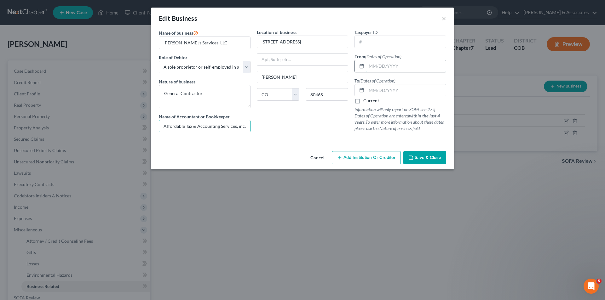
click at [369, 65] on input "text" at bounding box center [405, 66] width 79 height 12
type input "[DATE]"
click at [363, 101] on label "Current" at bounding box center [371, 101] width 16 height 6
click at [366, 101] on input "Current" at bounding box center [368, 100] width 4 height 4
click at [368, 43] on input "text" at bounding box center [400, 42] width 91 height 12
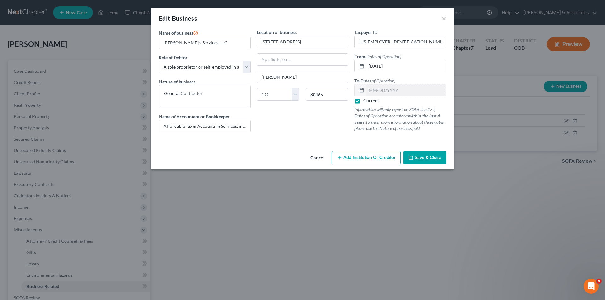
click at [422, 160] on span "Save & Close" at bounding box center [428, 157] width 26 height 5
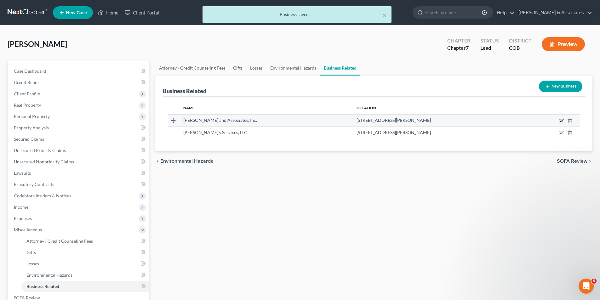
click at [561, 121] on icon "button" at bounding box center [561, 120] width 3 height 3
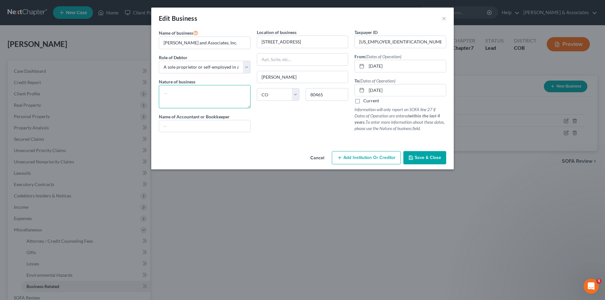
click at [164, 91] on textarea at bounding box center [205, 96] width 92 height 23
click at [168, 126] on input "text" at bounding box center [204, 126] width 91 height 12
click at [373, 66] on input "[DATE]" at bounding box center [405, 66] width 79 height 12
click at [436, 161] on button "Save & Close" at bounding box center [424, 157] width 43 height 13
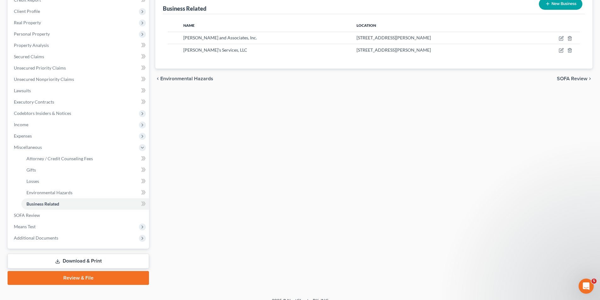
scroll to position [91, 0]
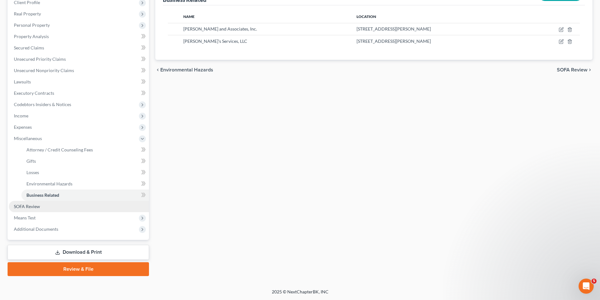
click at [30, 208] on span "SOFA Review" at bounding box center [27, 206] width 26 height 5
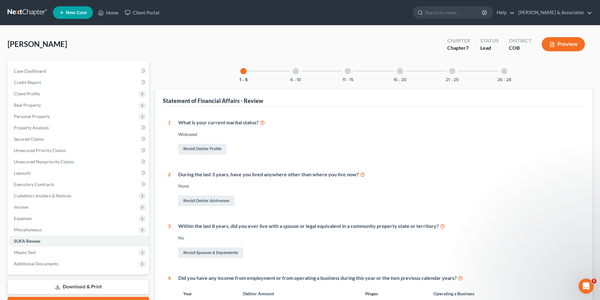
click at [402, 73] on div at bounding box center [400, 71] width 6 height 6
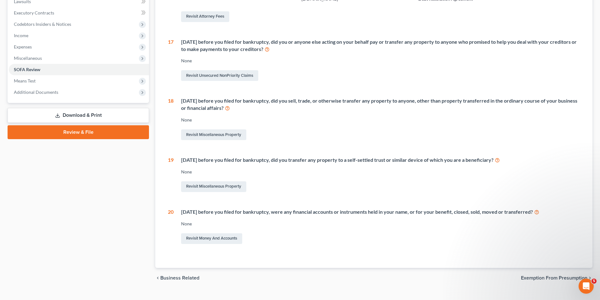
scroll to position [173, 0]
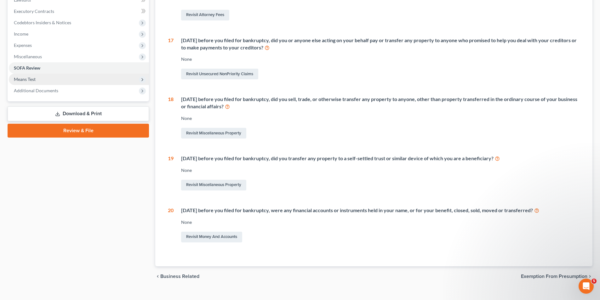
click at [24, 80] on span "Means Test" at bounding box center [25, 79] width 22 height 5
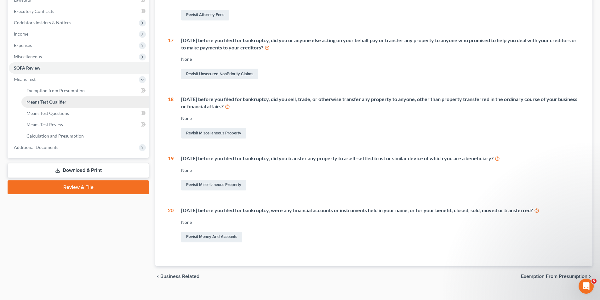
click at [31, 102] on span "Means Test Qualifier" at bounding box center [46, 101] width 40 height 5
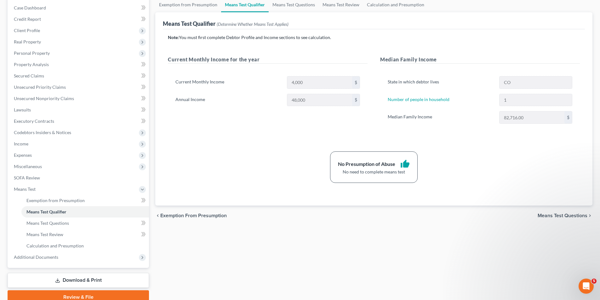
scroll to position [71, 0]
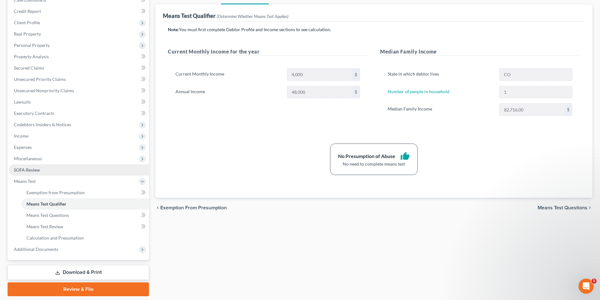
click at [19, 168] on span "SOFA Review" at bounding box center [27, 169] width 26 height 5
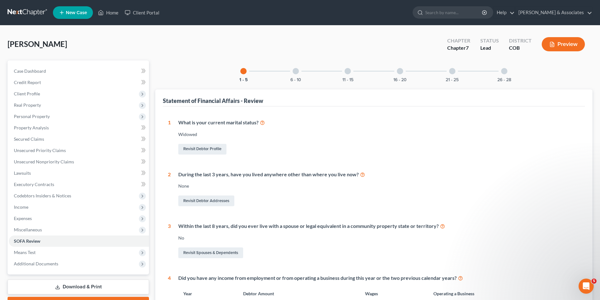
click at [506, 71] on div at bounding box center [504, 71] width 6 height 6
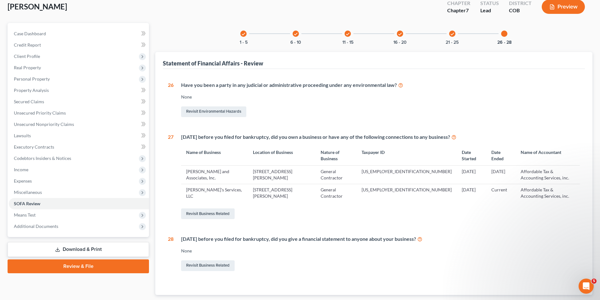
scroll to position [45, 0]
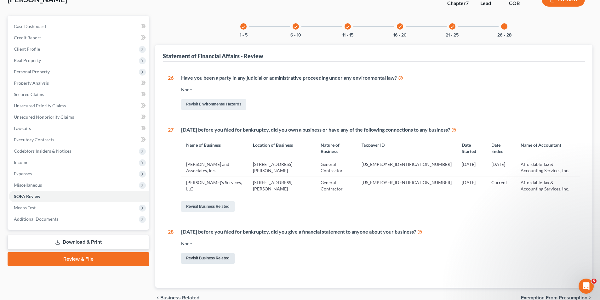
click at [206, 259] on link "Revisit Business Related" at bounding box center [208, 258] width 54 height 11
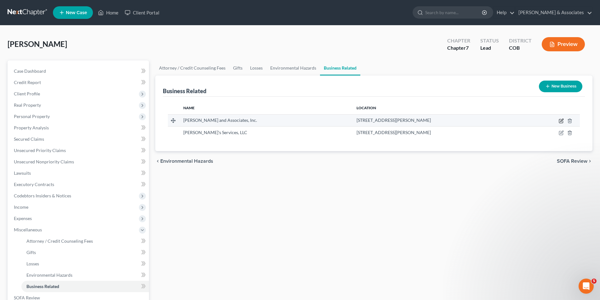
click at [561, 120] on icon "button" at bounding box center [561, 120] width 5 height 5
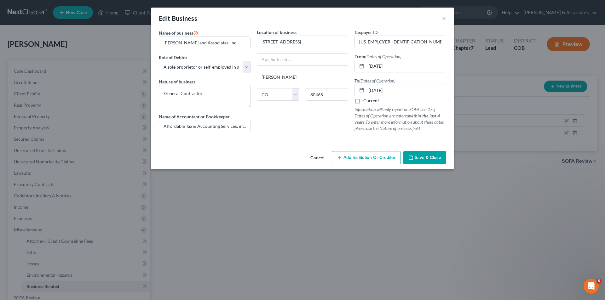
click at [356, 159] on span "Add Institution Or Creditor" at bounding box center [369, 157] width 52 height 5
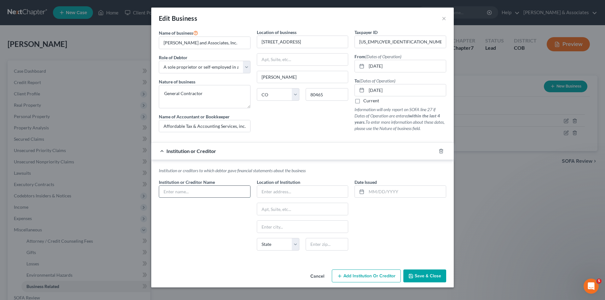
click at [166, 191] on input "text" at bounding box center [204, 192] width 91 height 12
drag, startPoint x: 321, startPoint y: 278, endPoint x: 335, endPoint y: 278, distance: 14.5
click at [321, 278] on button "Cancel" at bounding box center [317, 276] width 24 height 13
